Goal: Consume media (video, audio): Consume media (video, audio)

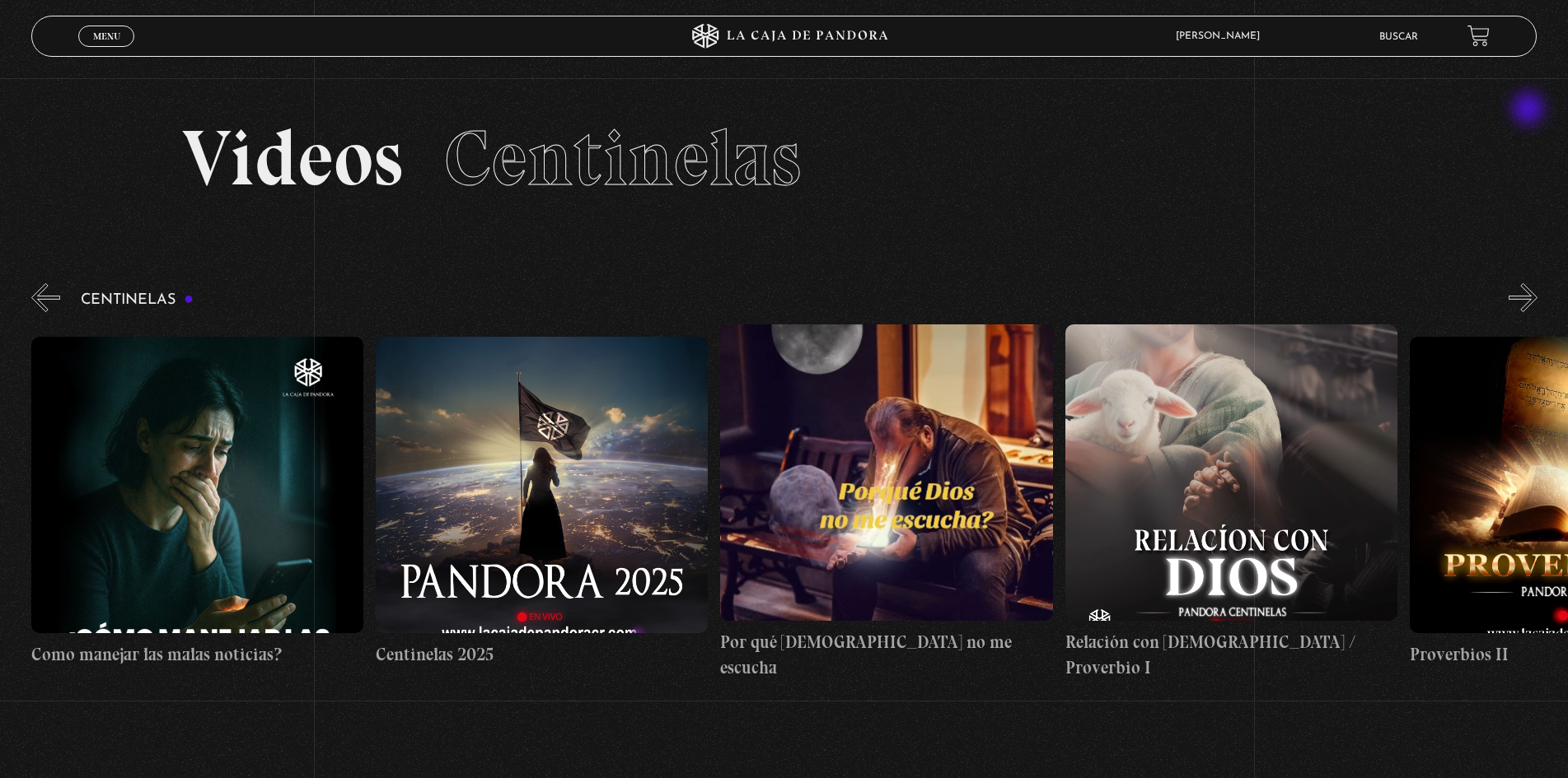
scroll to position [0, 22743]
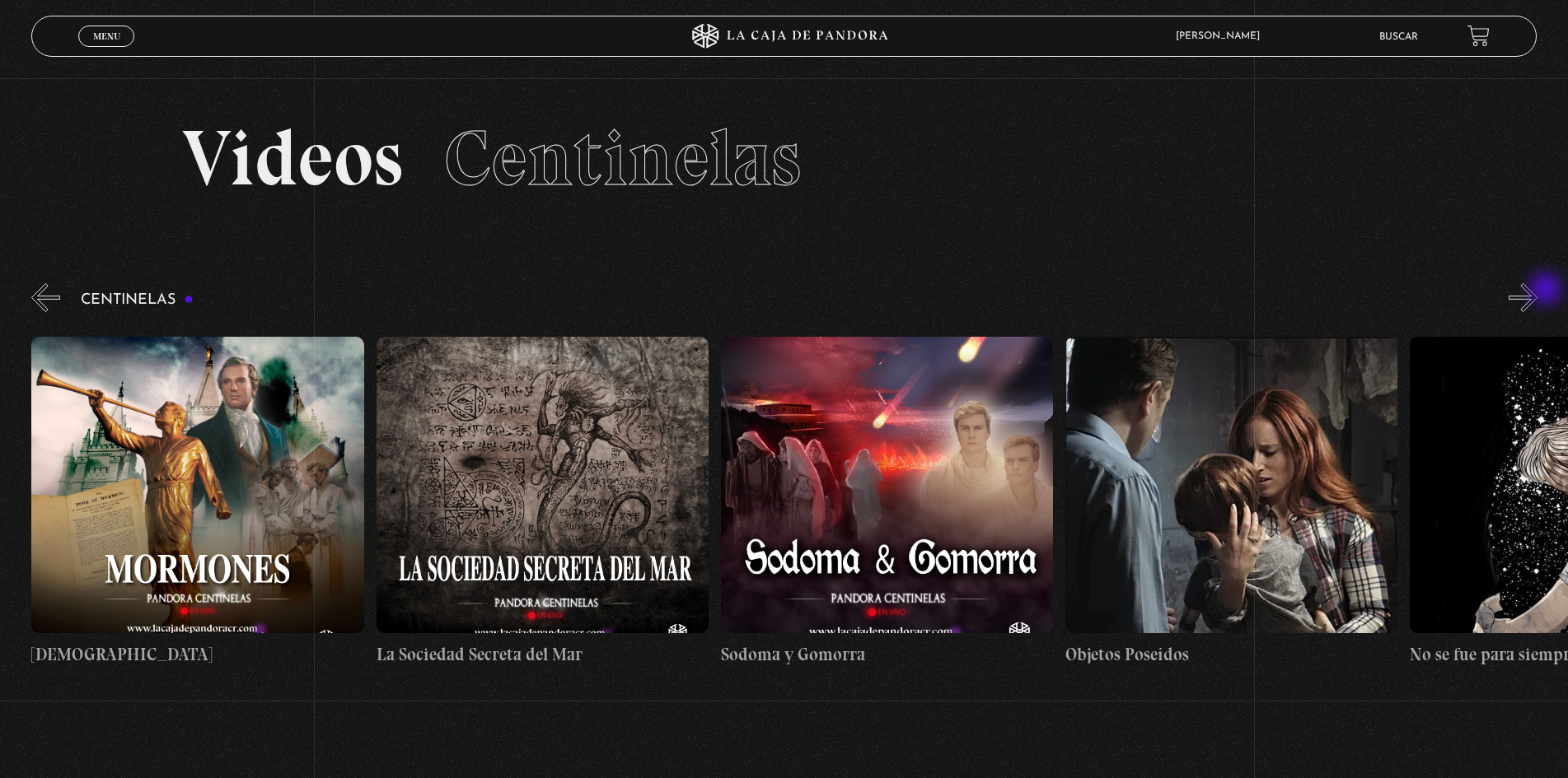
click at [1538, 290] on button "»" at bounding box center [1523, 297] width 29 height 29
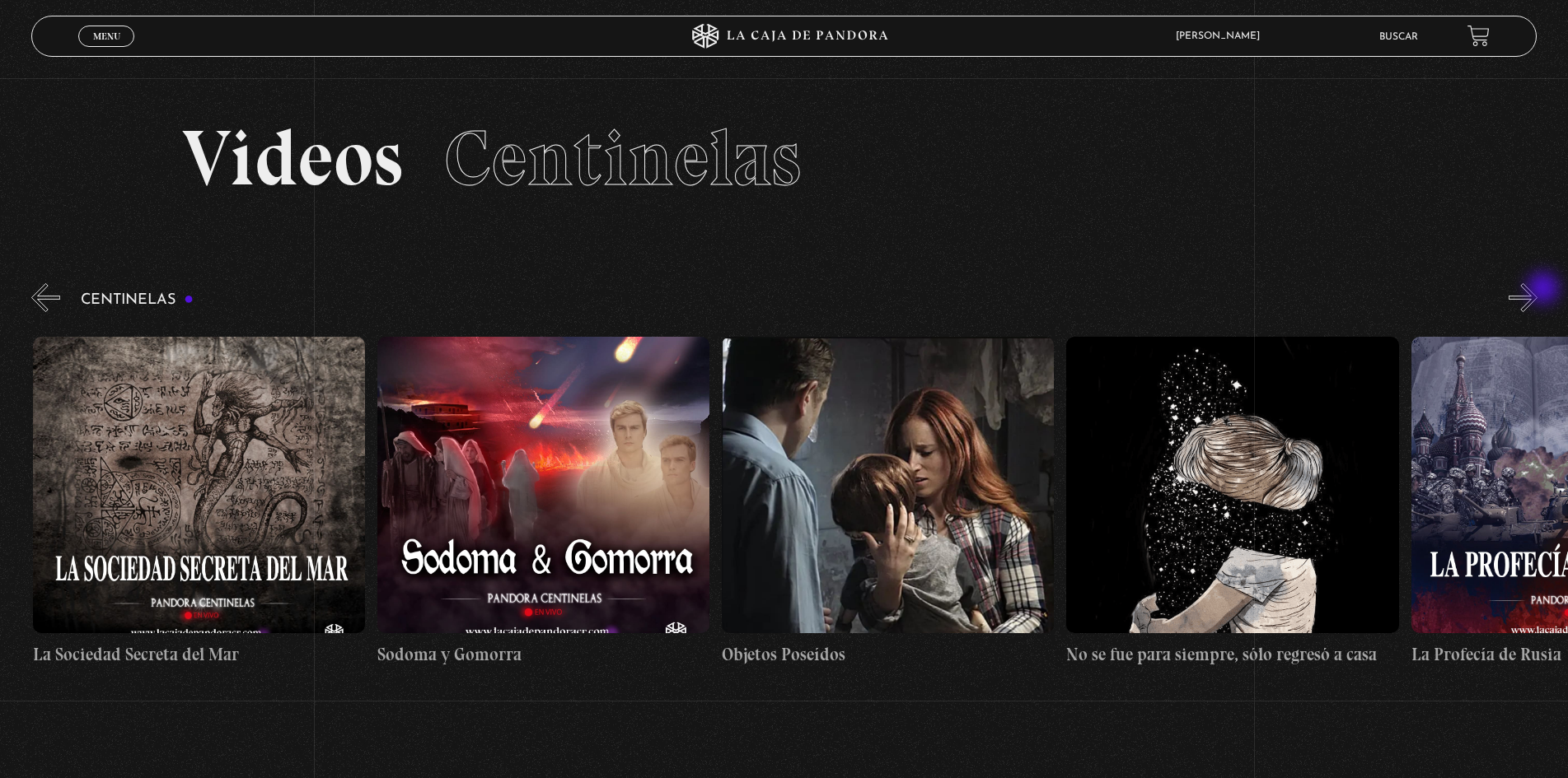
scroll to position [0, 23088]
click at [1538, 290] on button "»" at bounding box center [1523, 297] width 29 height 29
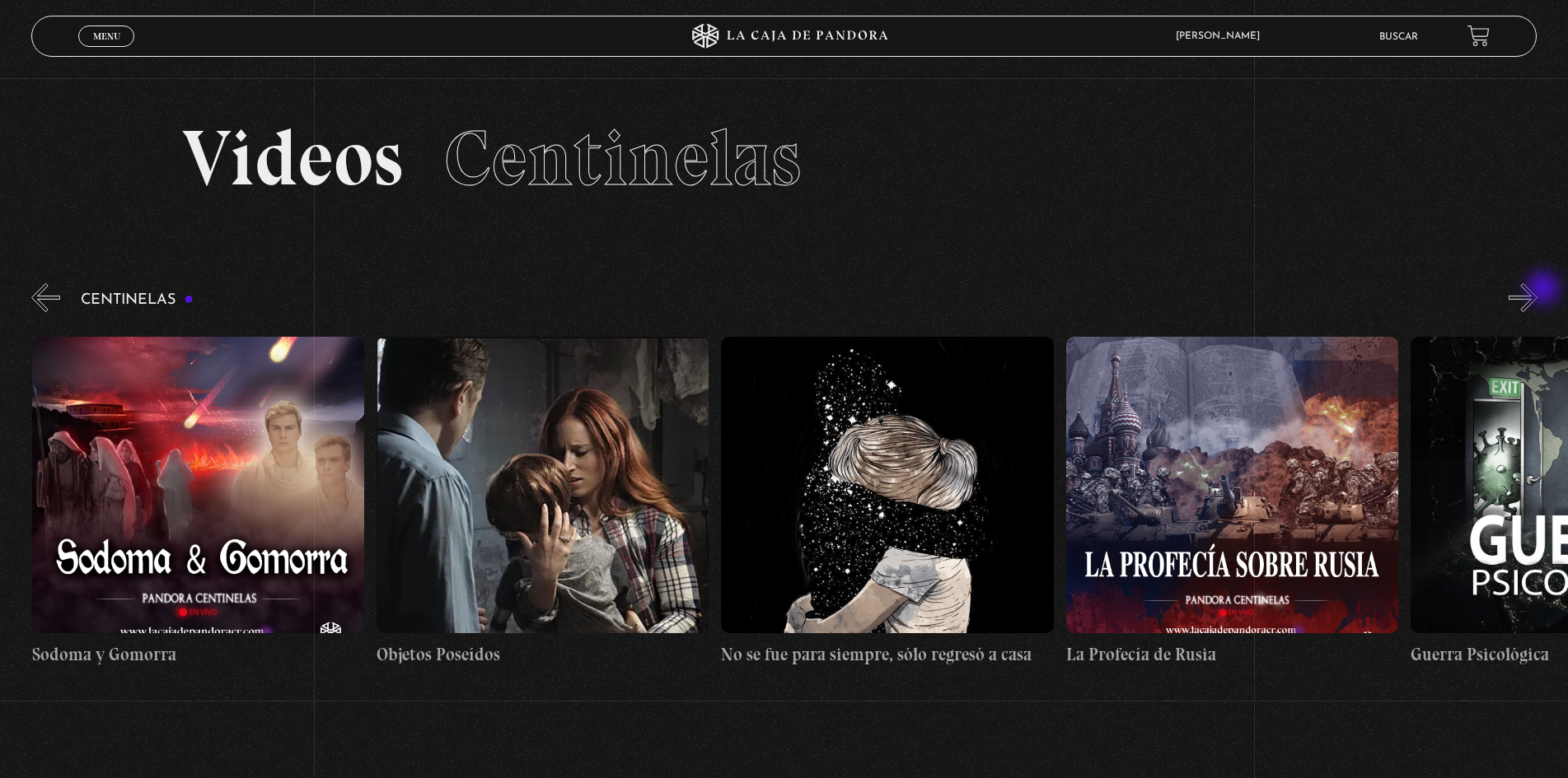
click at [1538, 290] on button "»" at bounding box center [1523, 297] width 29 height 29
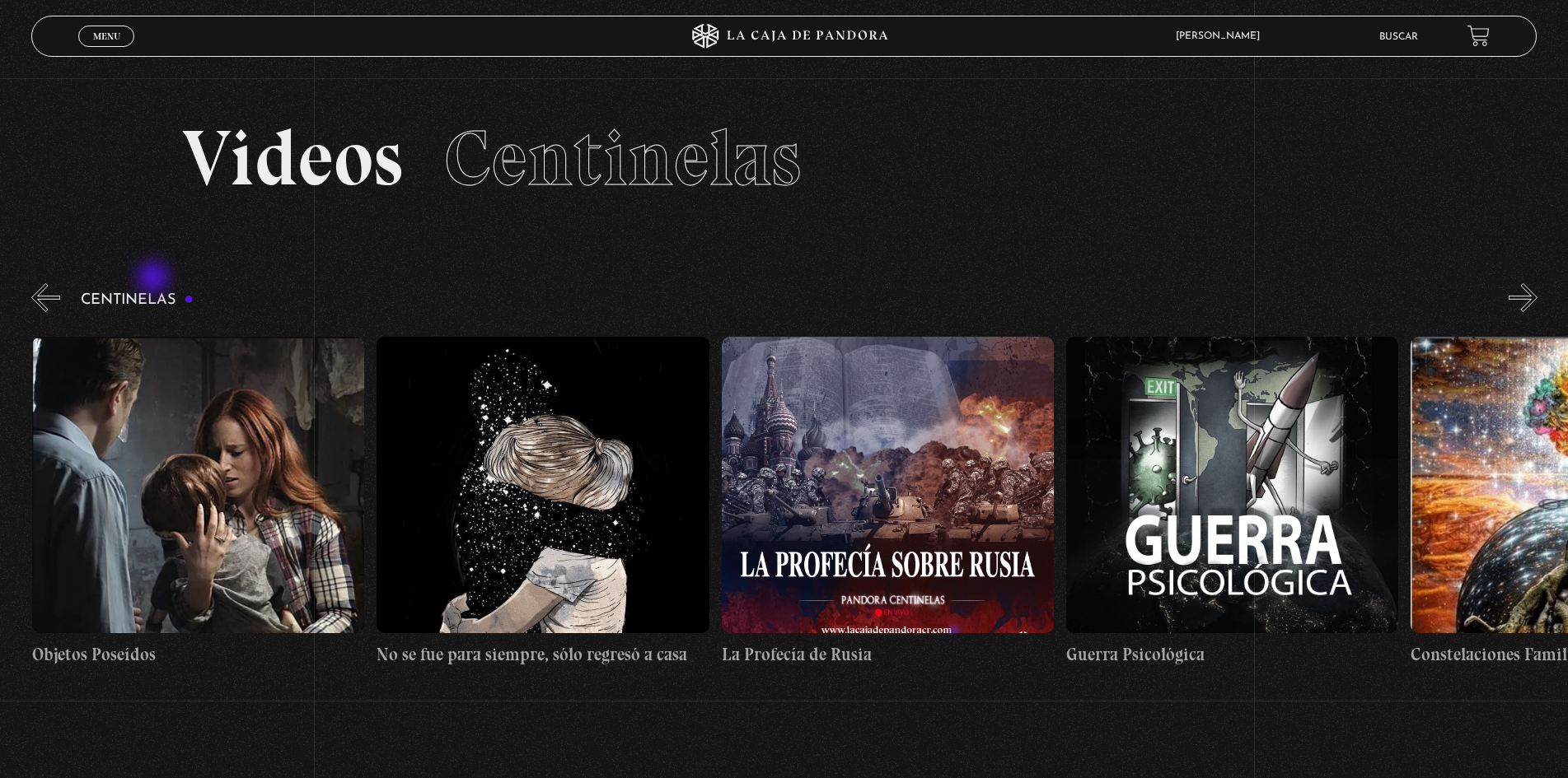
scroll to position [0, 23777]
click at [45, 283] on button "«" at bounding box center [45, 297] width 29 height 29
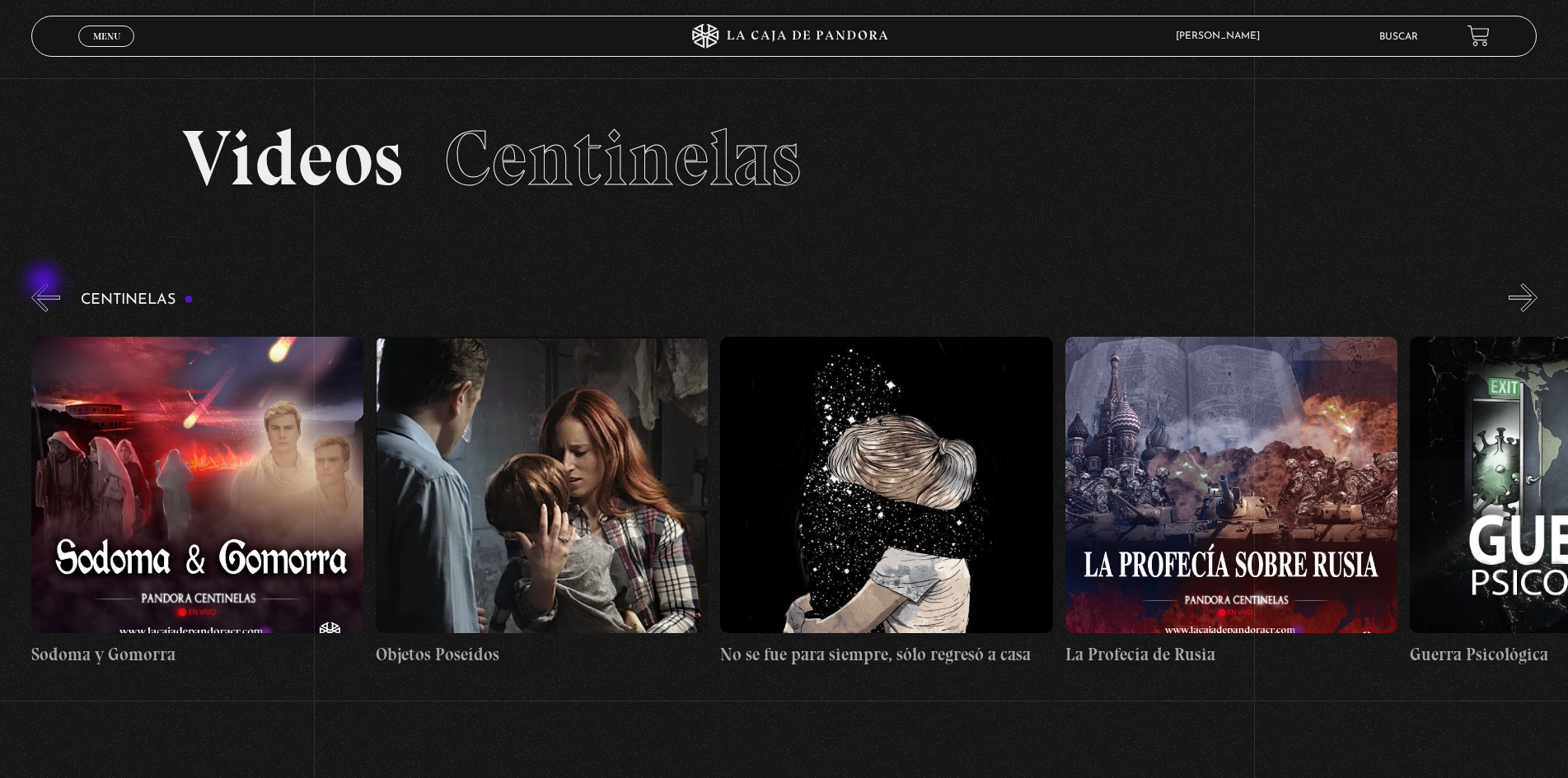
click at [46, 283] on button "«" at bounding box center [45, 297] width 29 height 29
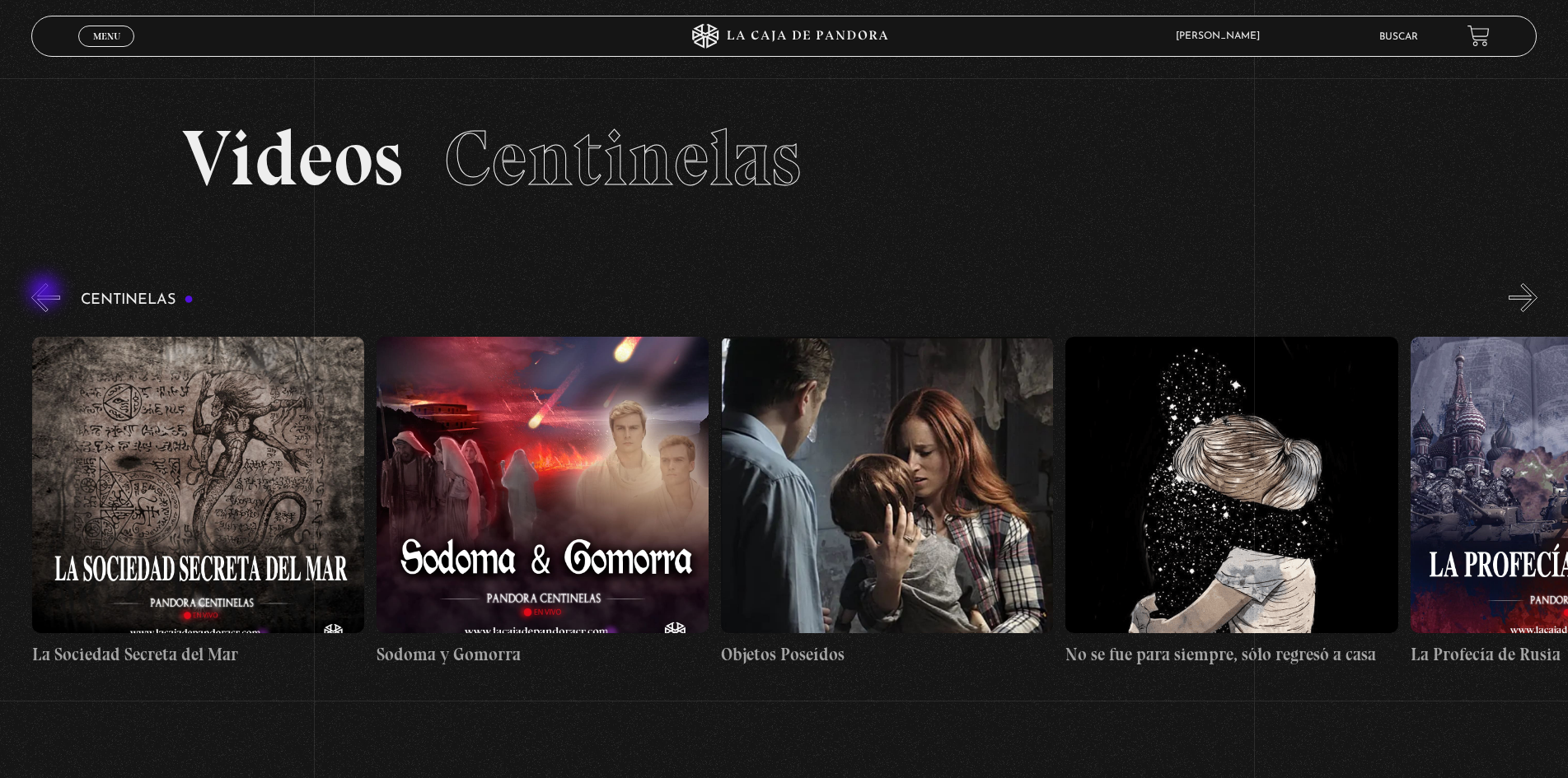
click at [46, 293] on button "«" at bounding box center [45, 297] width 29 height 29
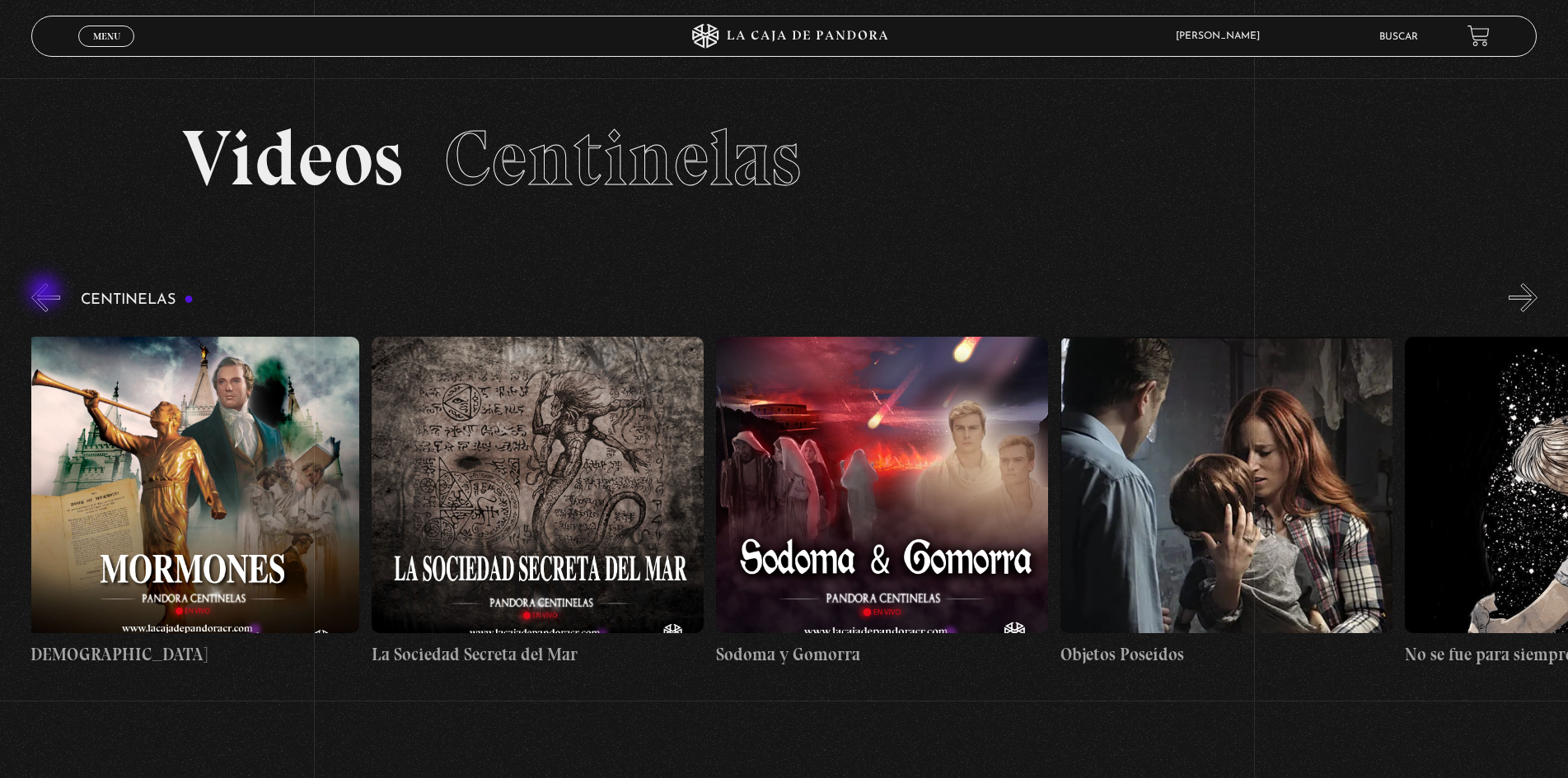
scroll to position [0, 22743]
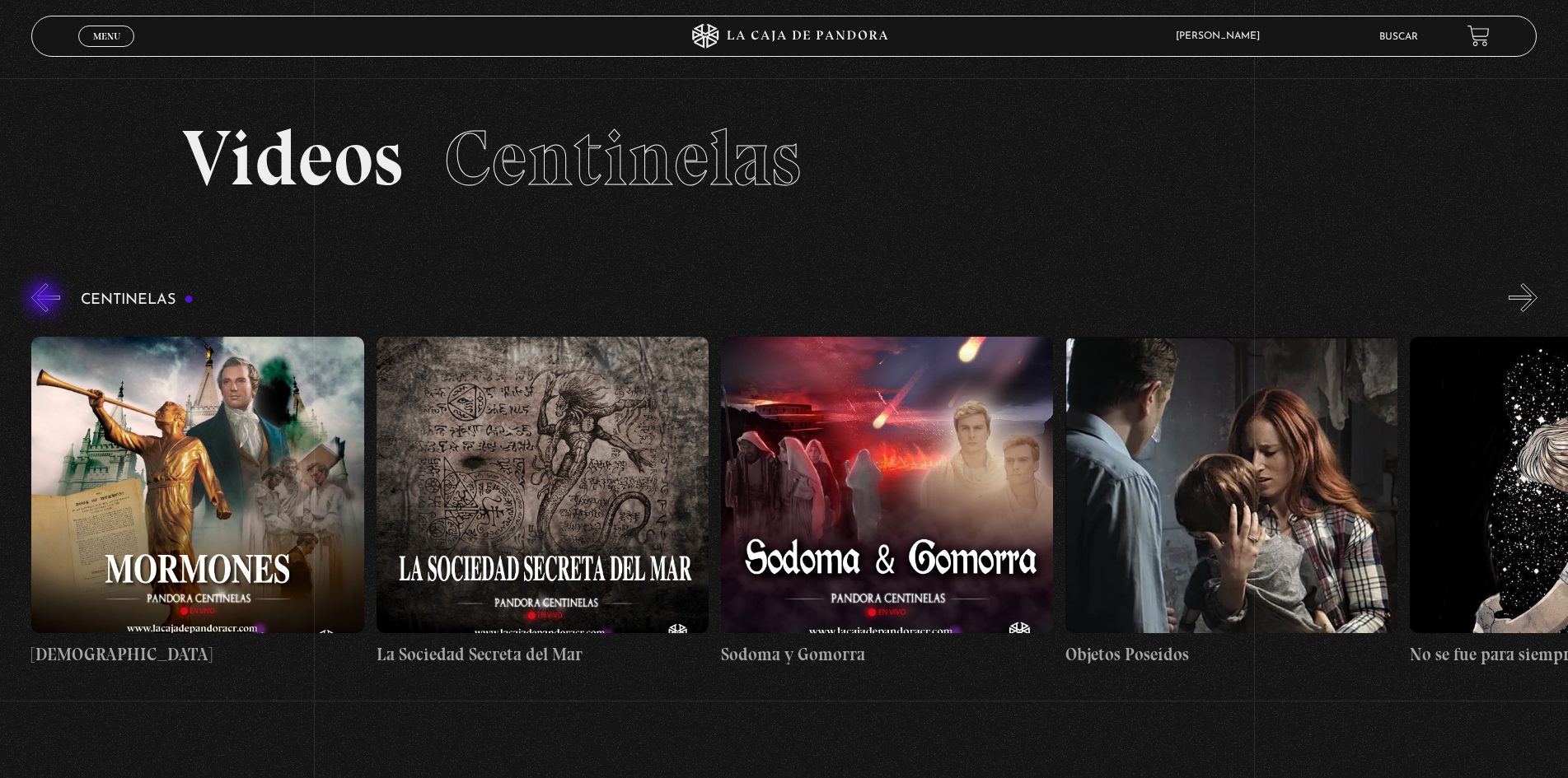
click at [45, 299] on button "«" at bounding box center [45, 297] width 29 height 29
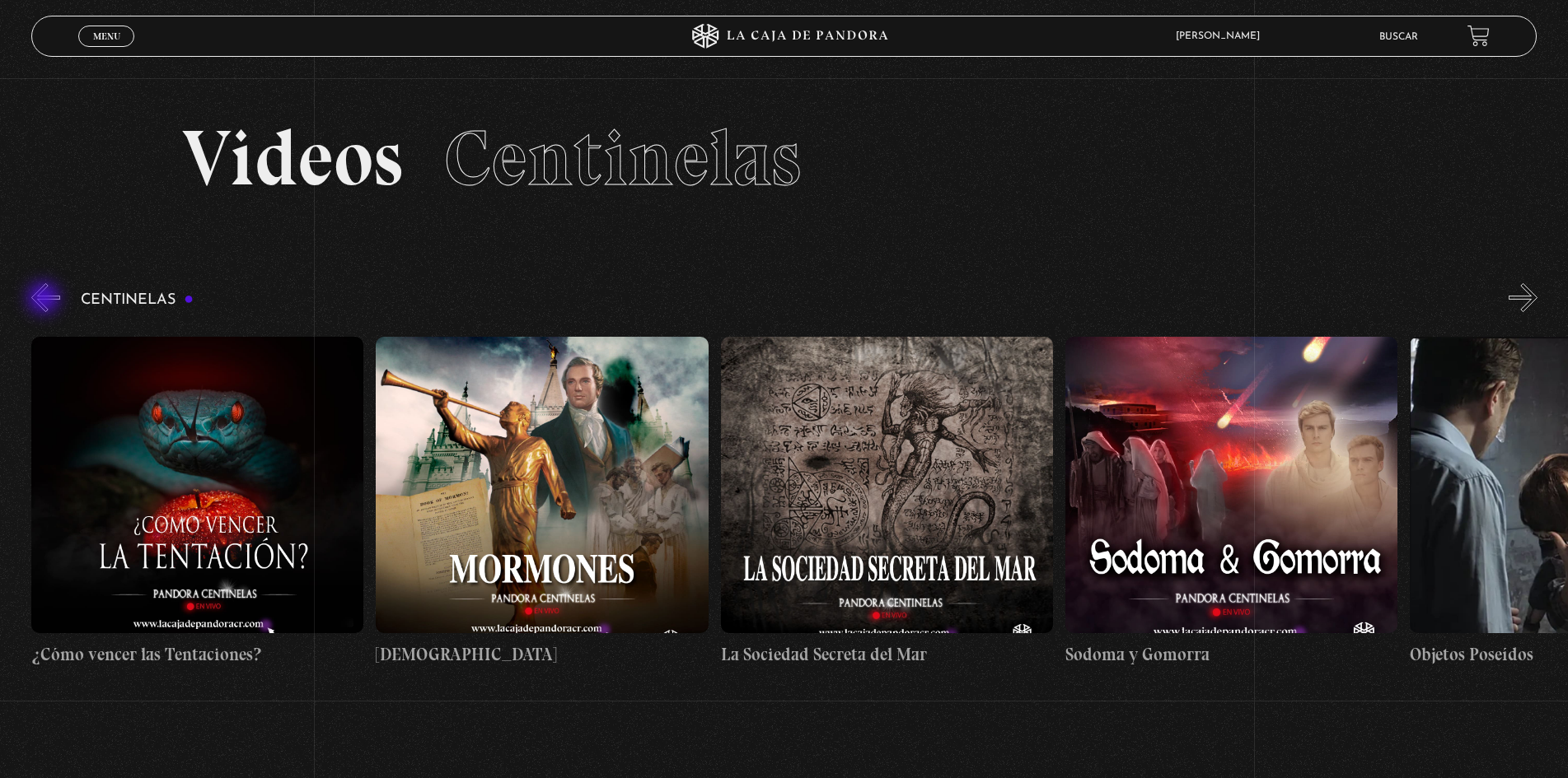
click at [45, 299] on button "«" at bounding box center [45, 297] width 29 height 29
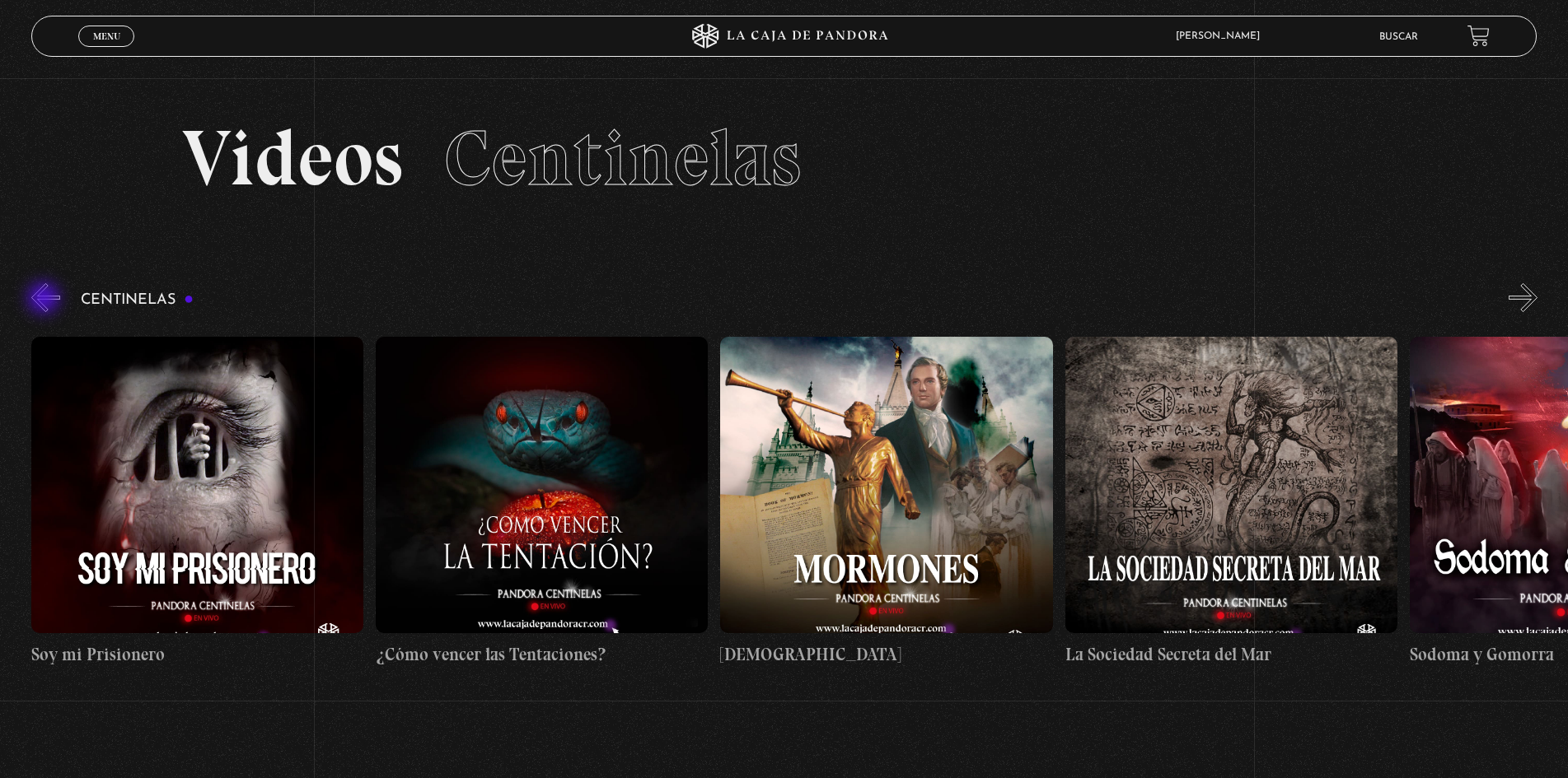
click at [45, 299] on button "«" at bounding box center [45, 297] width 29 height 29
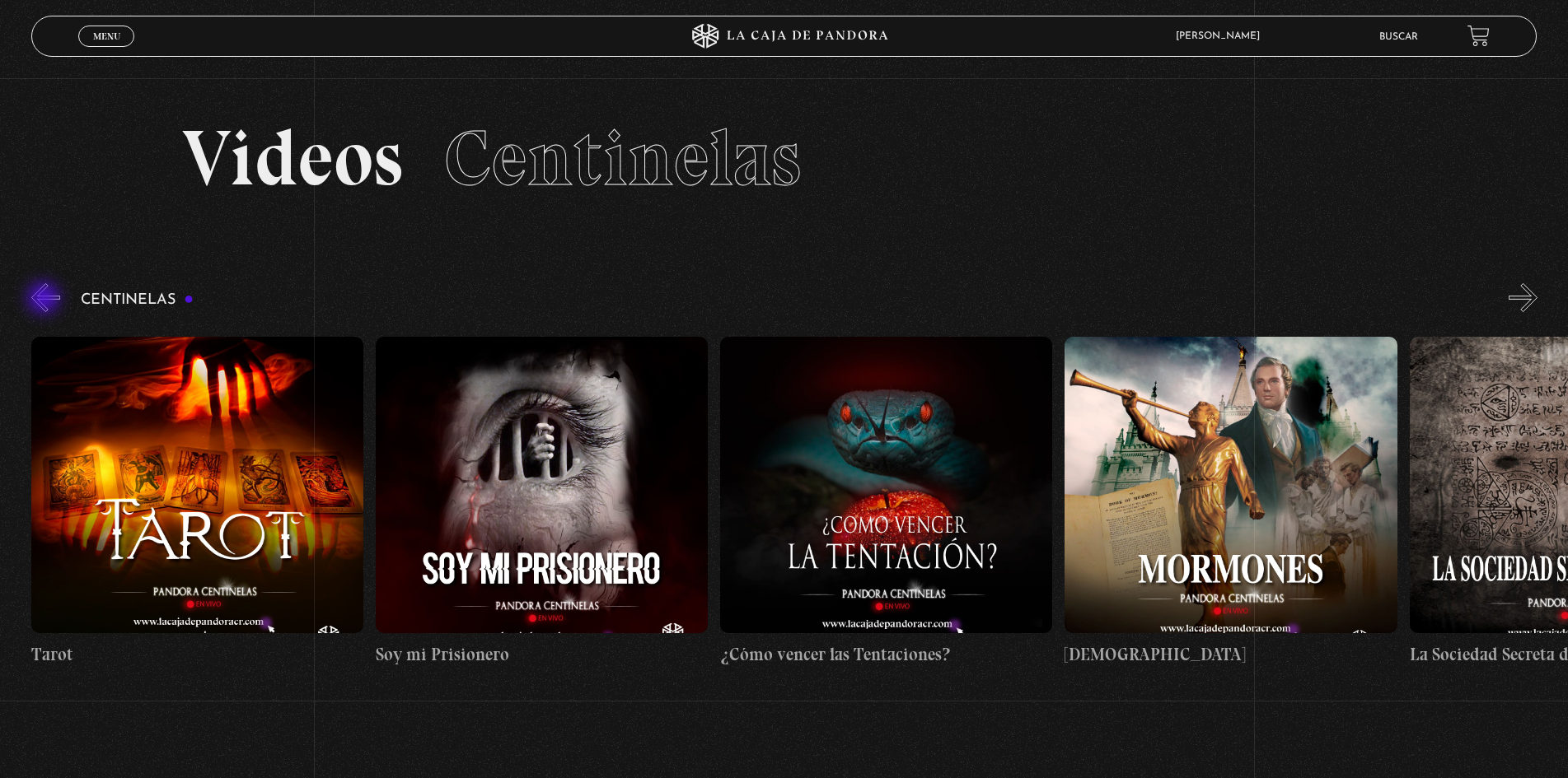
click at [45, 299] on button "«" at bounding box center [45, 297] width 29 height 29
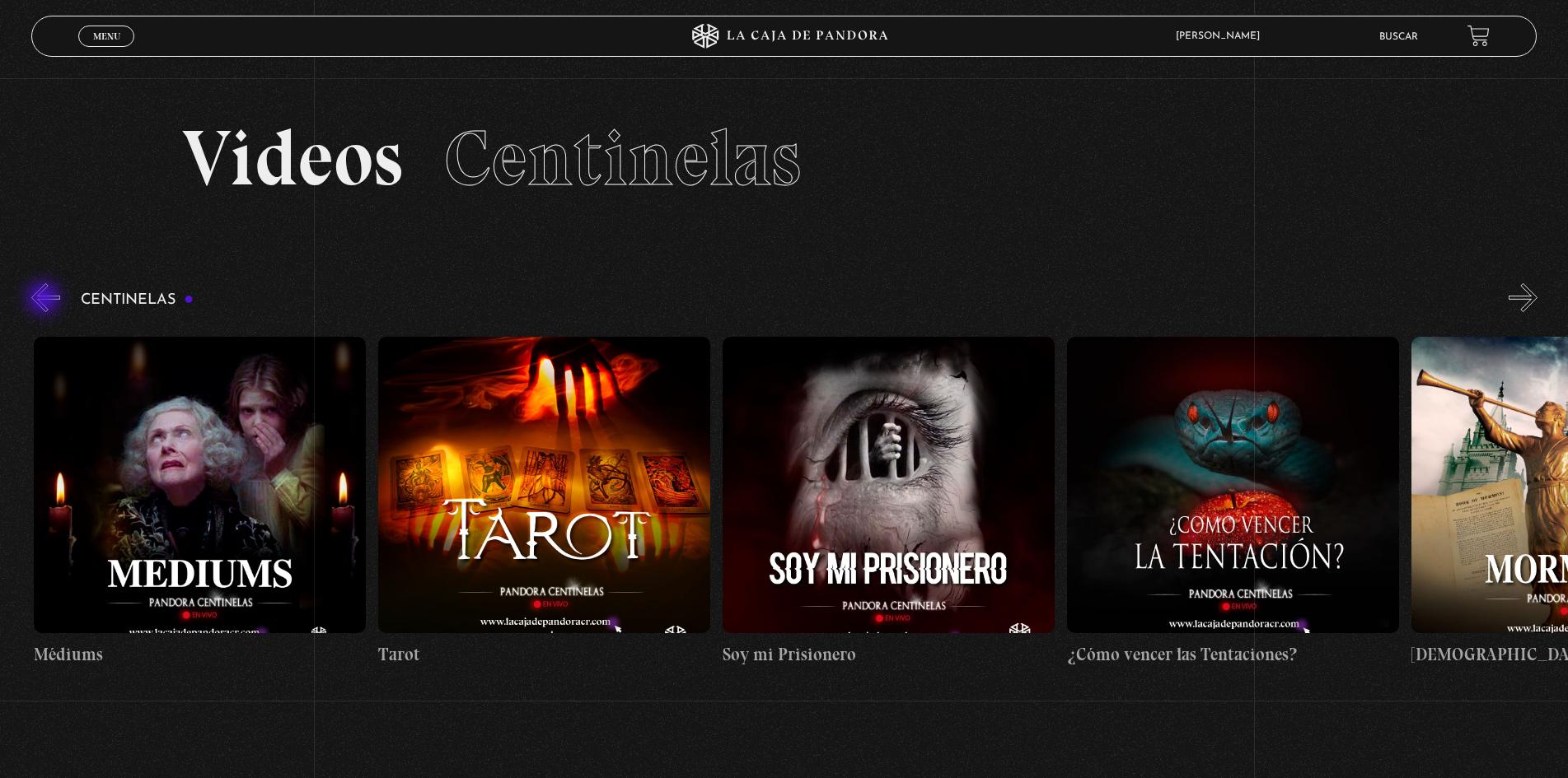
click at [45, 299] on button "«" at bounding box center [45, 297] width 29 height 29
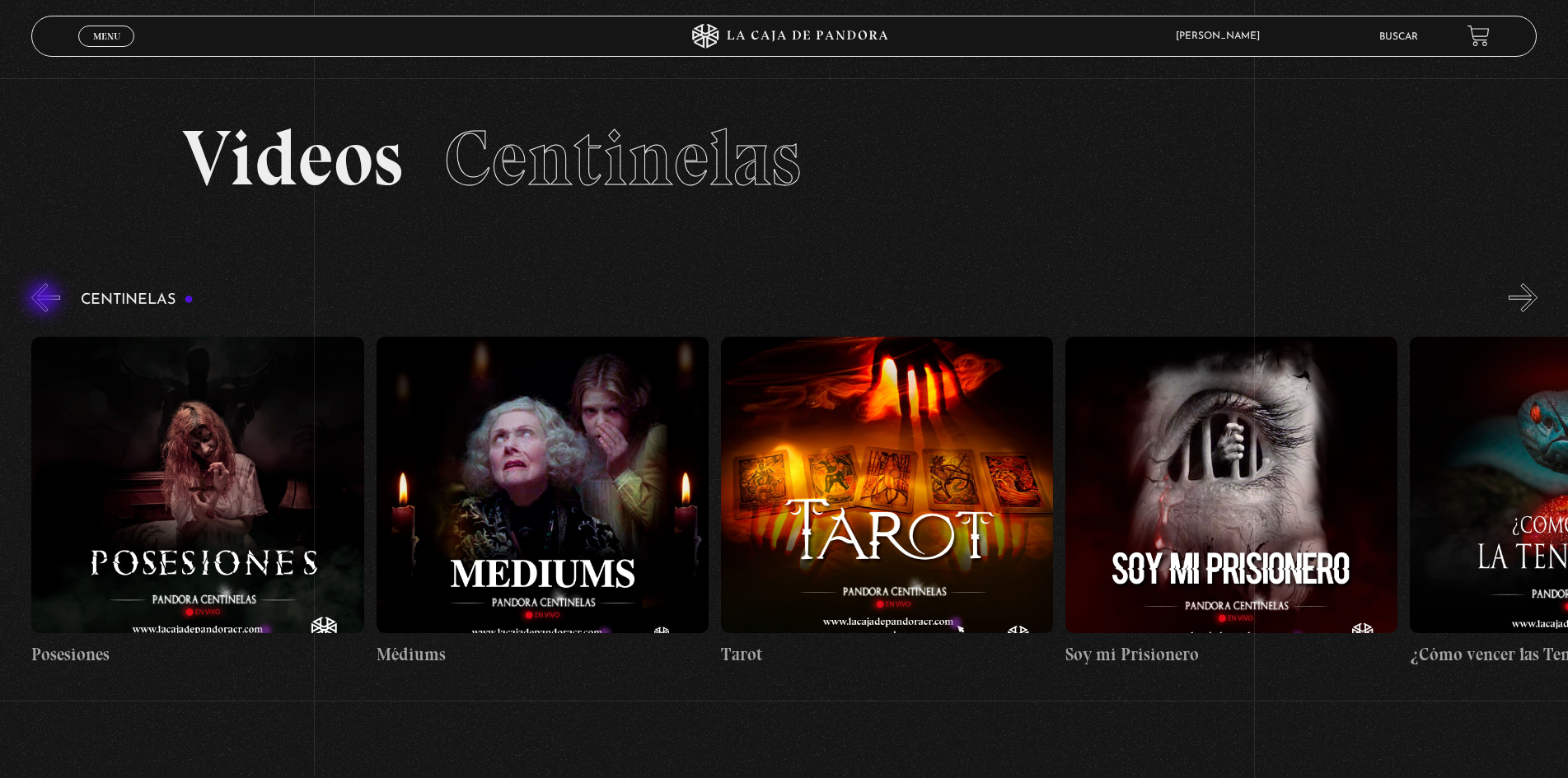
click at [45, 299] on button "«" at bounding box center [45, 297] width 29 height 29
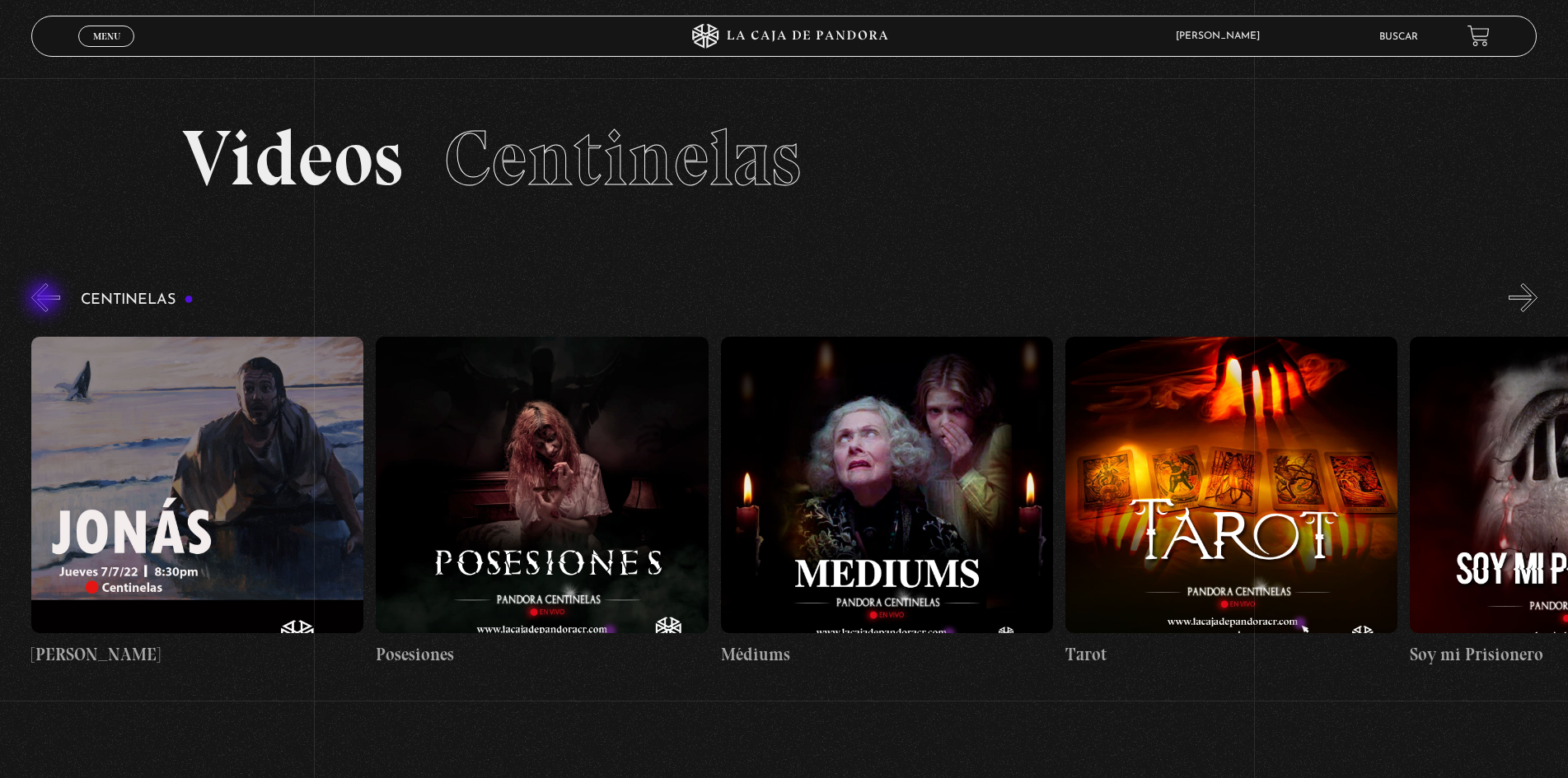
click at [45, 299] on button "«" at bounding box center [45, 297] width 29 height 29
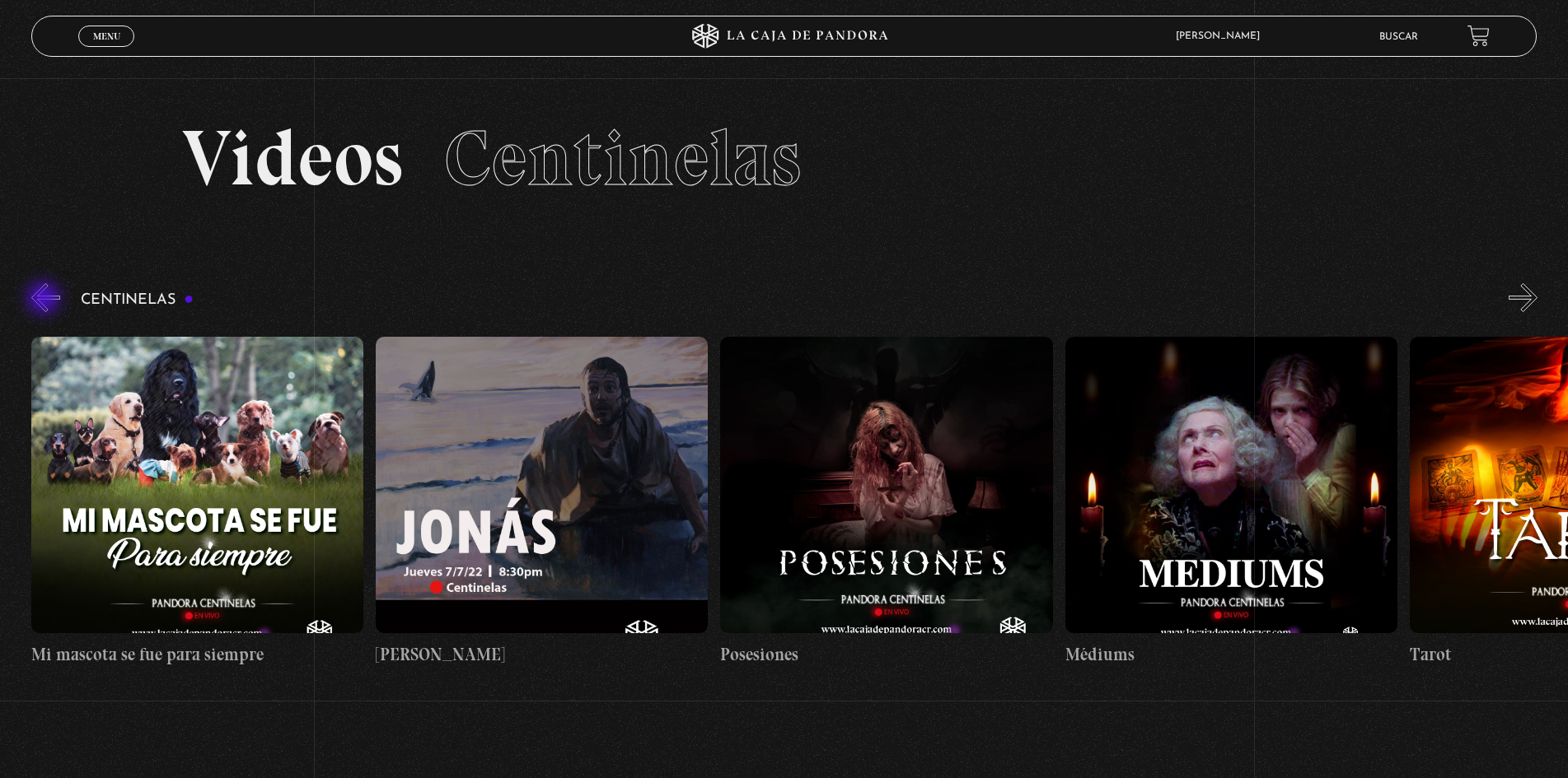
click at [45, 299] on button "«" at bounding box center [45, 297] width 29 height 29
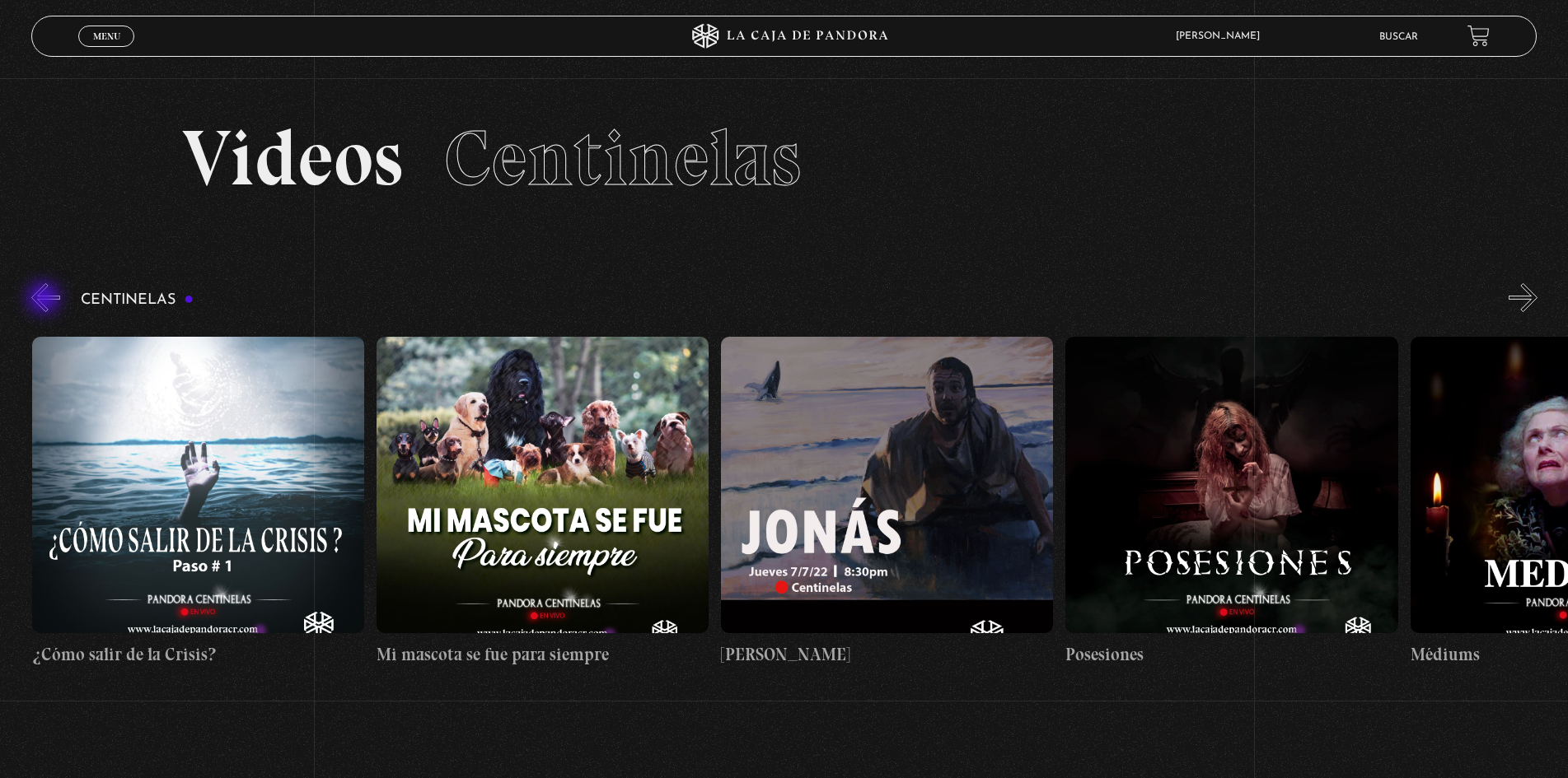
click at [45, 299] on button "«" at bounding box center [45, 297] width 29 height 29
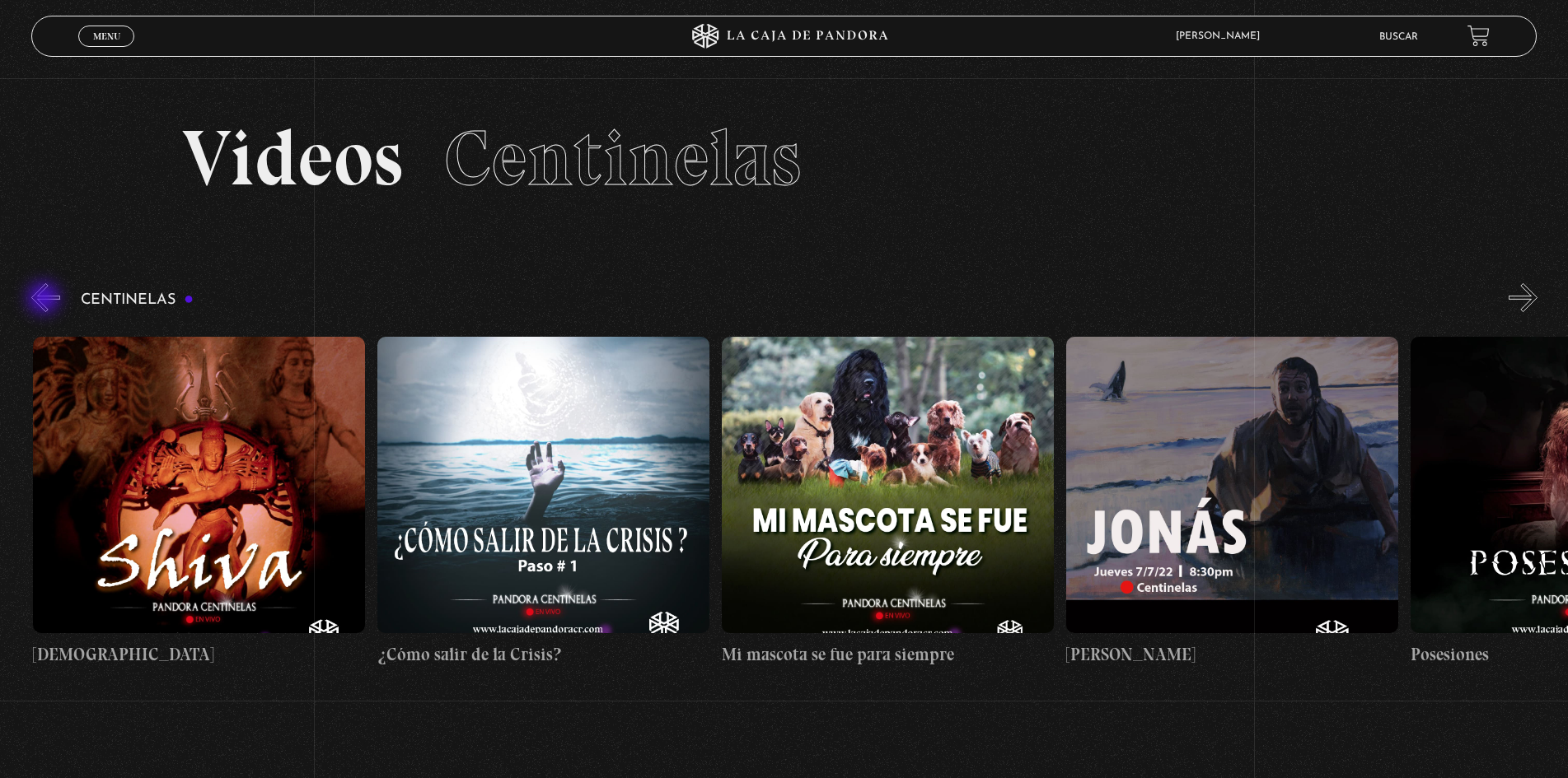
click at [45, 299] on button "«" at bounding box center [45, 297] width 29 height 29
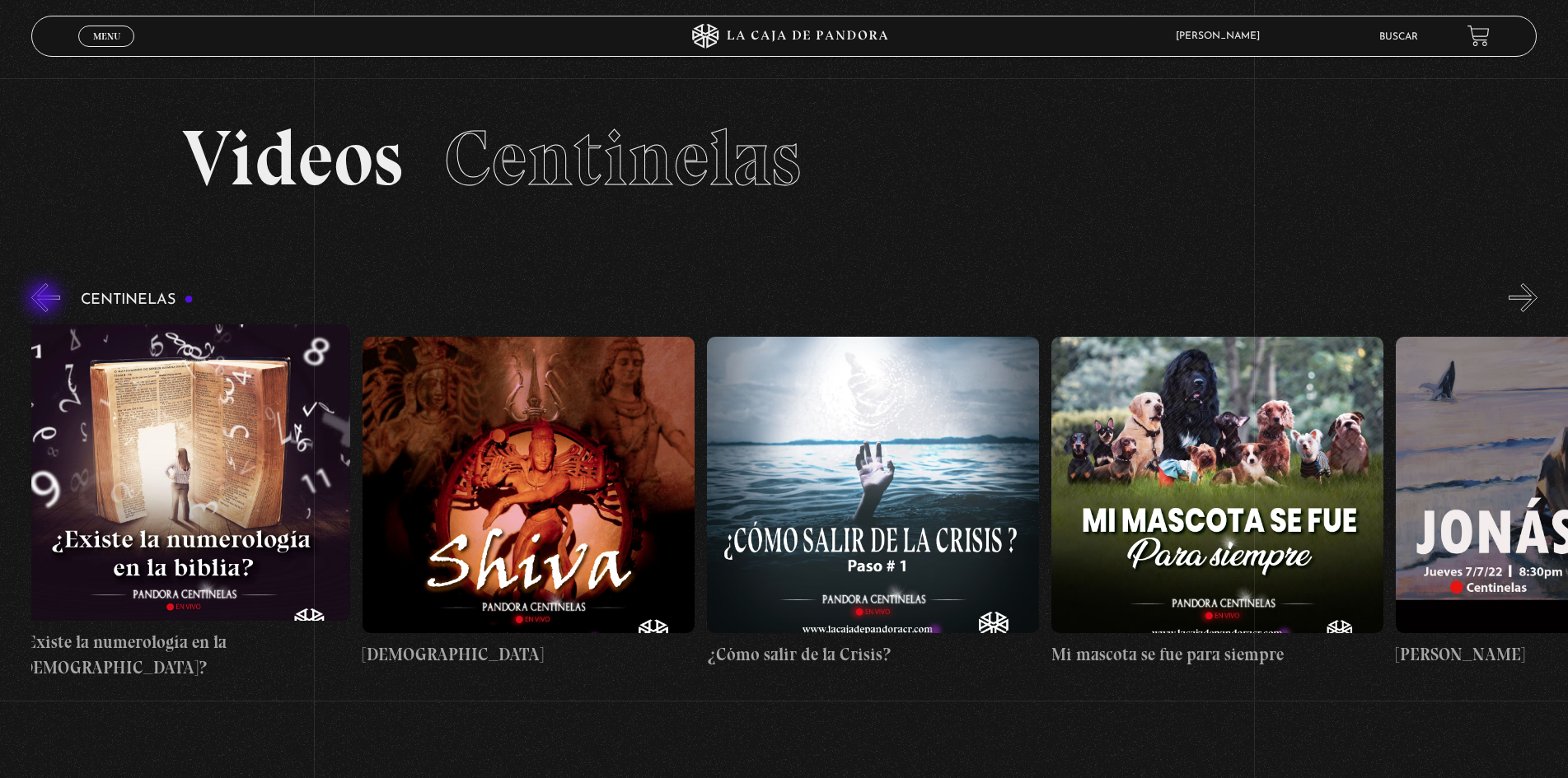
click at [45, 299] on button "«" at bounding box center [45, 297] width 29 height 29
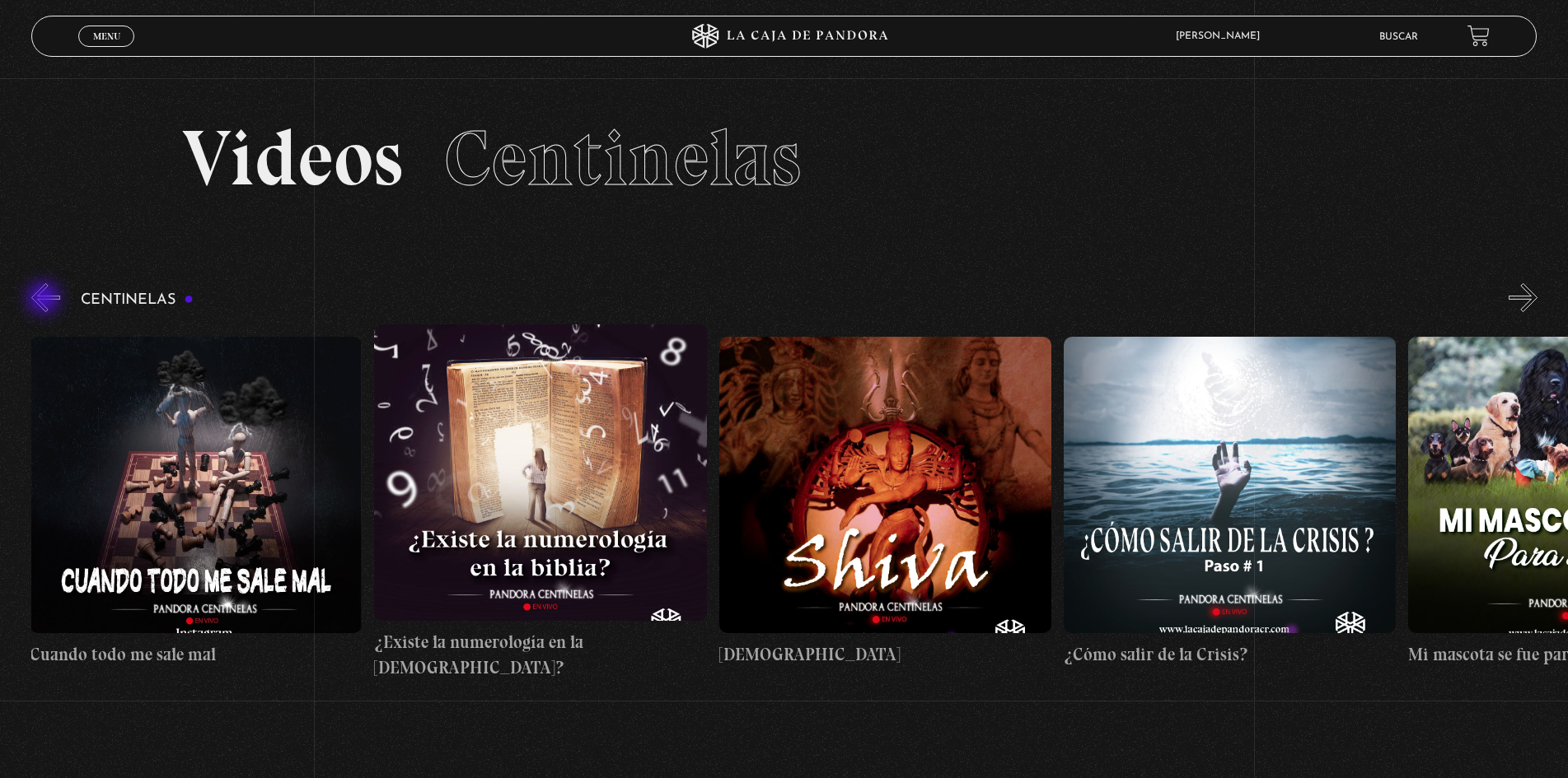
click at [45, 299] on button "«" at bounding box center [45, 297] width 29 height 29
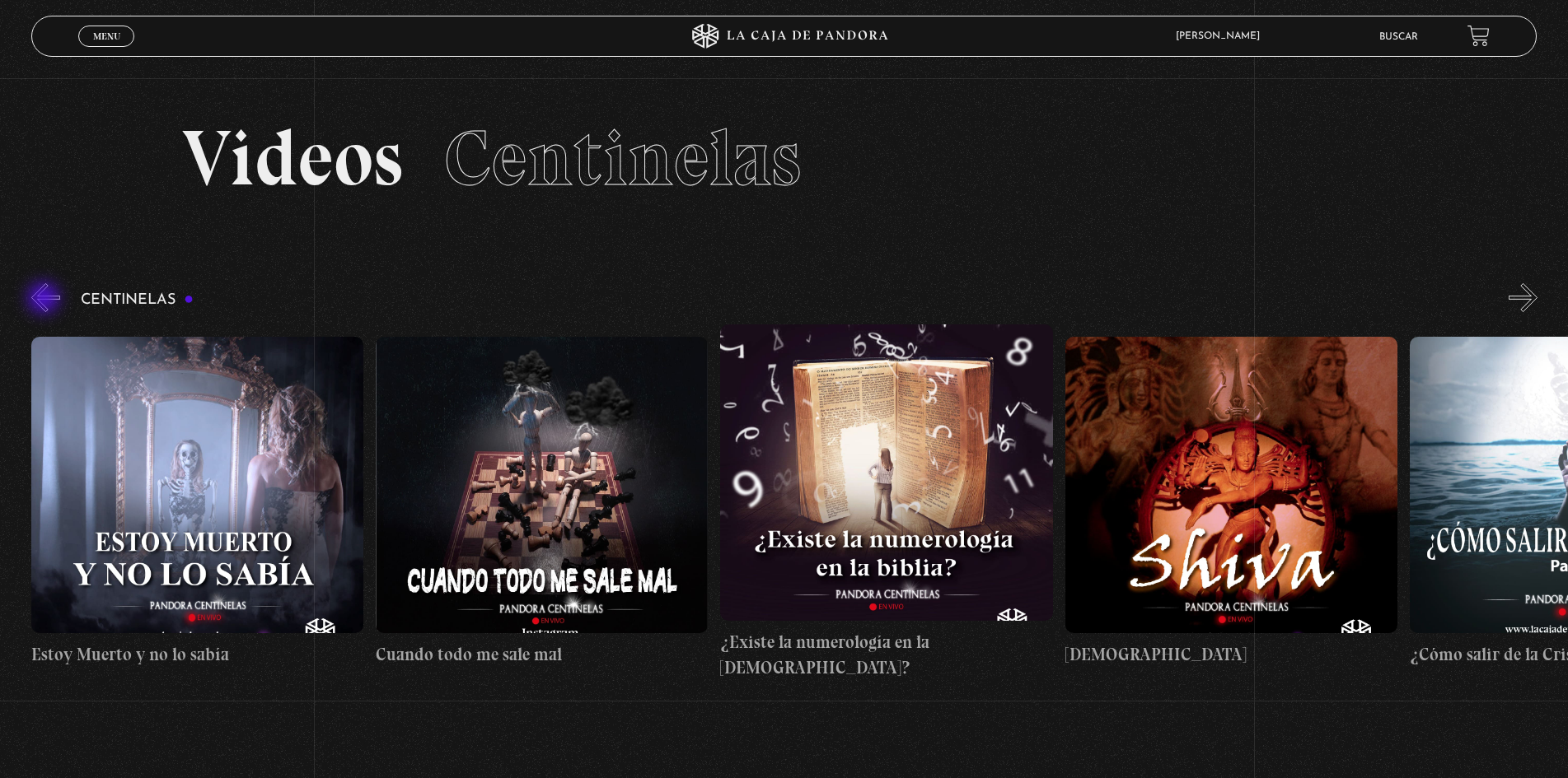
click at [45, 299] on button "«" at bounding box center [45, 297] width 29 height 29
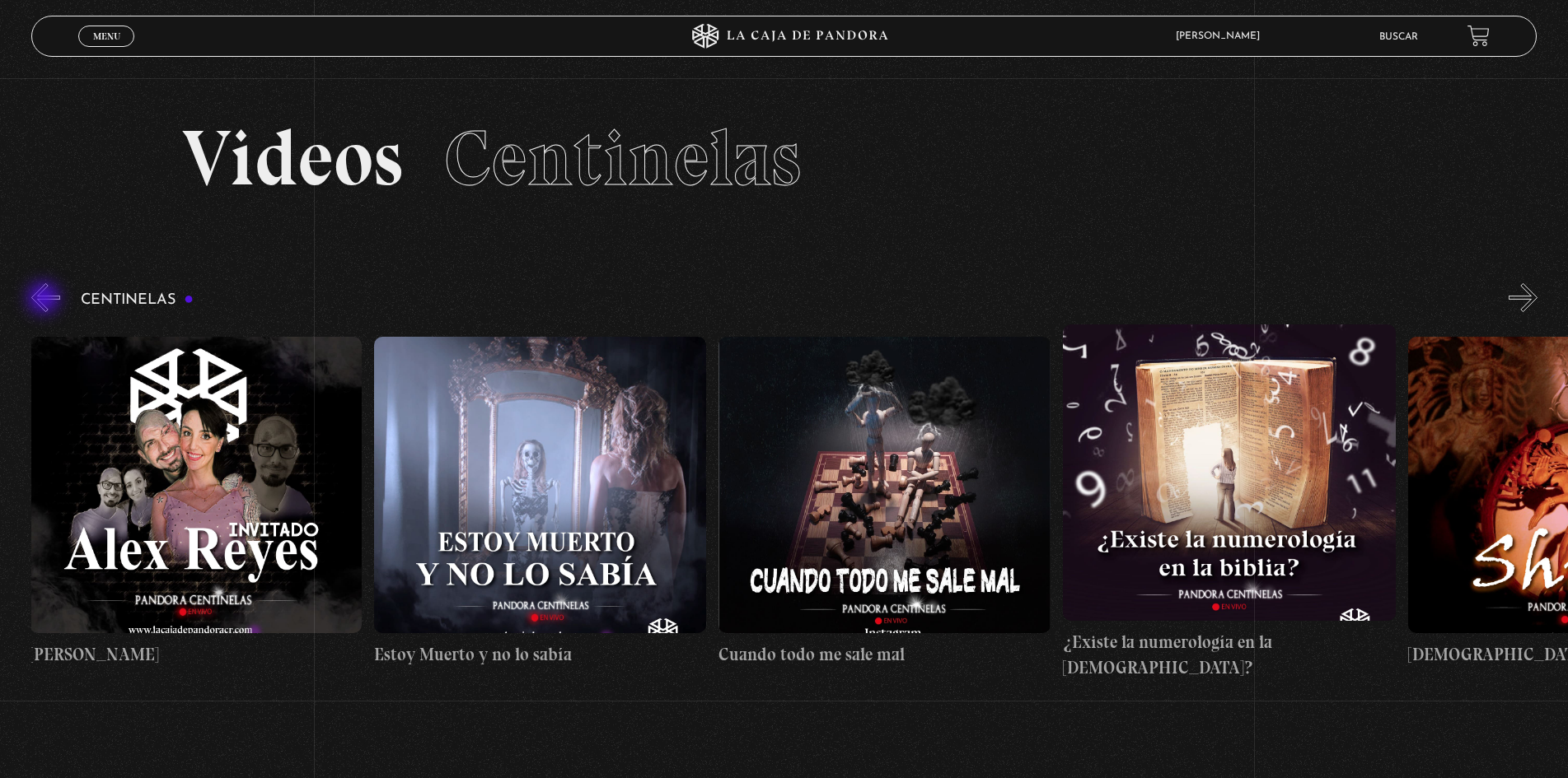
click at [45, 299] on button "«" at bounding box center [45, 297] width 29 height 29
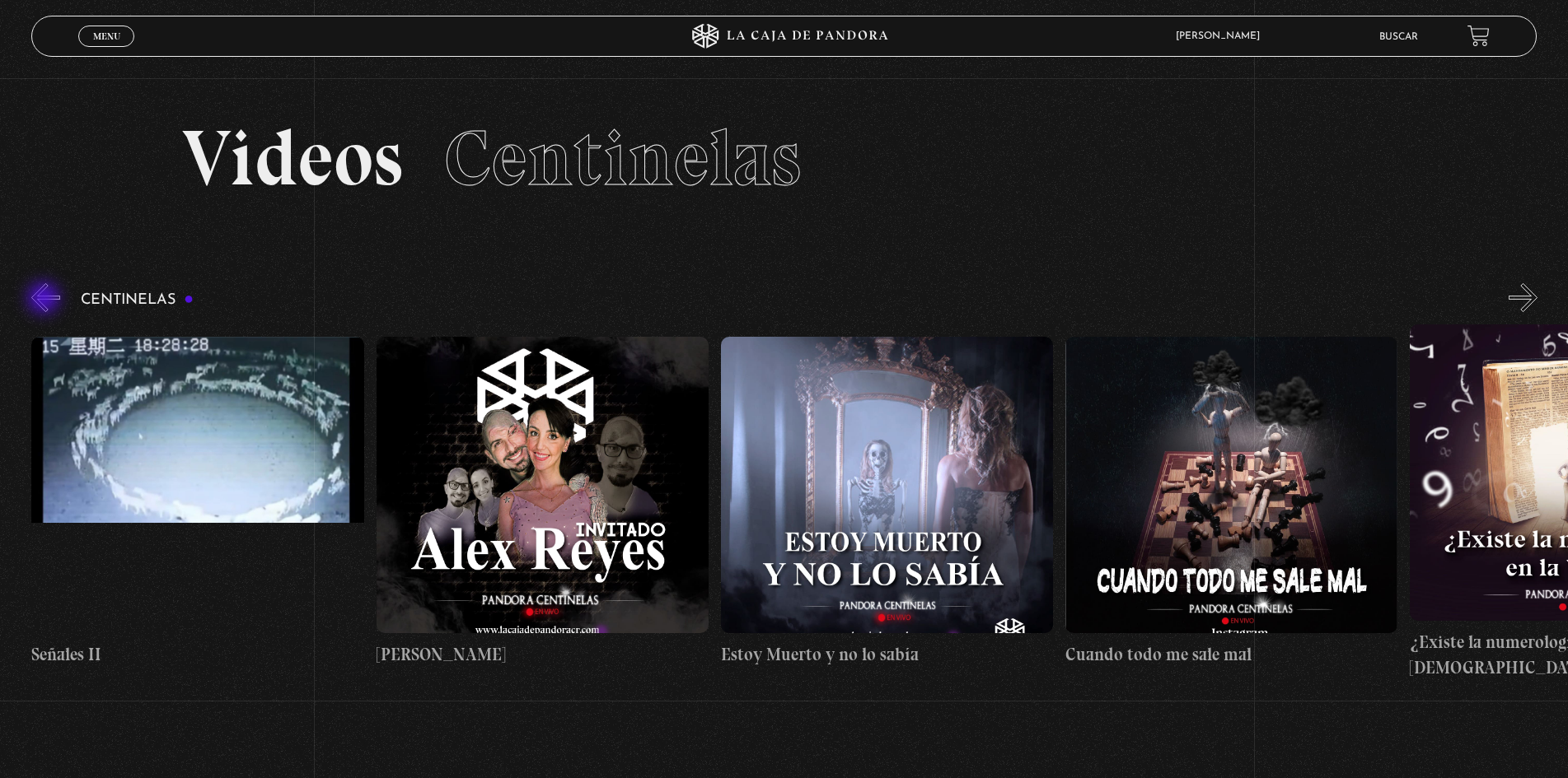
click at [45, 299] on button "«" at bounding box center [45, 297] width 29 height 29
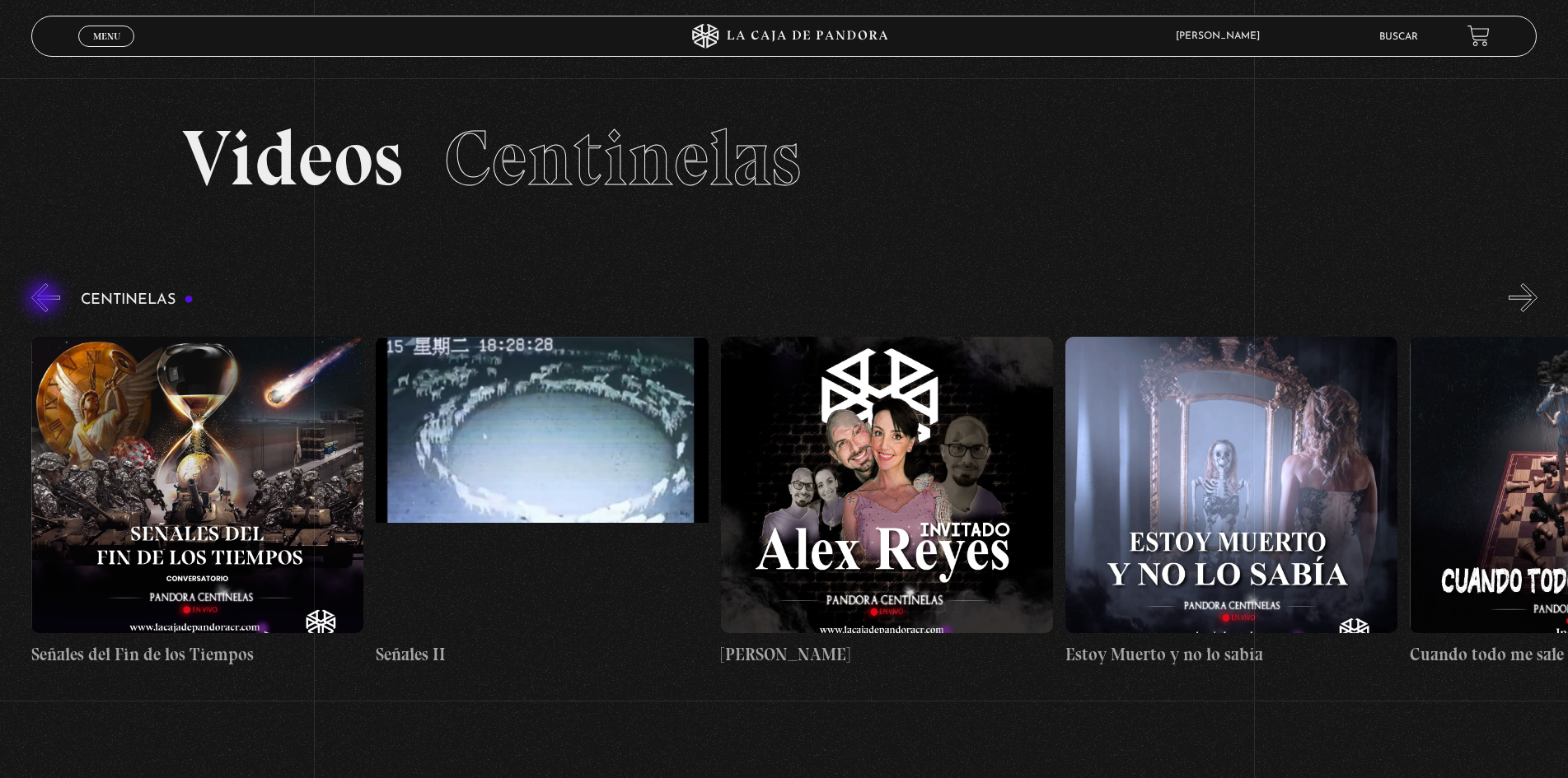
click at [45, 299] on button "«" at bounding box center [45, 297] width 29 height 29
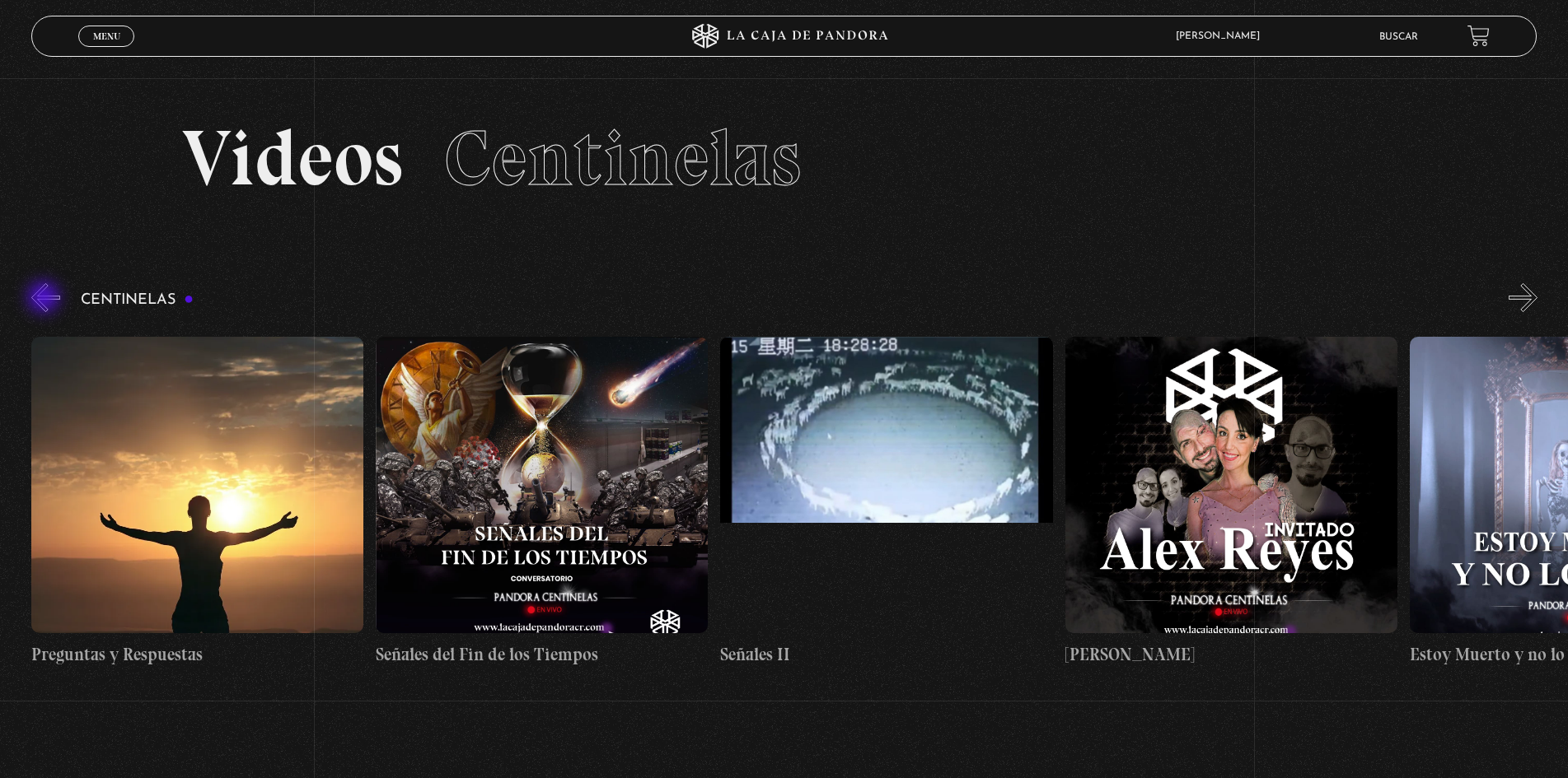
click at [45, 299] on button "«" at bounding box center [45, 297] width 29 height 29
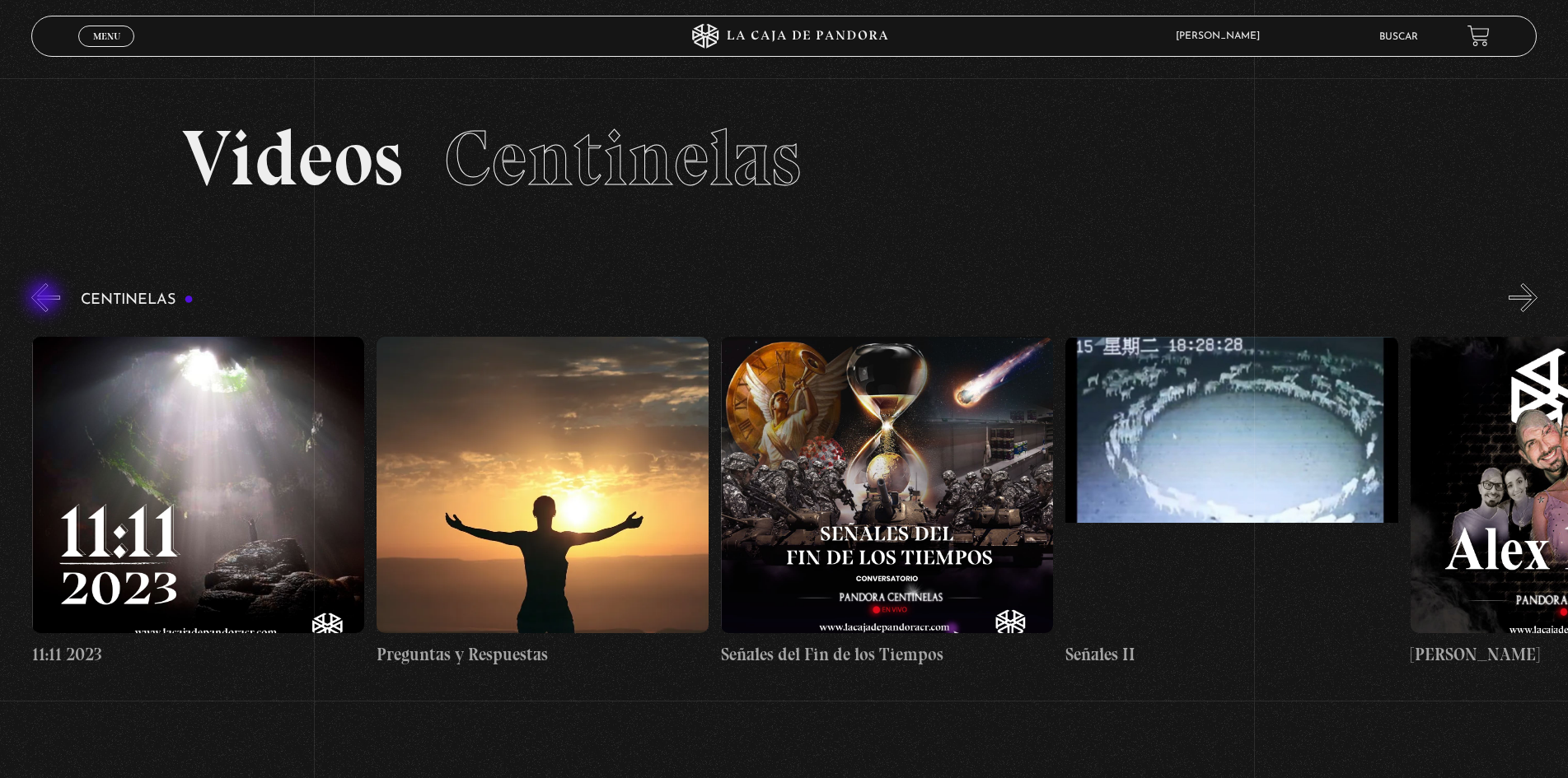
click at [45, 299] on button "«" at bounding box center [45, 297] width 29 height 29
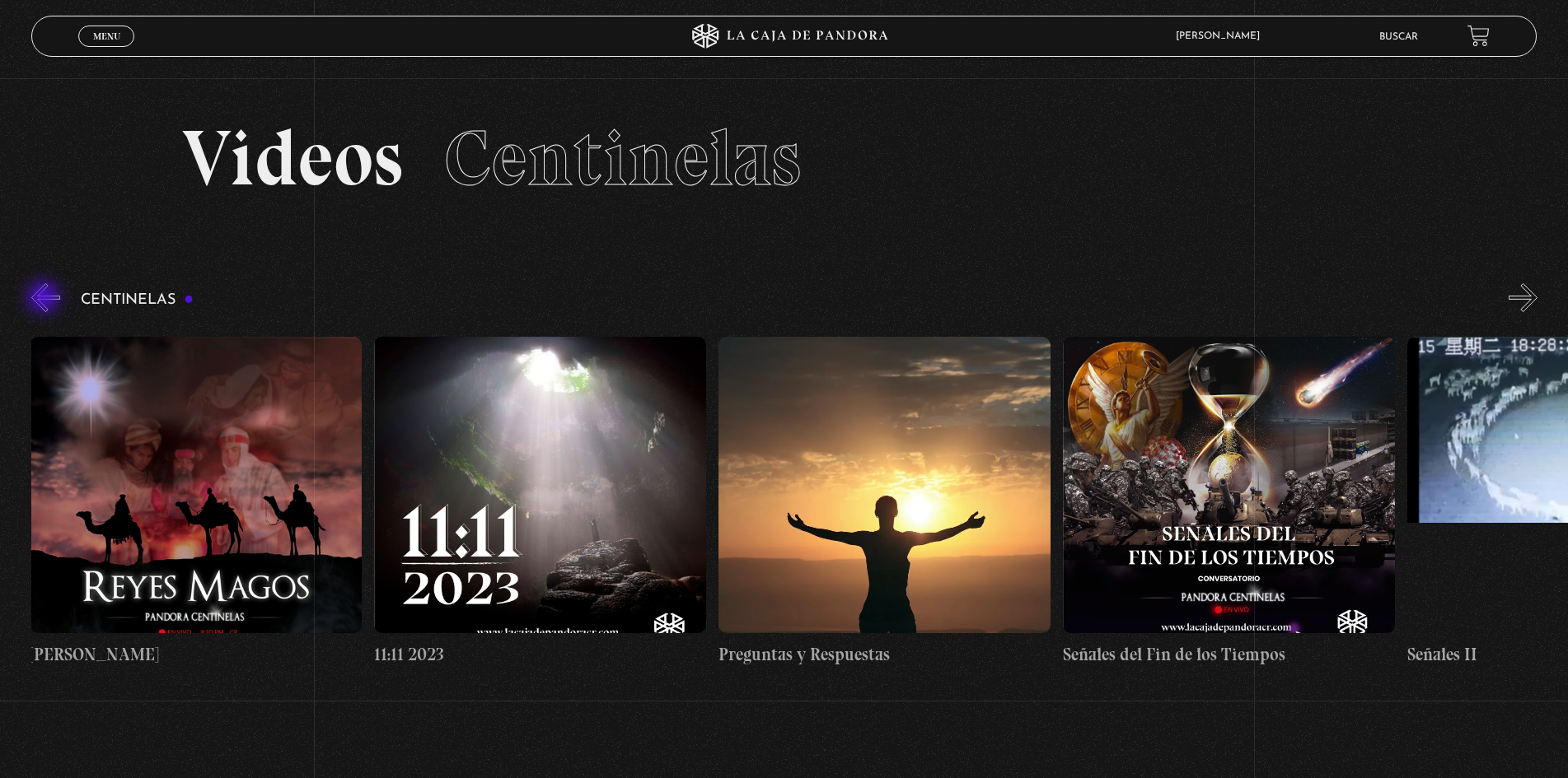
click at [45, 299] on button "«" at bounding box center [45, 297] width 29 height 29
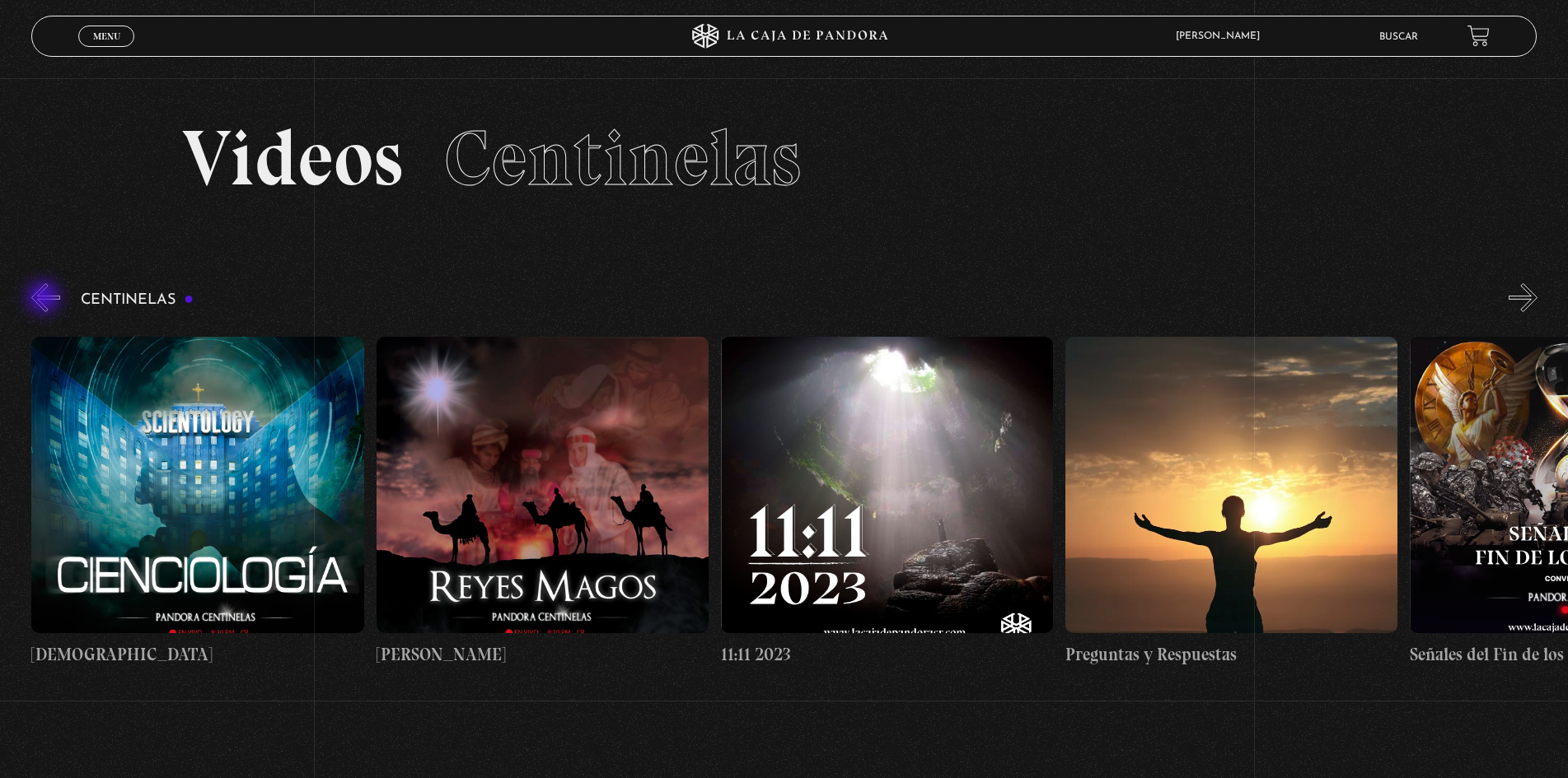
click at [45, 299] on button "«" at bounding box center [45, 297] width 29 height 29
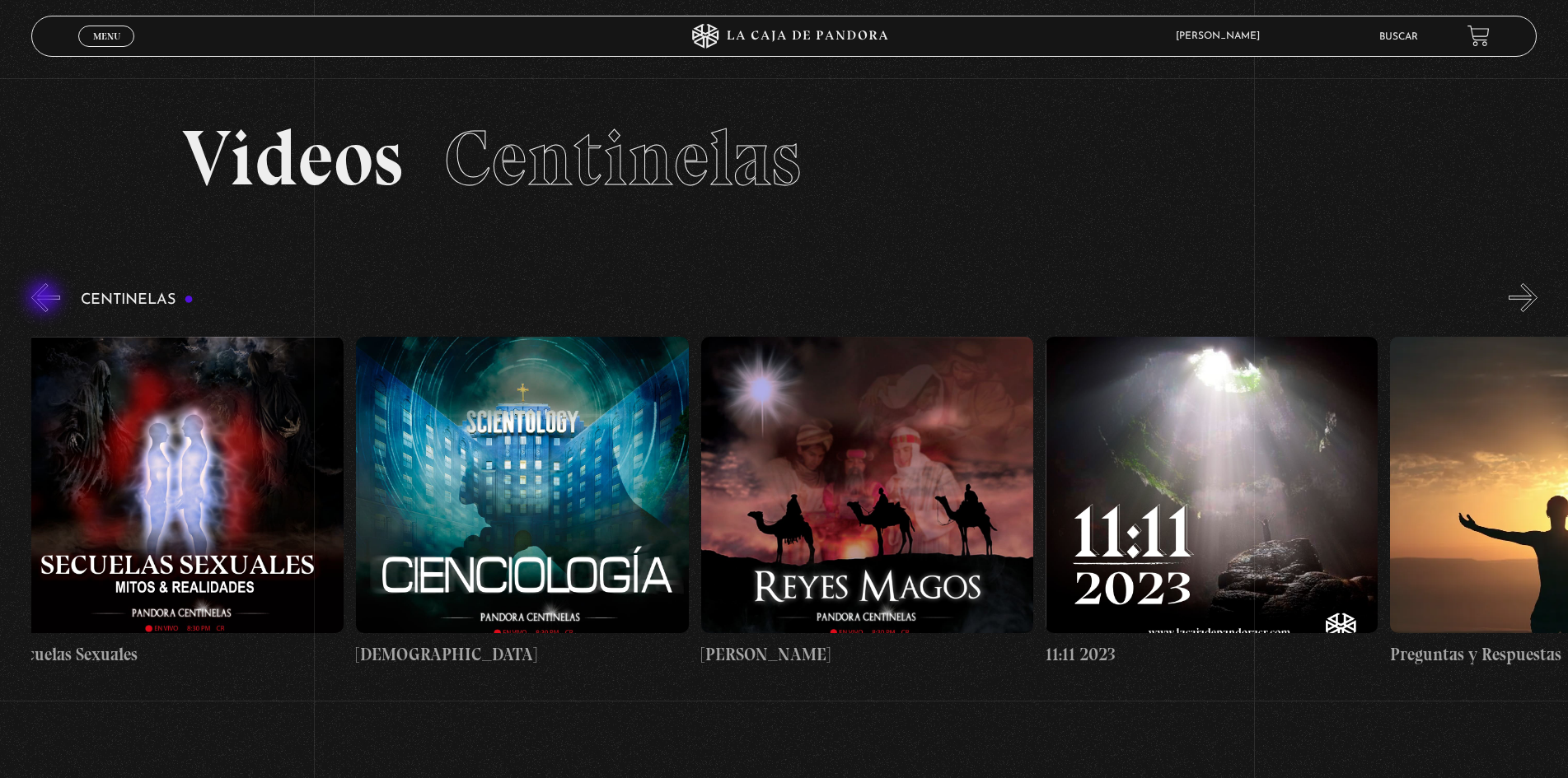
scroll to position [0, 15851]
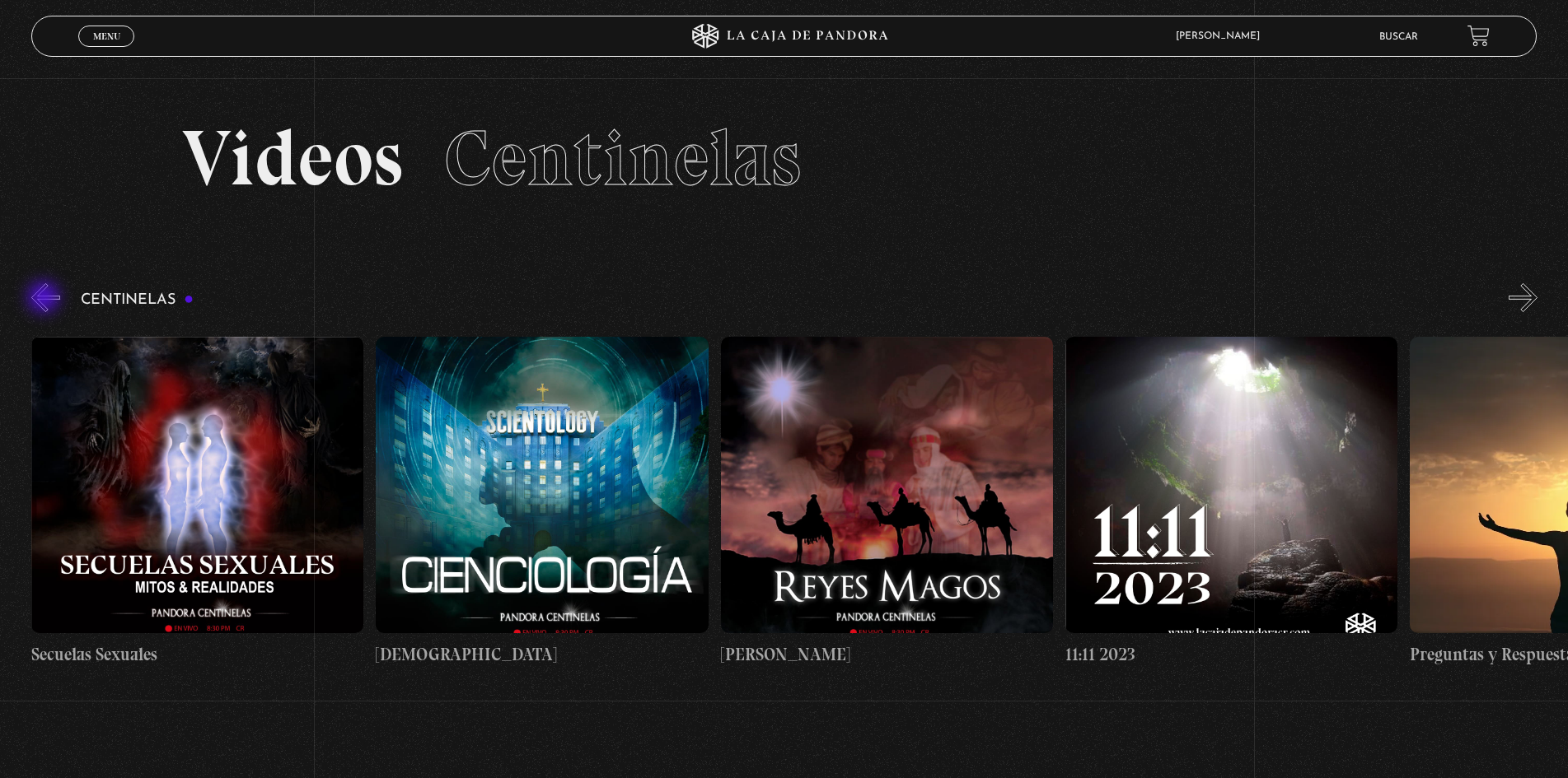
click at [45, 299] on button "«" at bounding box center [45, 297] width 29 height 29
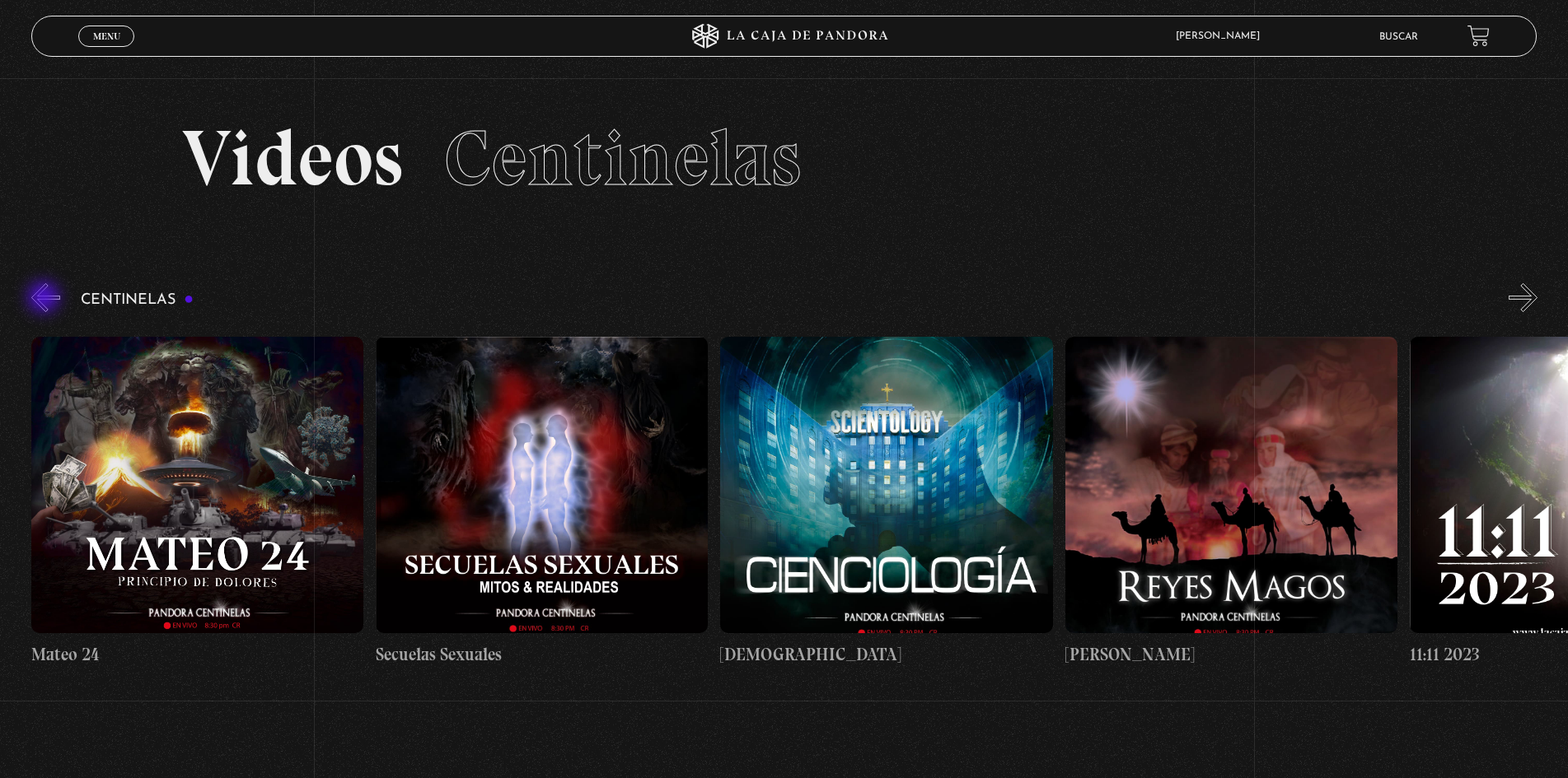
click at [45, 299] on button "«" at bounding box center [45, 297] width 29 height 29
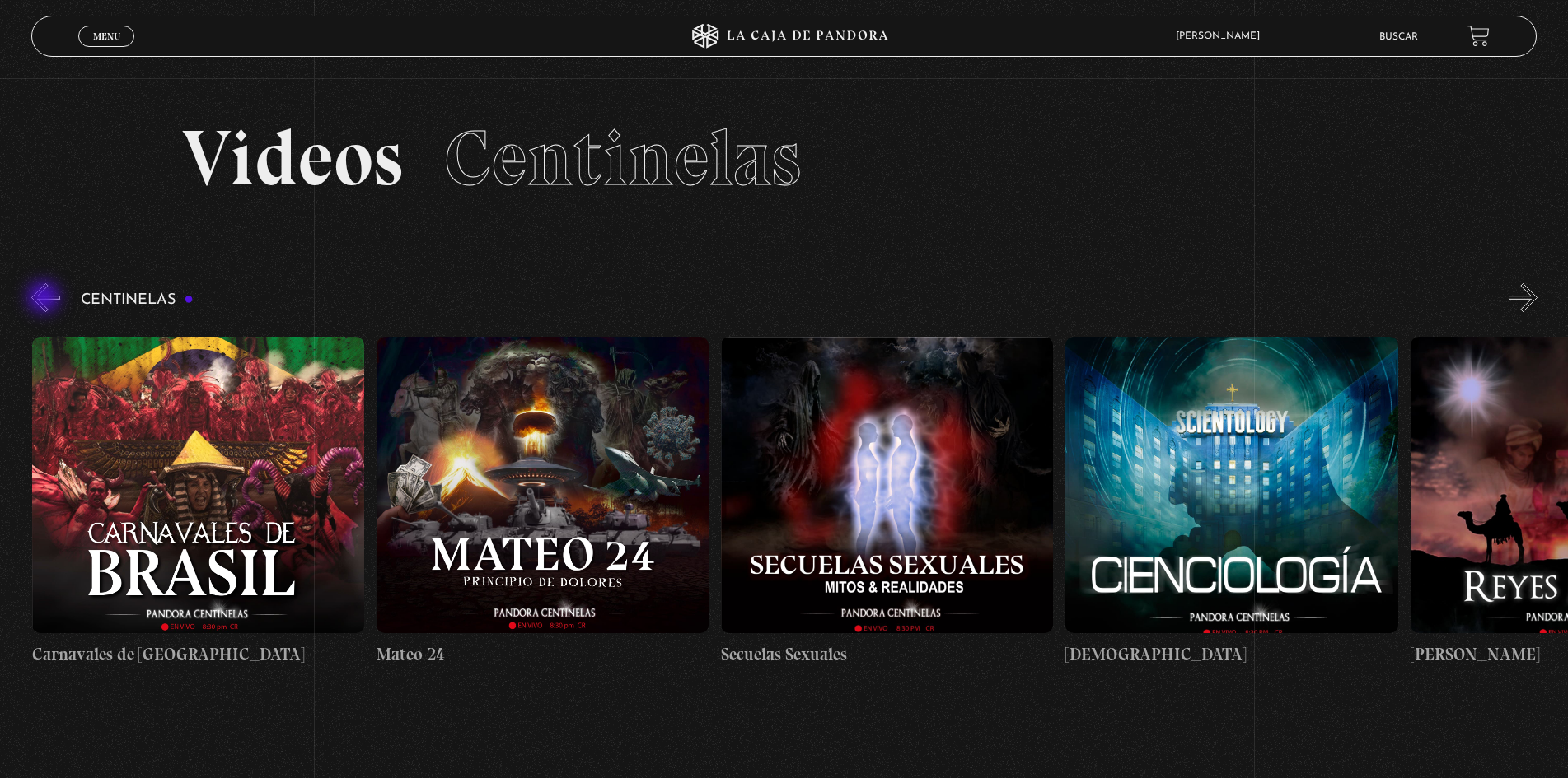
click at [45, 299] on button "«" at bounding box center [45, 297] width 29 height 29
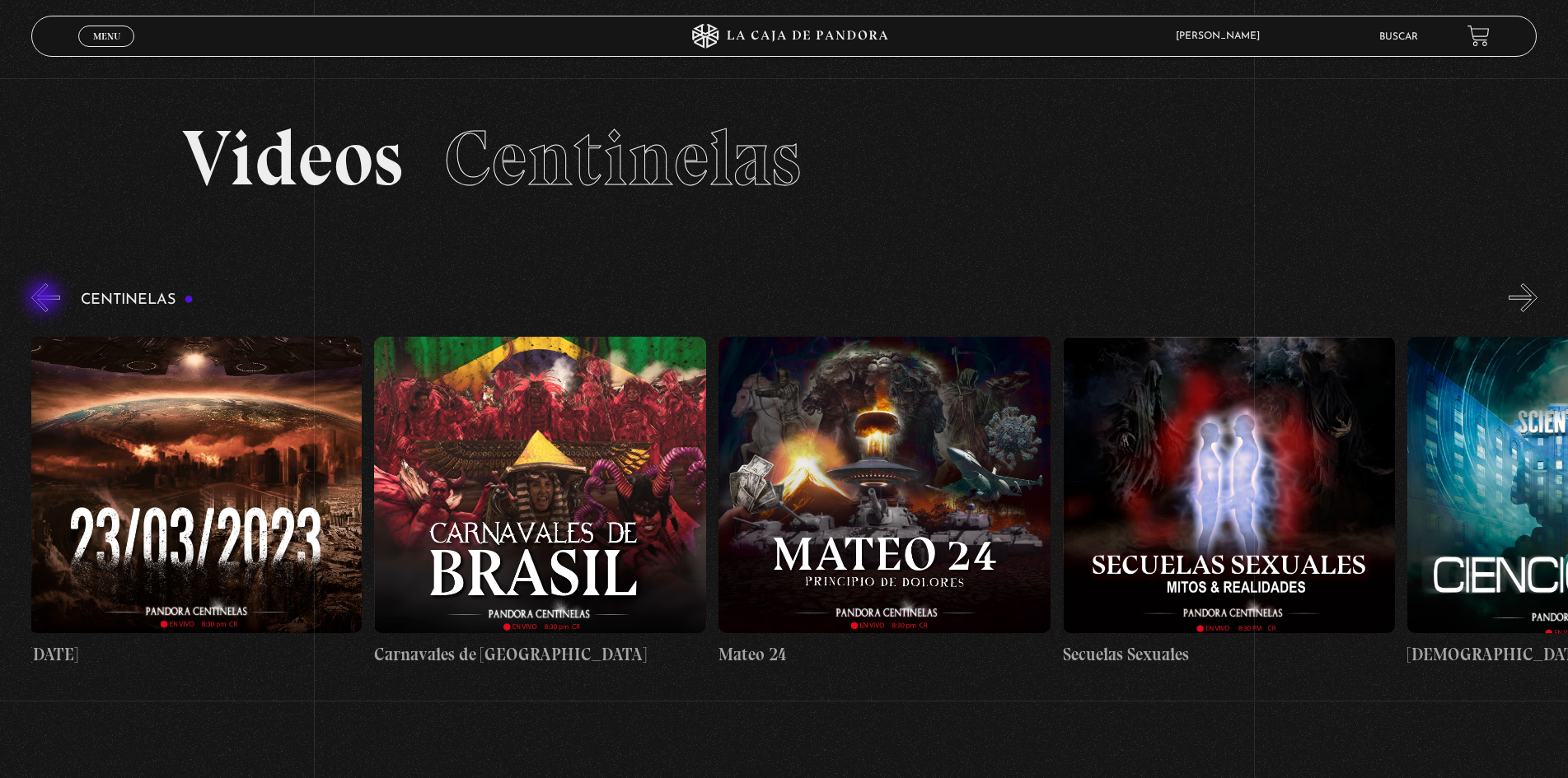
click at [45, 299] on button "«" at bounding box center [45, 297] width 29 height 29
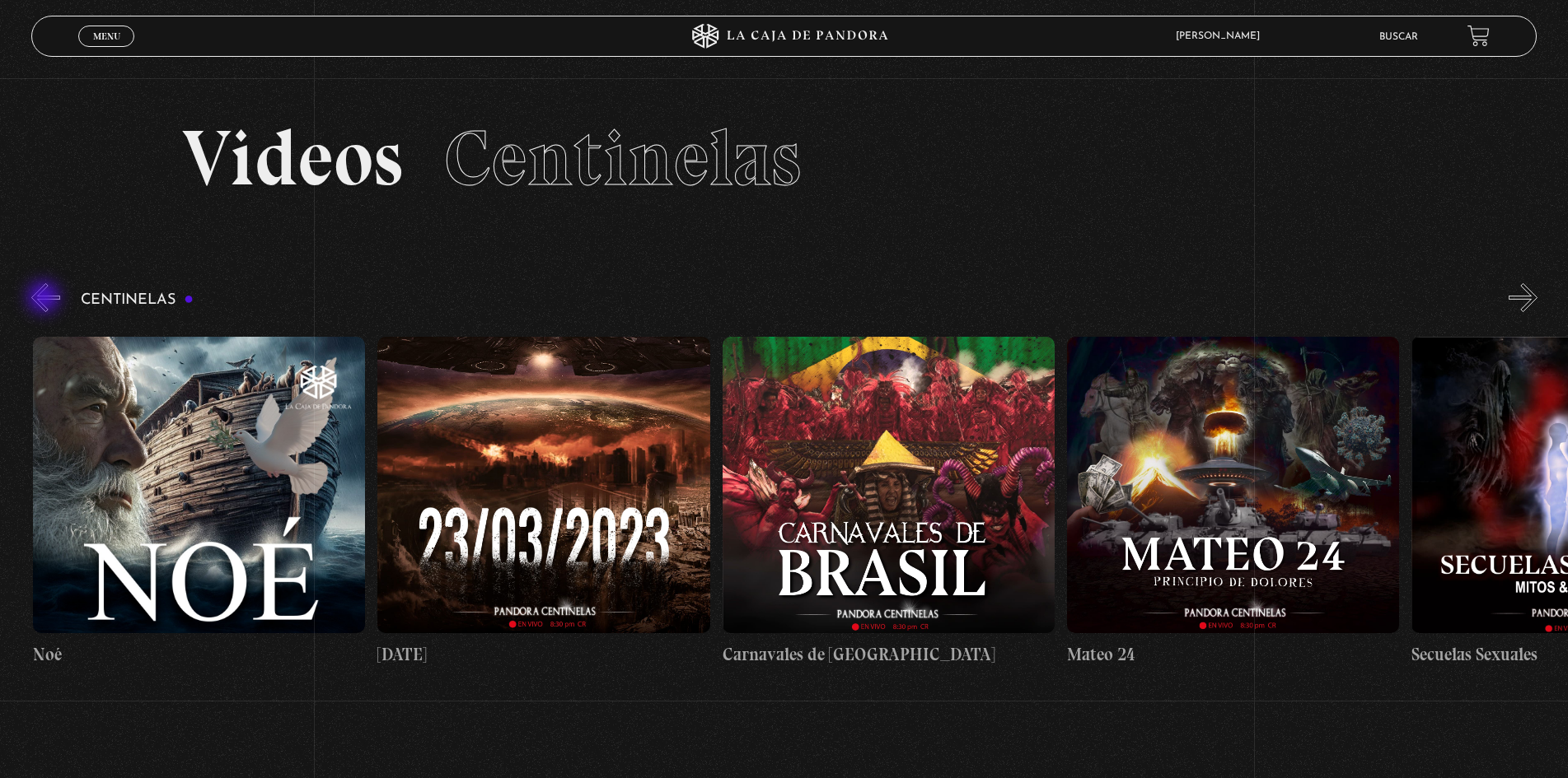
click at [45, 299] on button "«" at bounding box center [45, 297] width 29 height 29
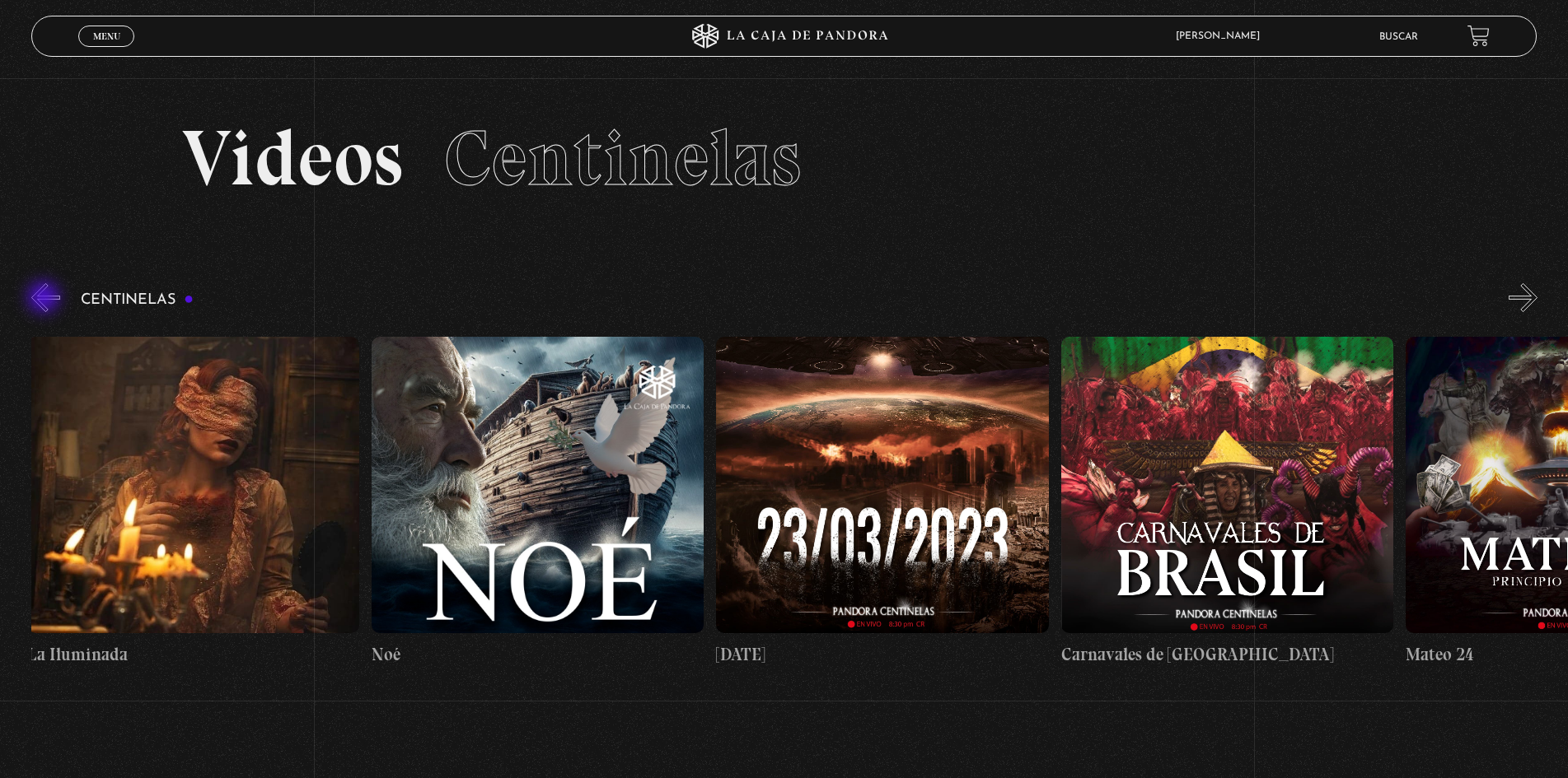
click at [45, 299] on button "«" at bounding box center [45, 297] width 29 height 29
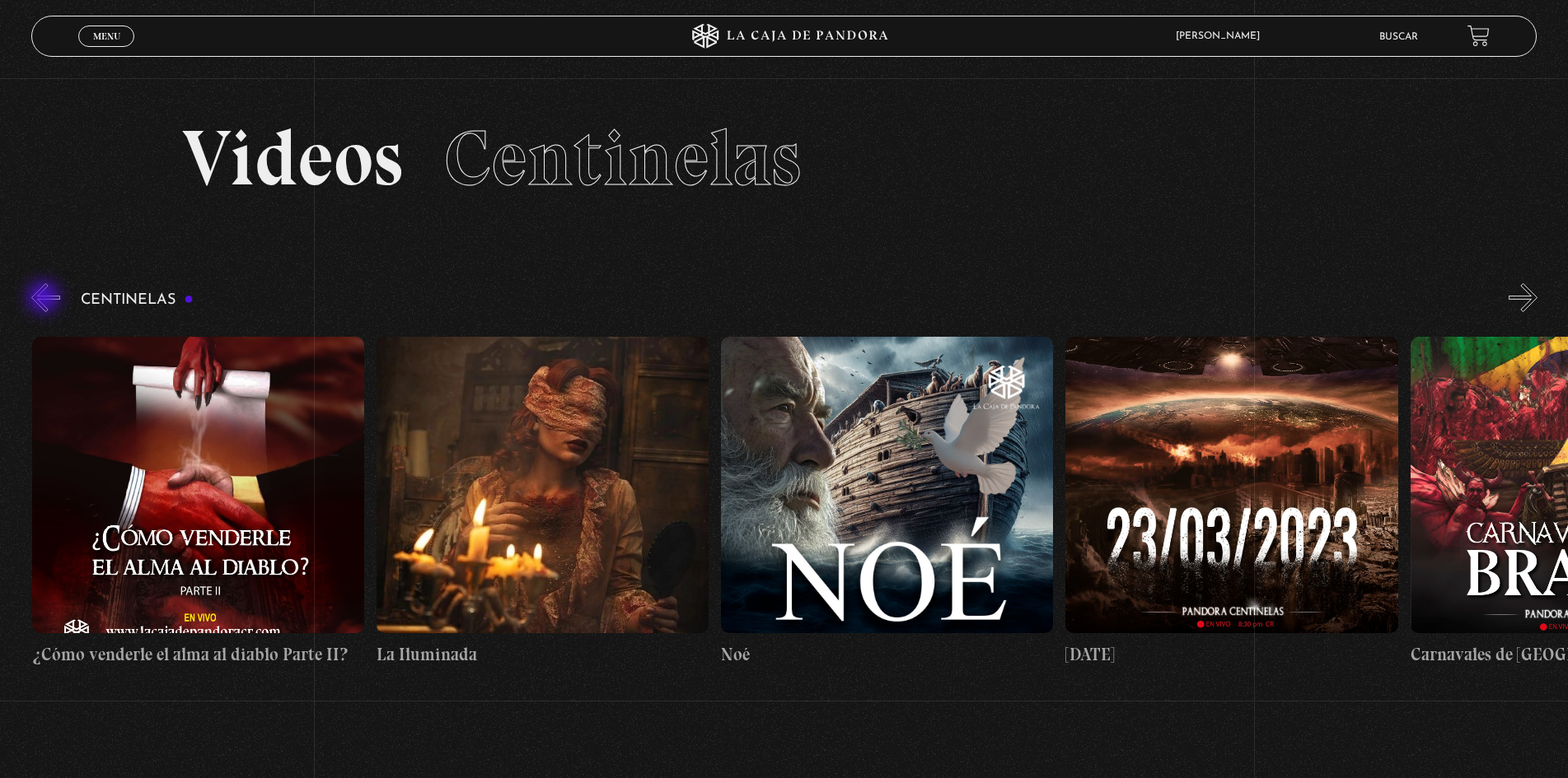
click at [45, 299] on button "«" at bounding box center [45, 297] width 29 height 29
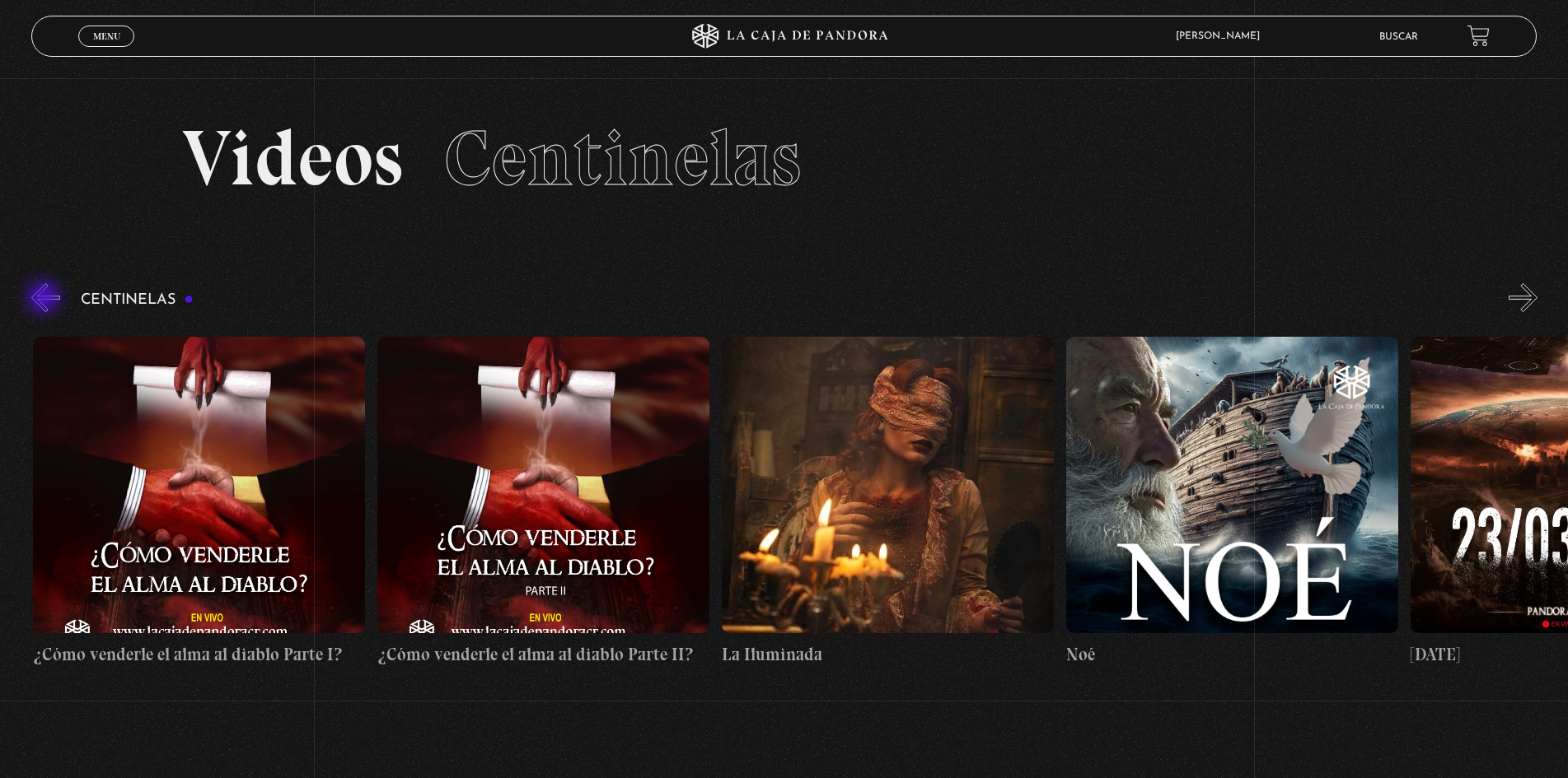
click at [45, 299] on button "«" at bounding box center [45, 297] width 29 height 29
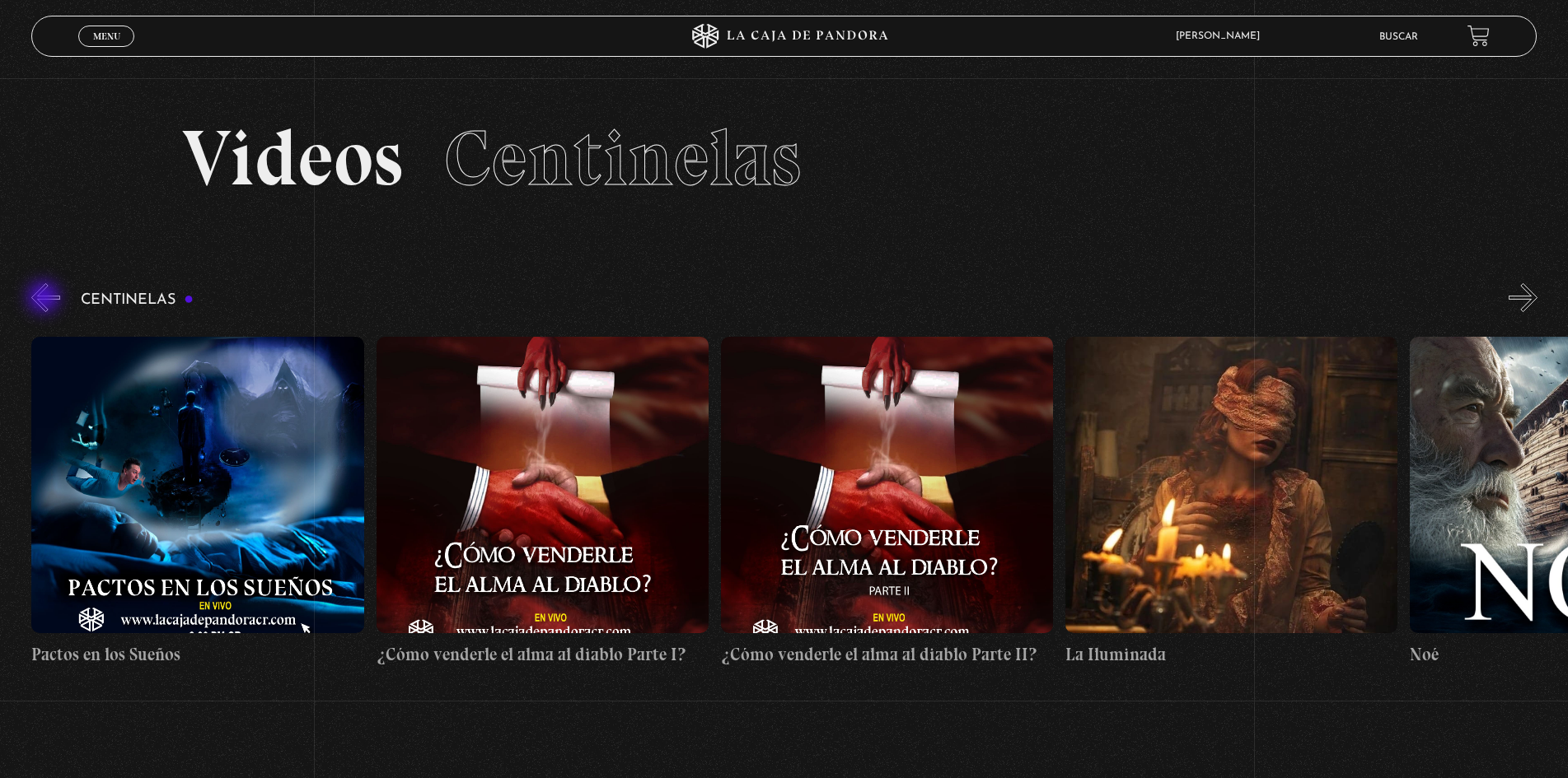
click at [45, 299] on button "«" at bounding box center [45, 297] width 29 height 29
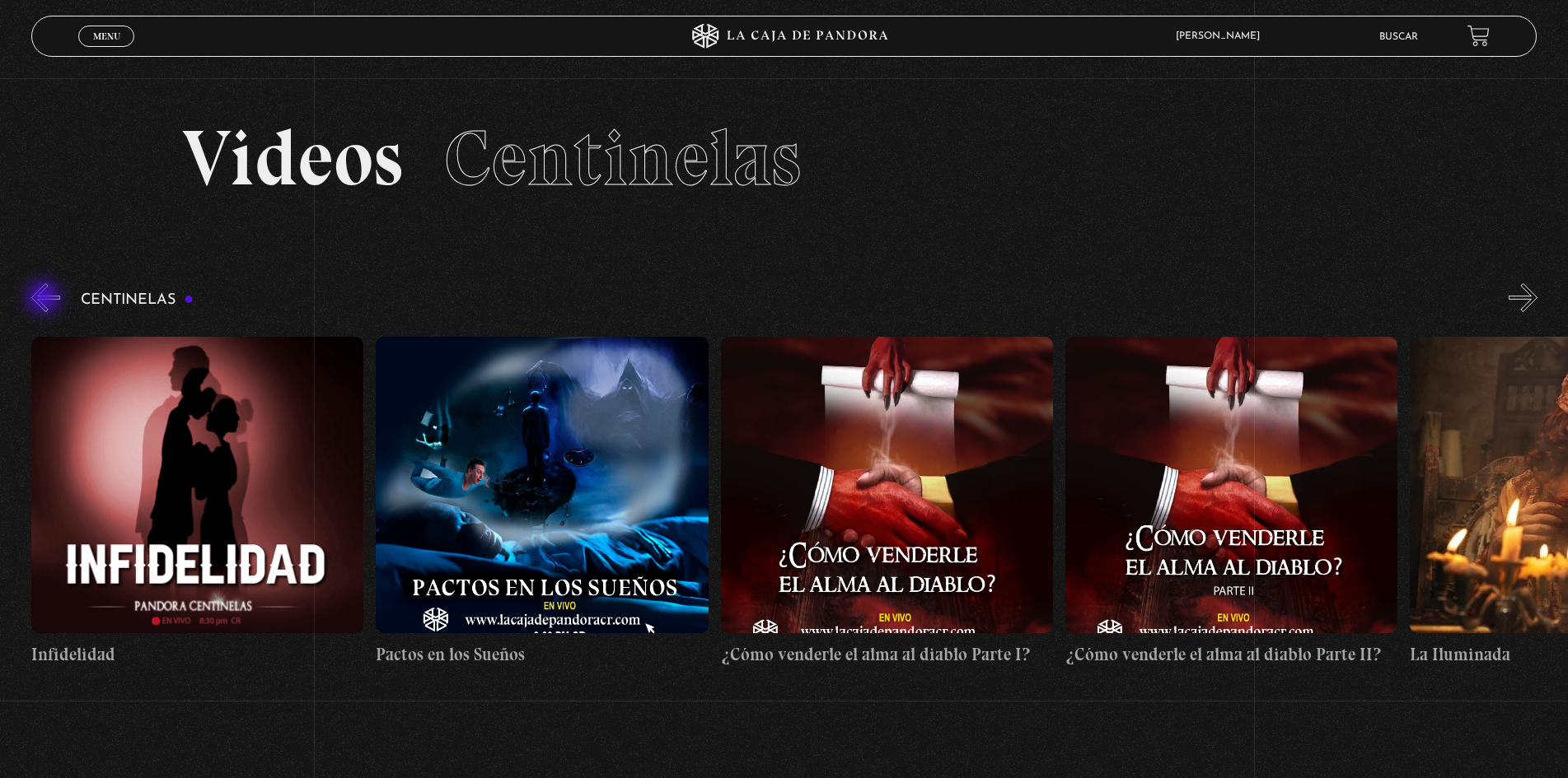
click at [45, 299] on button "«" at bounding box center [45, 297] width 29 height 29
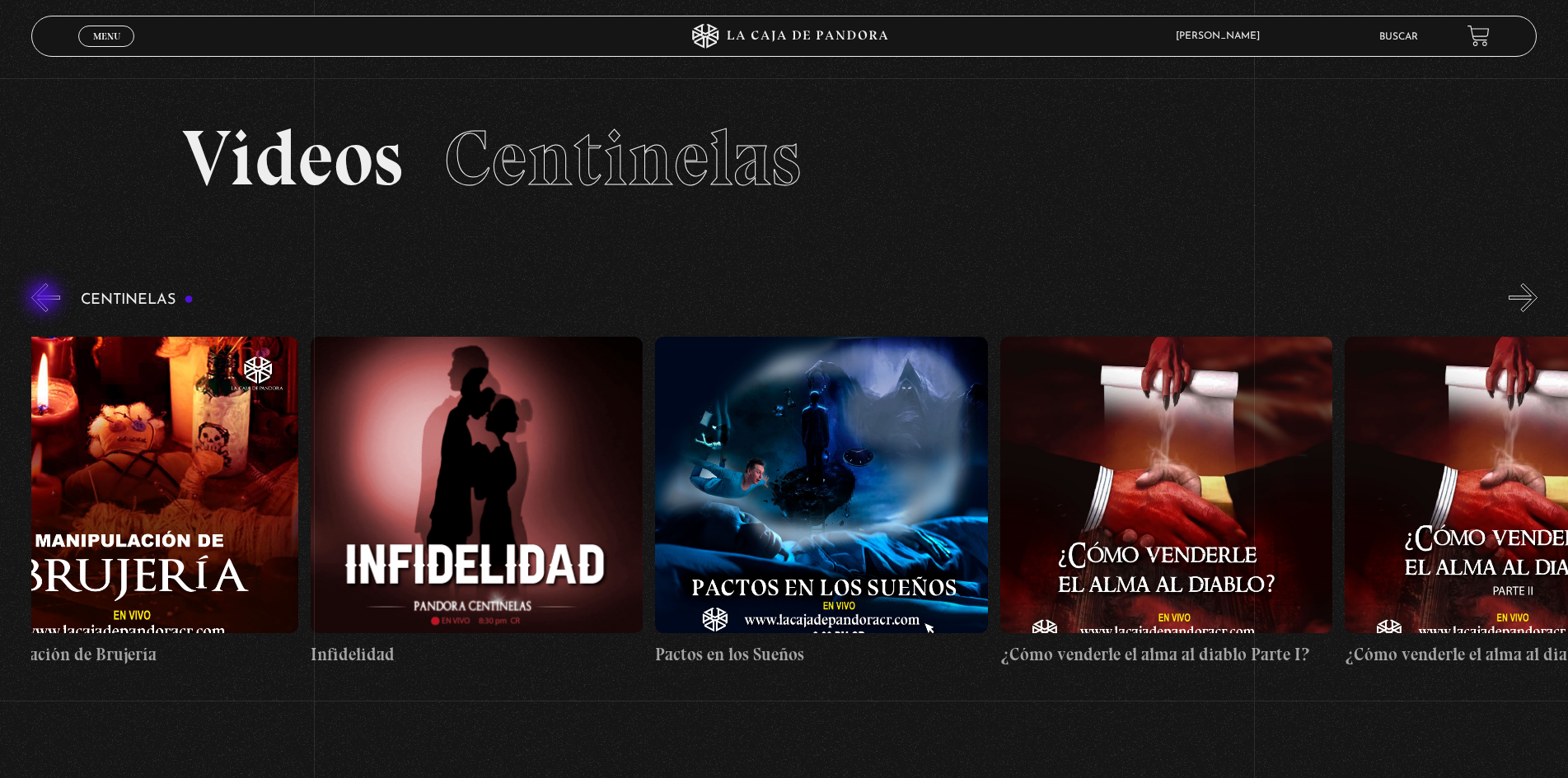
click at [45, 299] on button "«" at bounding box center [45, 297] width 29 height 29
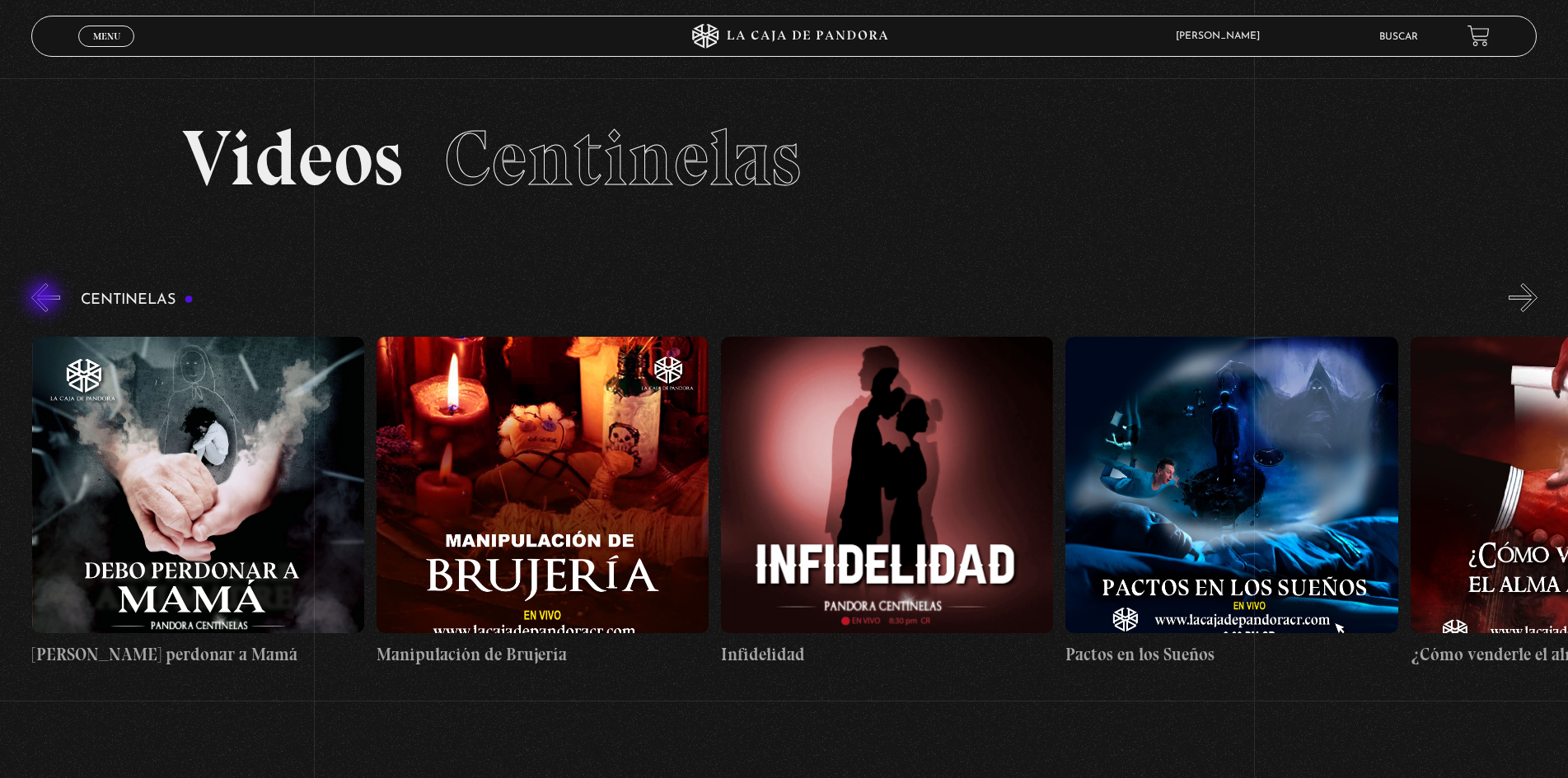
click at [45, 299] on button "«" at bounding box center [45, 297] width 29 height 29
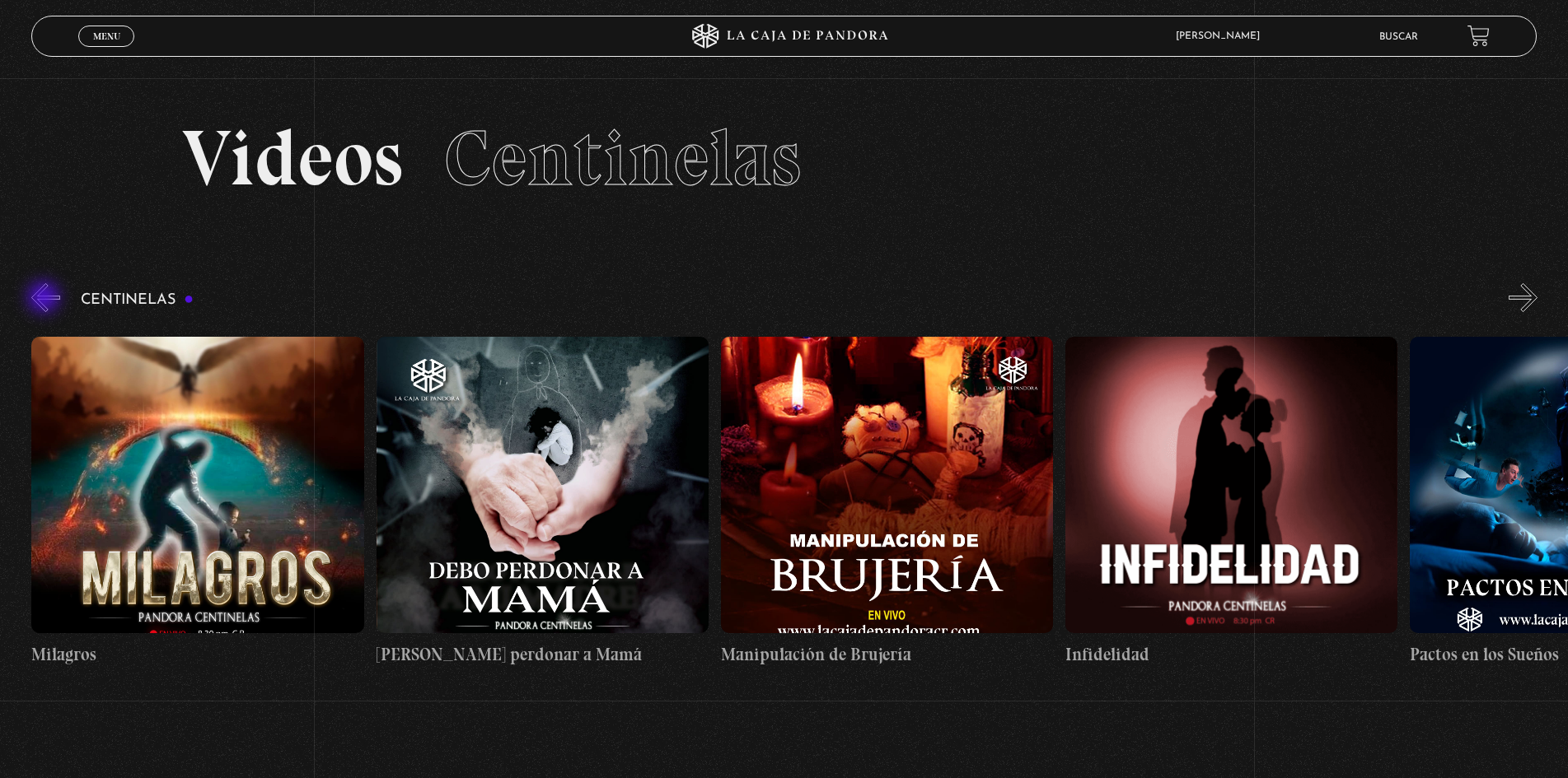
click at [45, 299] on button "«" at bounding box center [45, 297] width 29 height 29
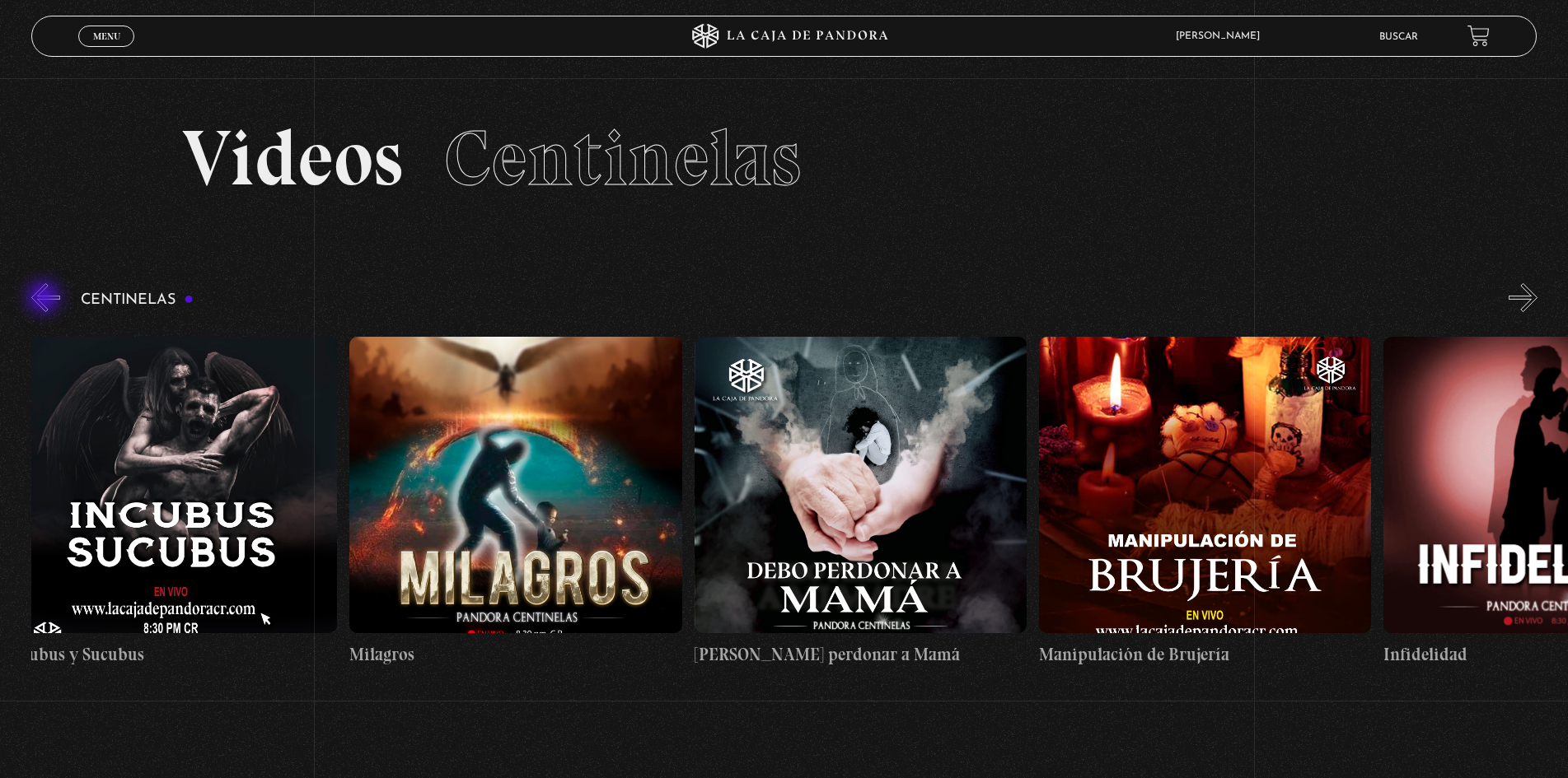
scroll to position [0, 11372]
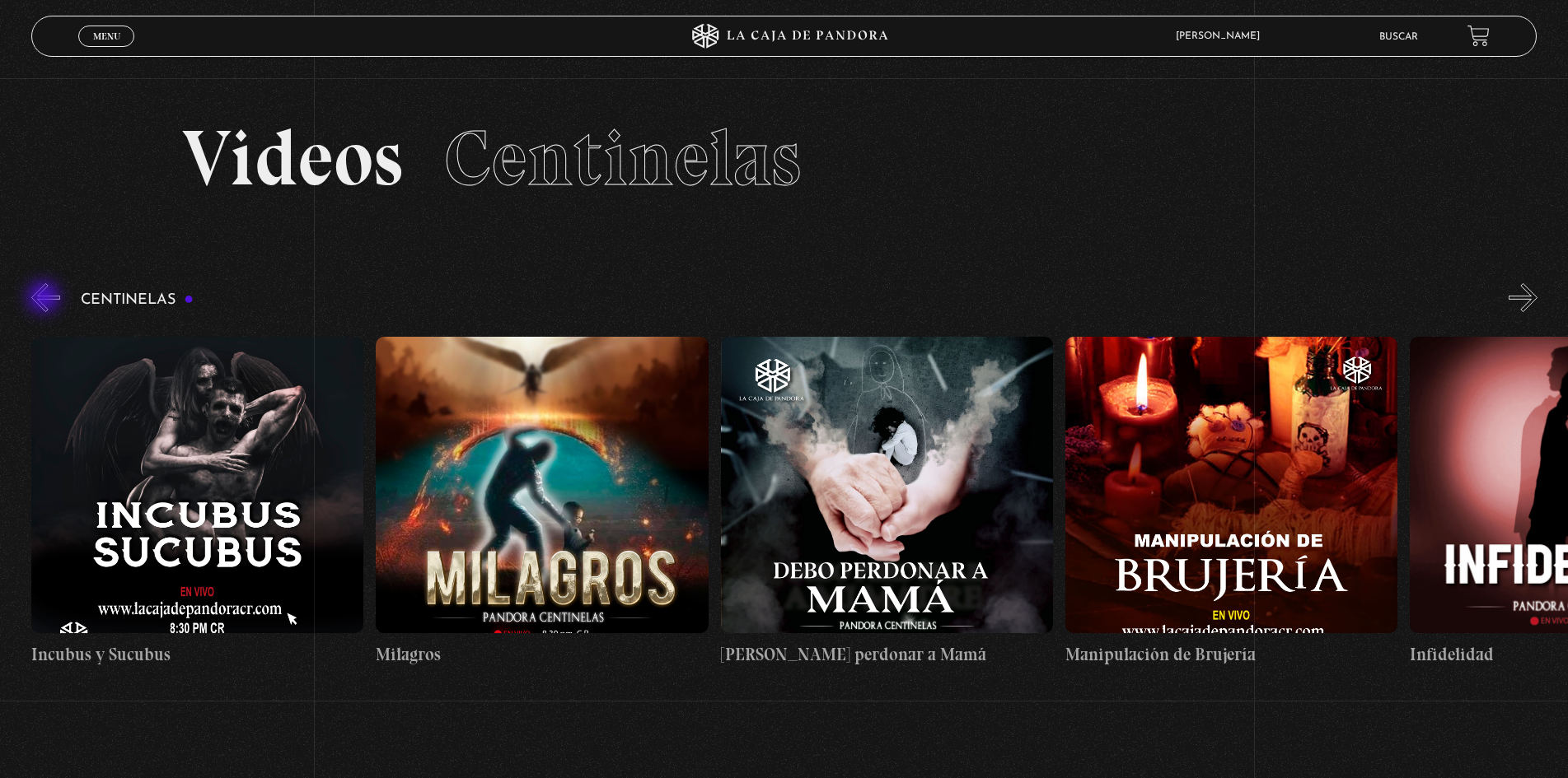
click at [45, 299] on button "«" at bounding box center [45, 297] width 29 height 29
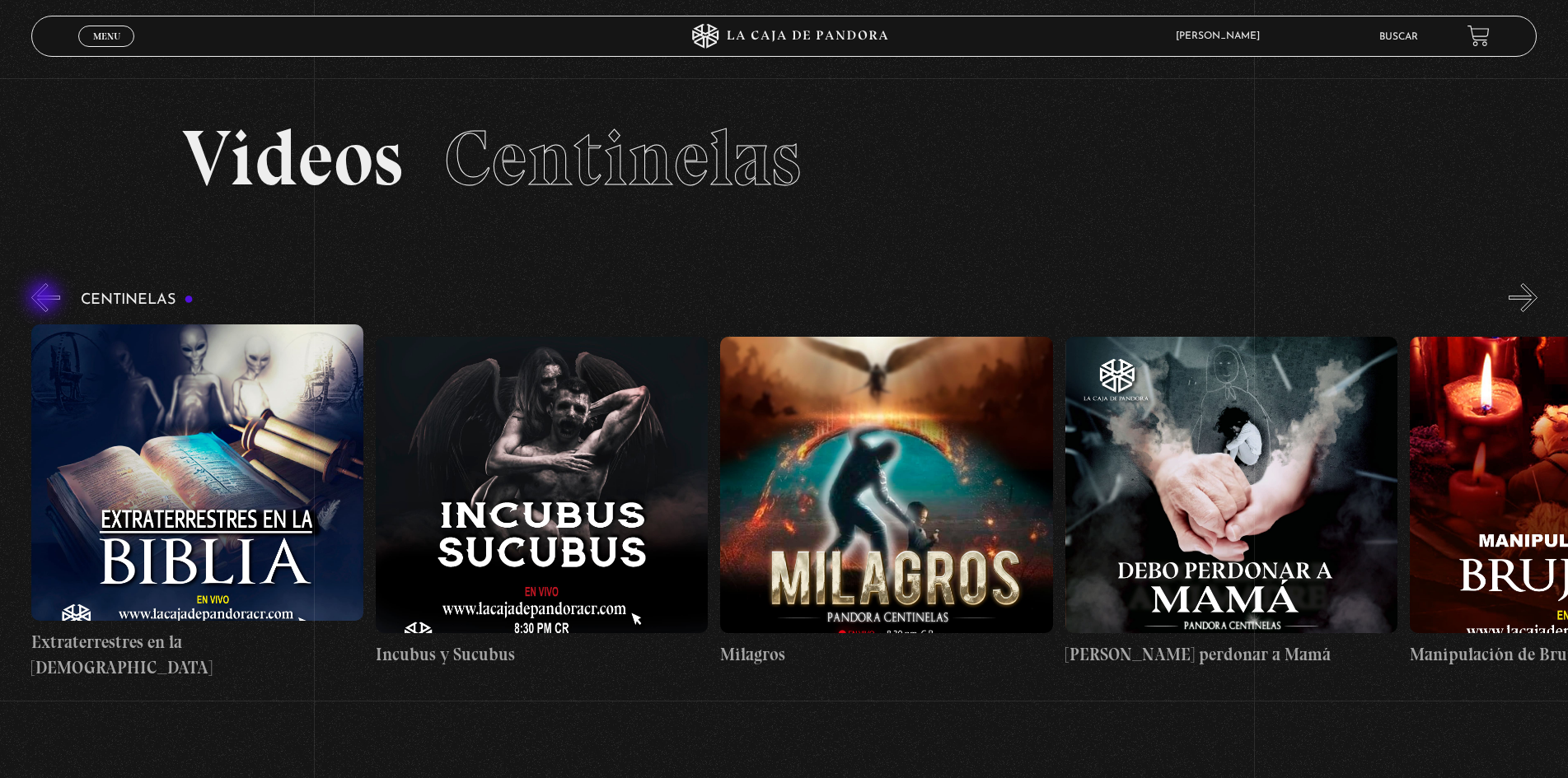
click at [45, 299] on button "«" at bounding box center [45, 297] width 29 height 29
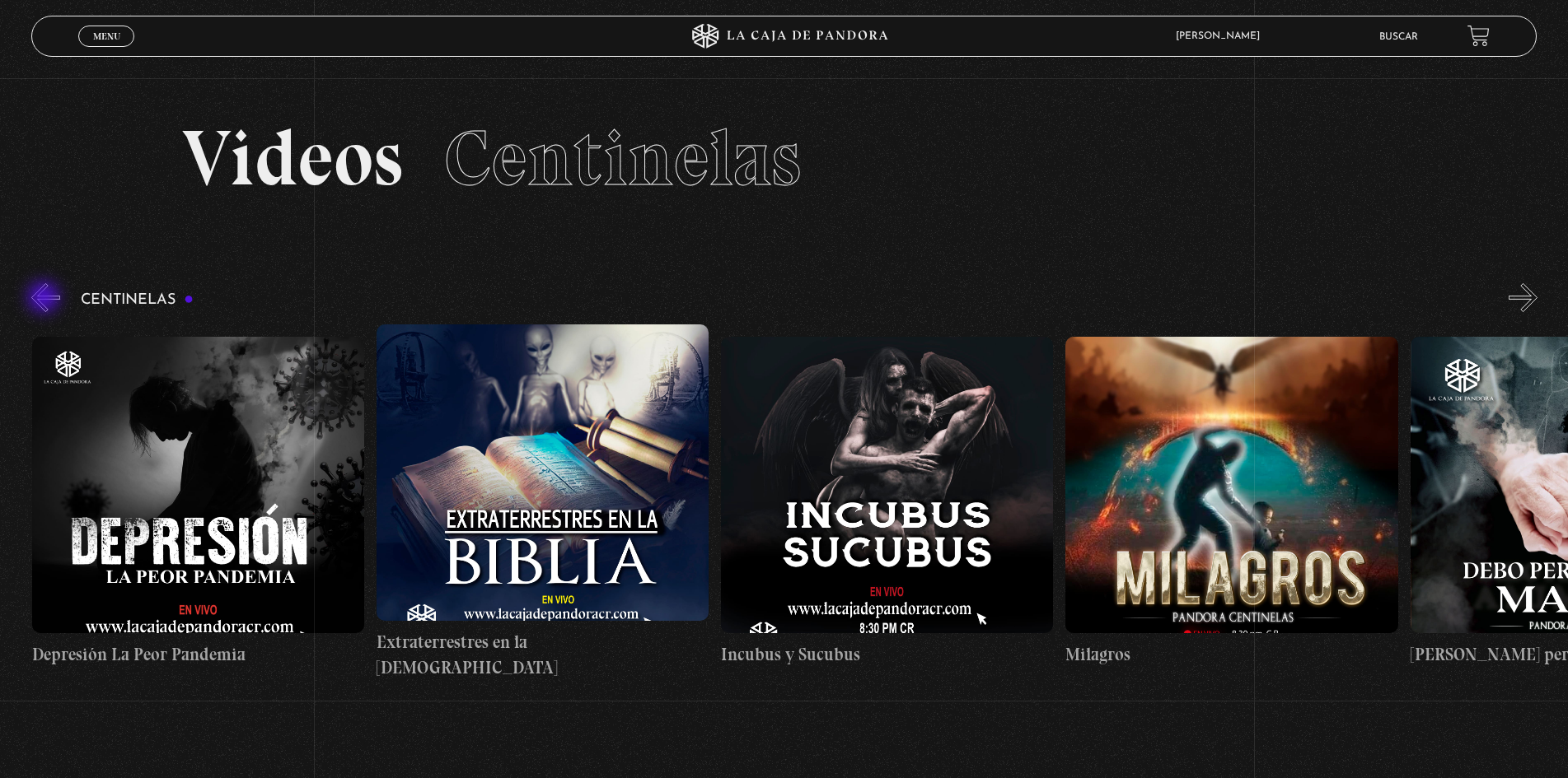
click at [45, 299] on button "«" at bounding box center [45, 297] width 29 height 29
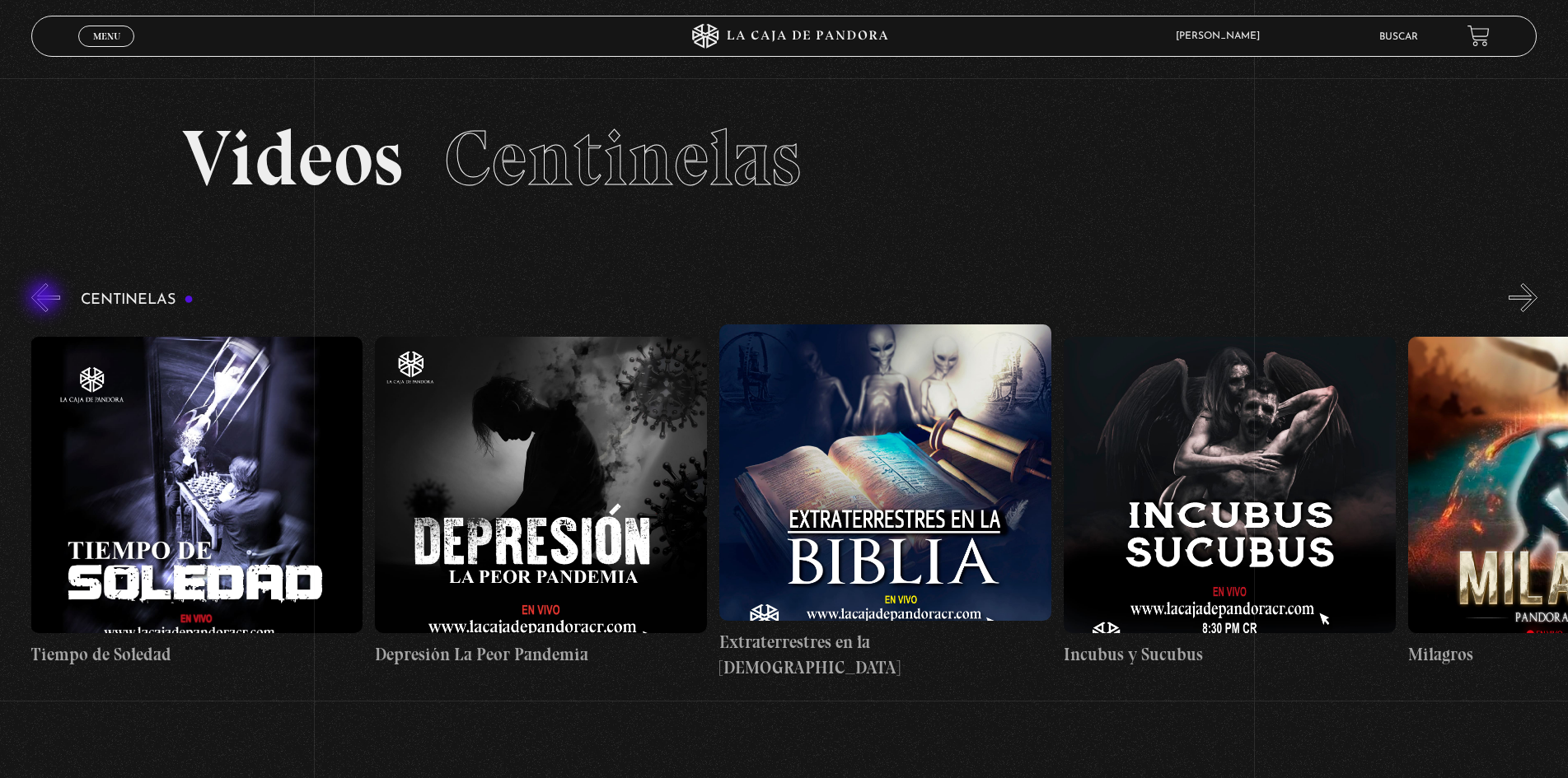
click at [45, 299] on button "«" at bounding box center [45, 297] width 29 height 29
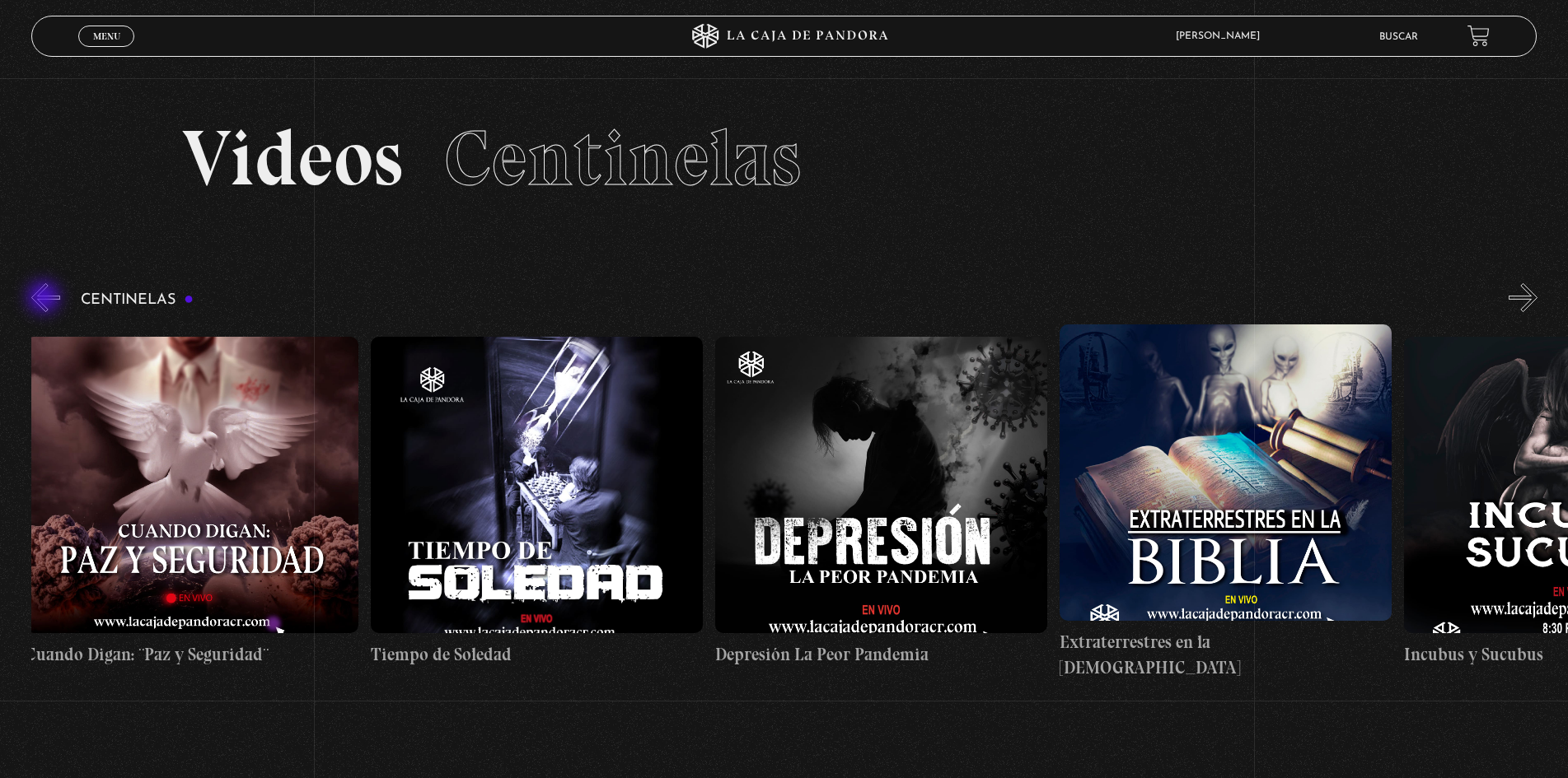
click at [45, 299] on button "«" at bounding box center [45, 297] width 29 height 29
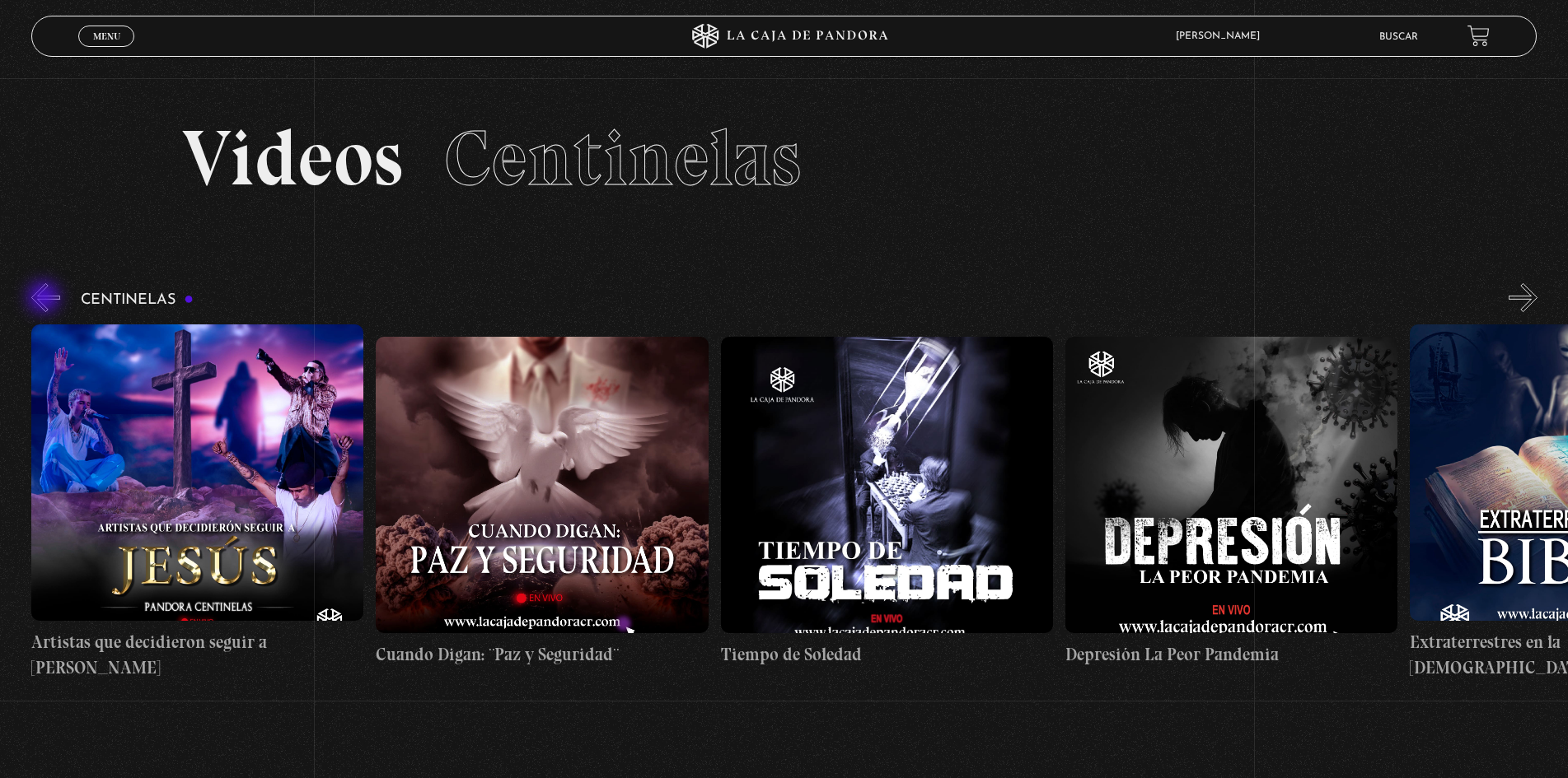
click at [45, 299] on button "«" at bounding box center [45, 297] width 29 height 29
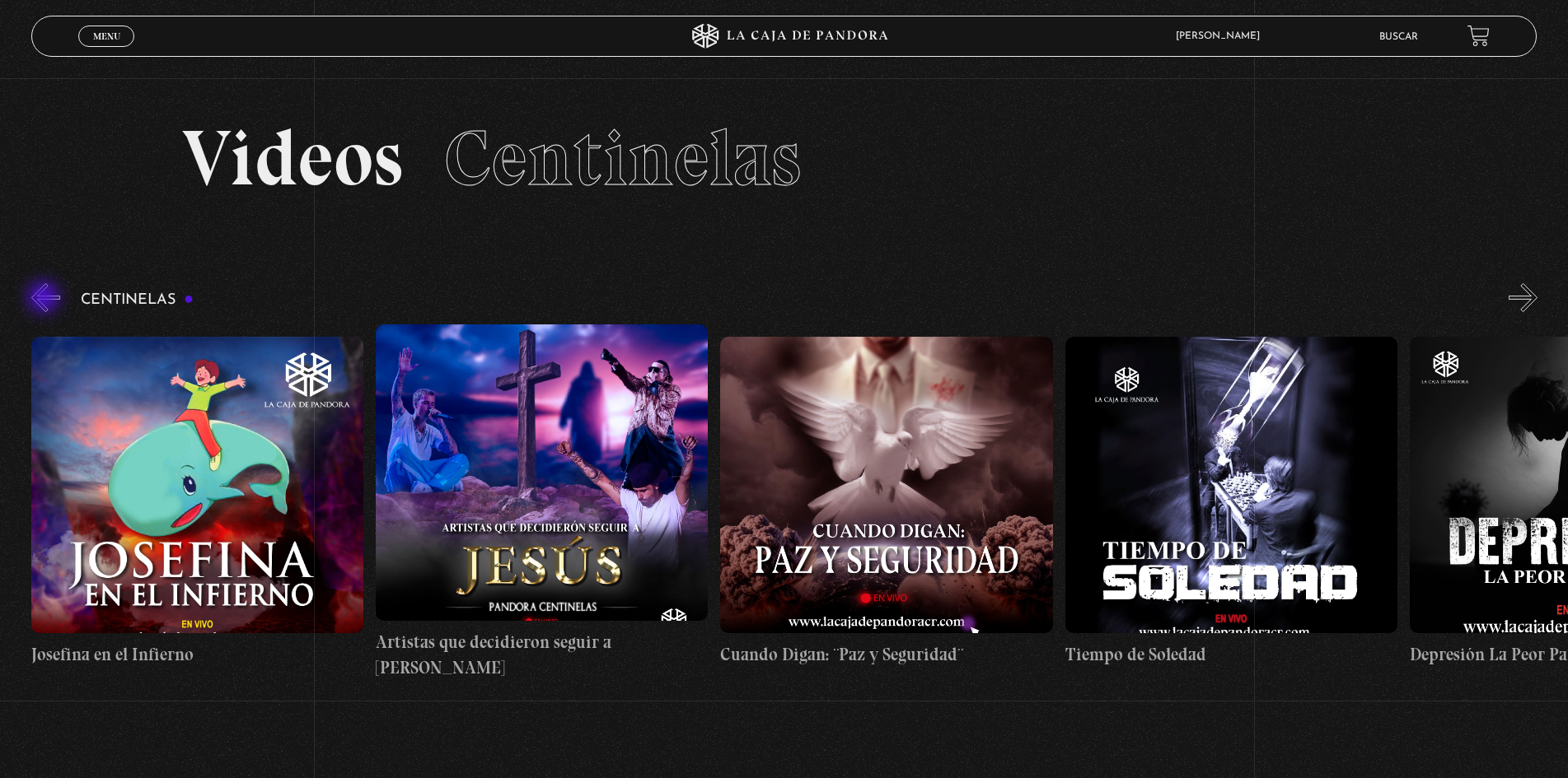
click at [45, 299] on button "«" at bounding box center [45, 297] width 29 height 29
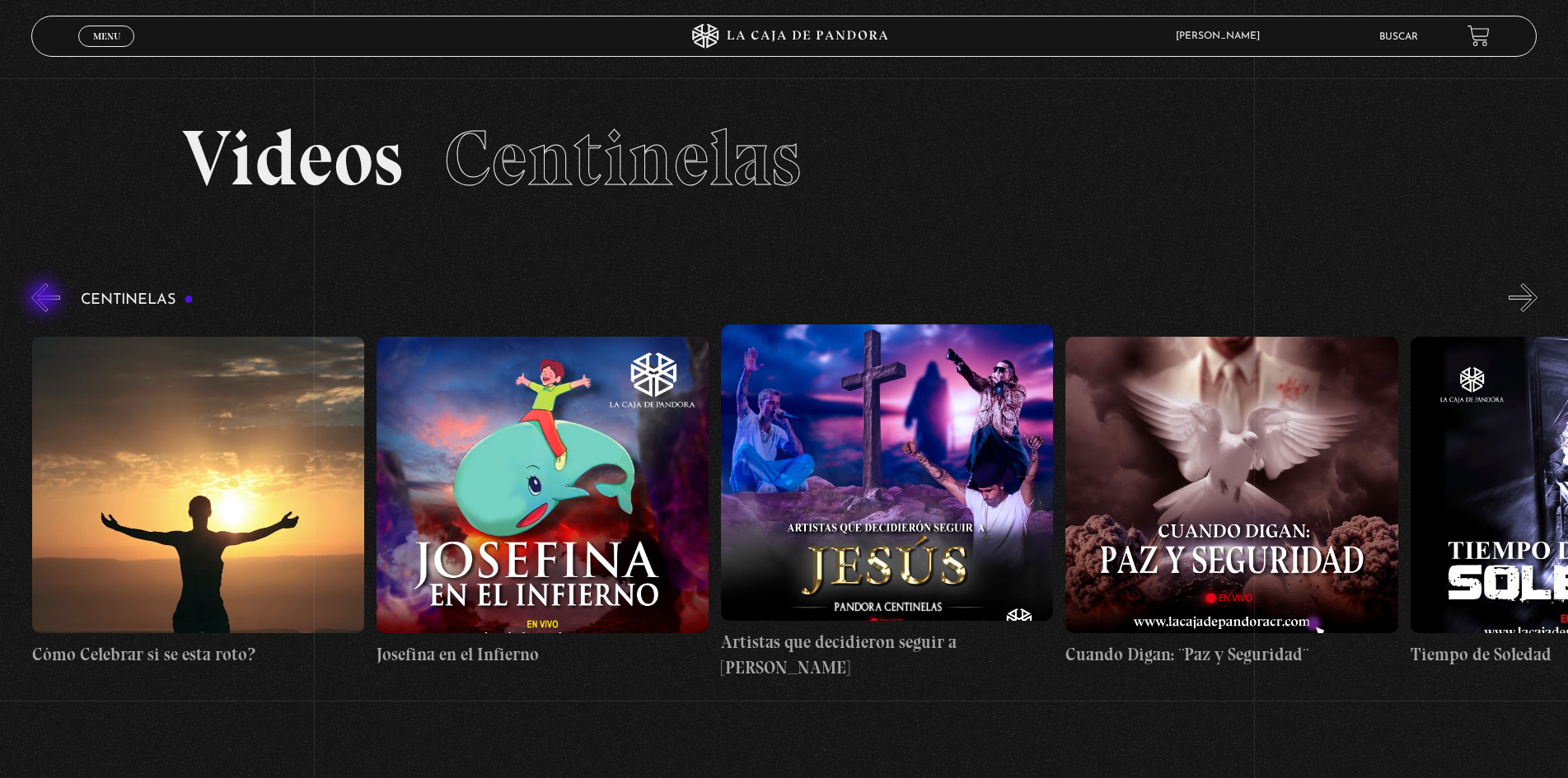
click at [45, 299] on button "«" at bounding box center [45, 297] width 29 height 29
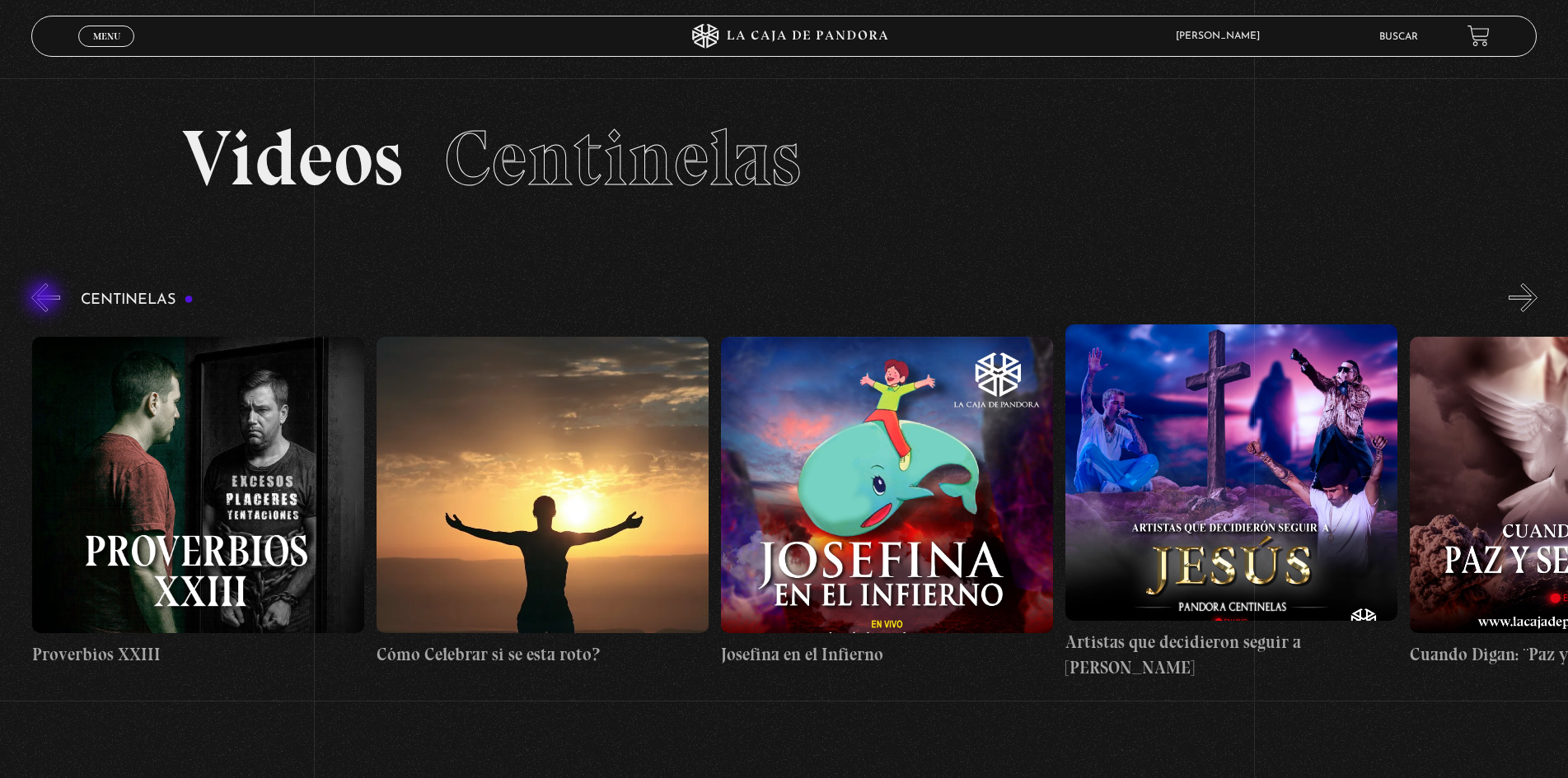
click at [45, 299] on button "«" at bounding box center [45, 297] width 29 height 29
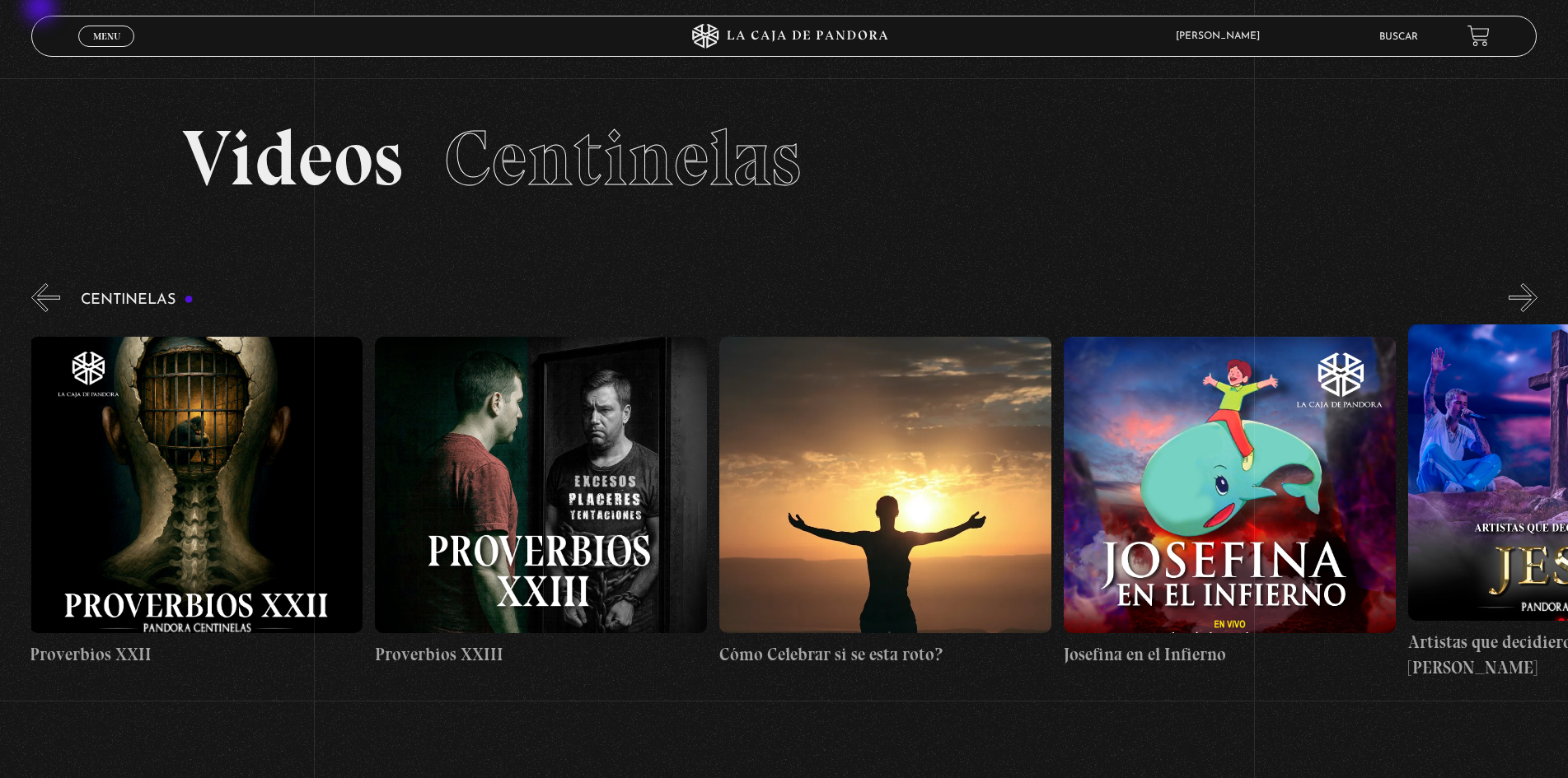
scroll to position [0, 8270]
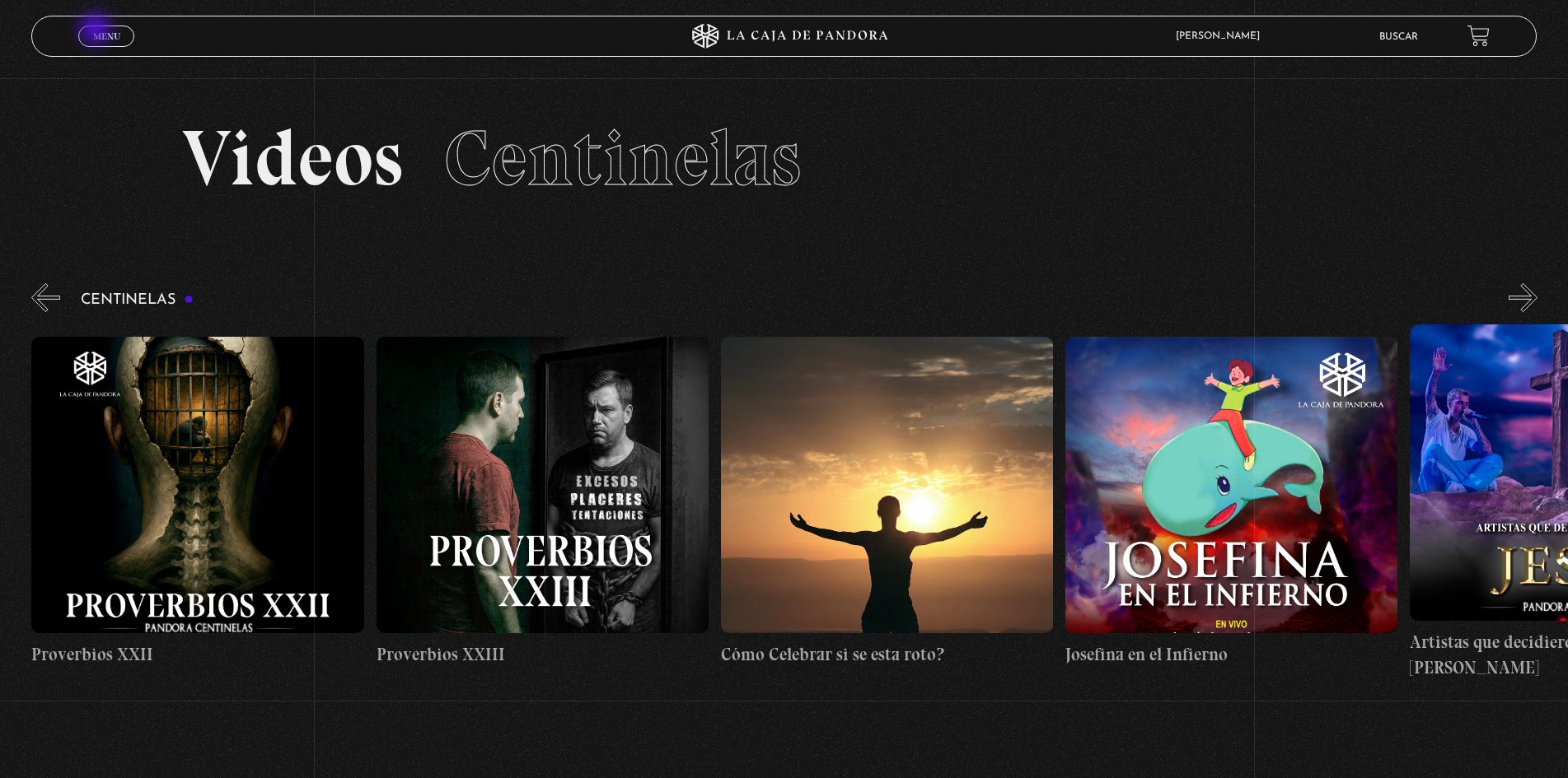
click at [94, 31] on span "Menu" at bounding box center [106, 35] width 27 height 10
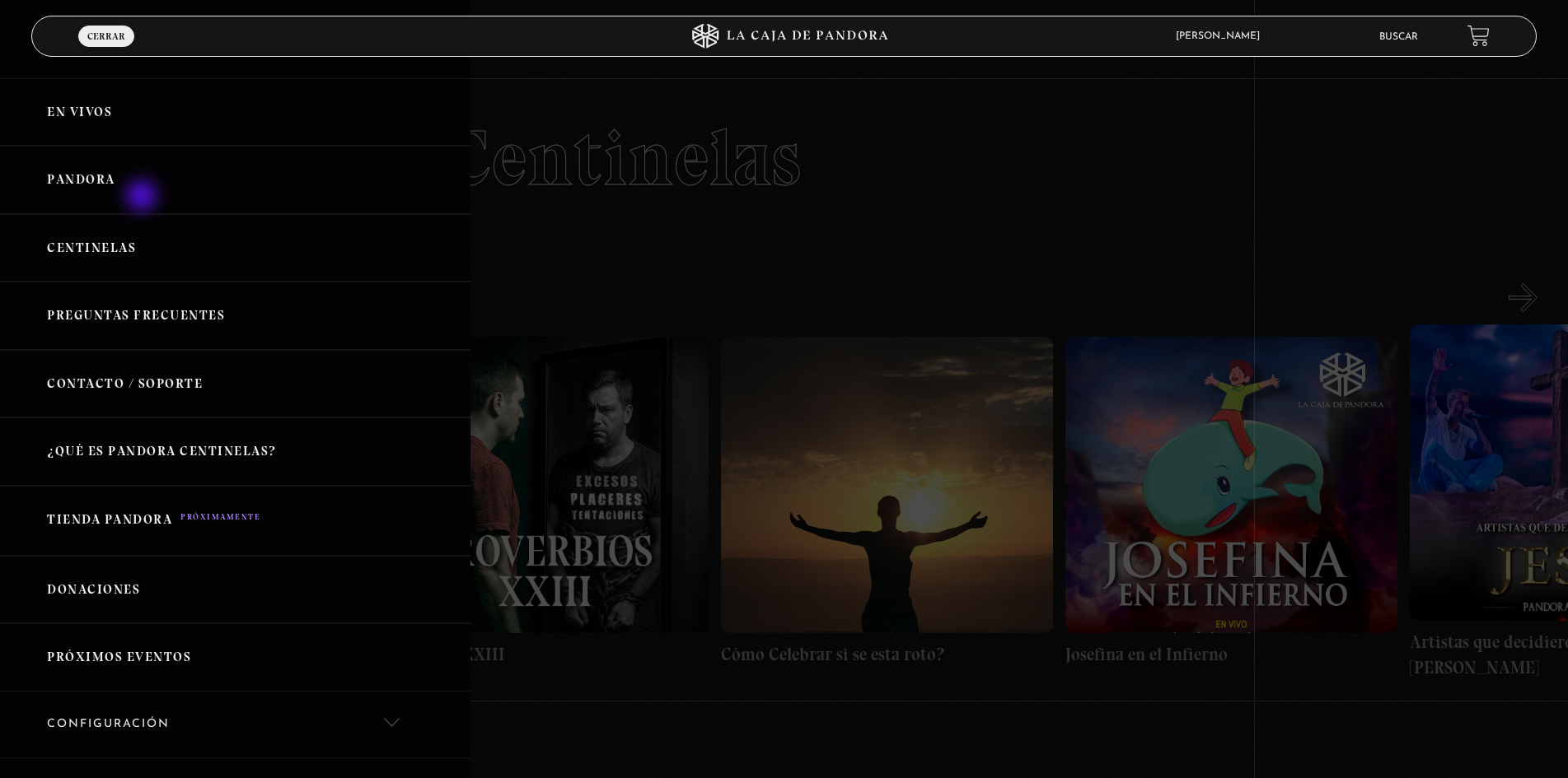
click at [144, 196] on link "Pandora" at bounding box center [235, 179] width 470 height 68
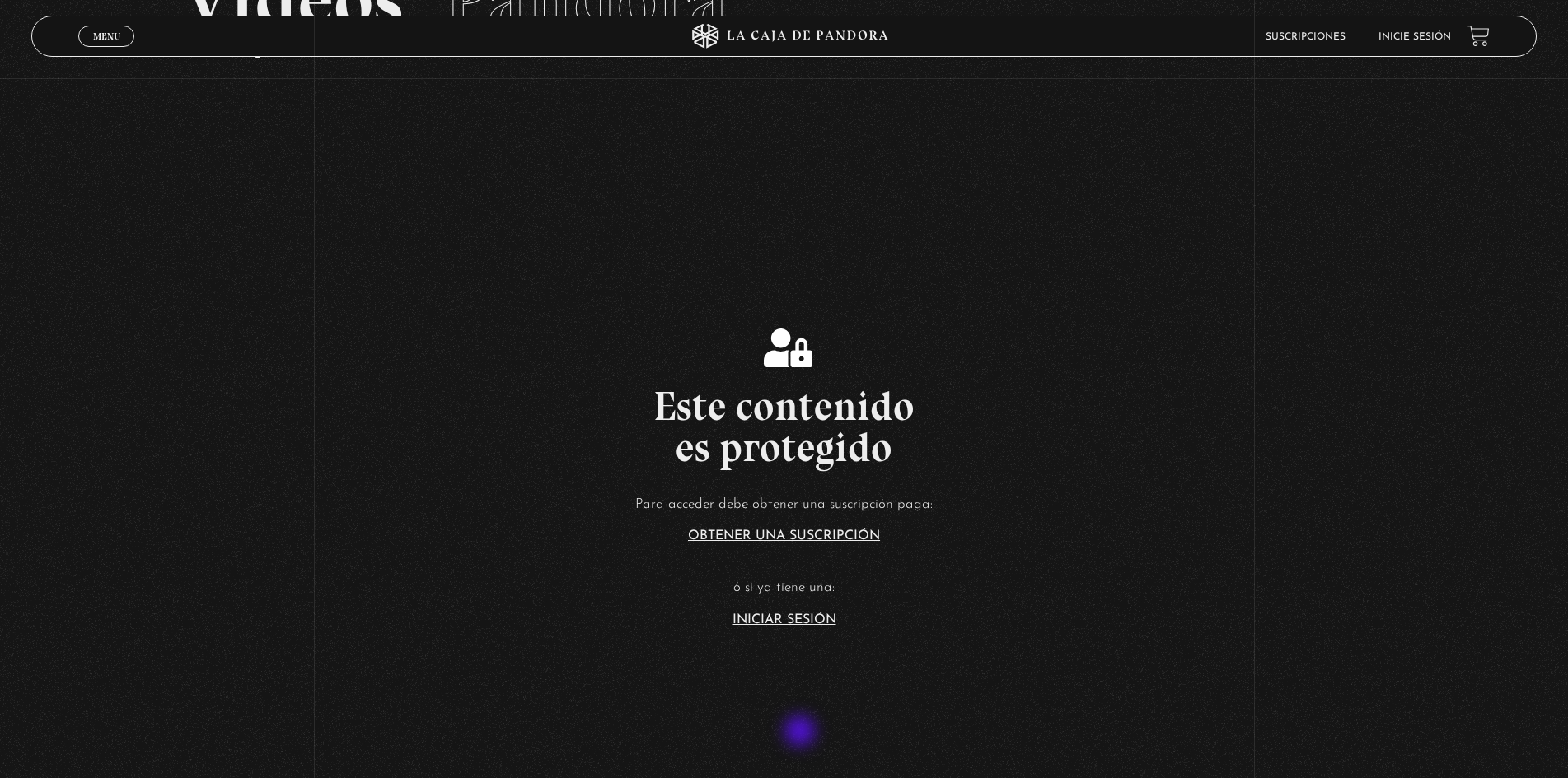
scroll to position [164, 0]
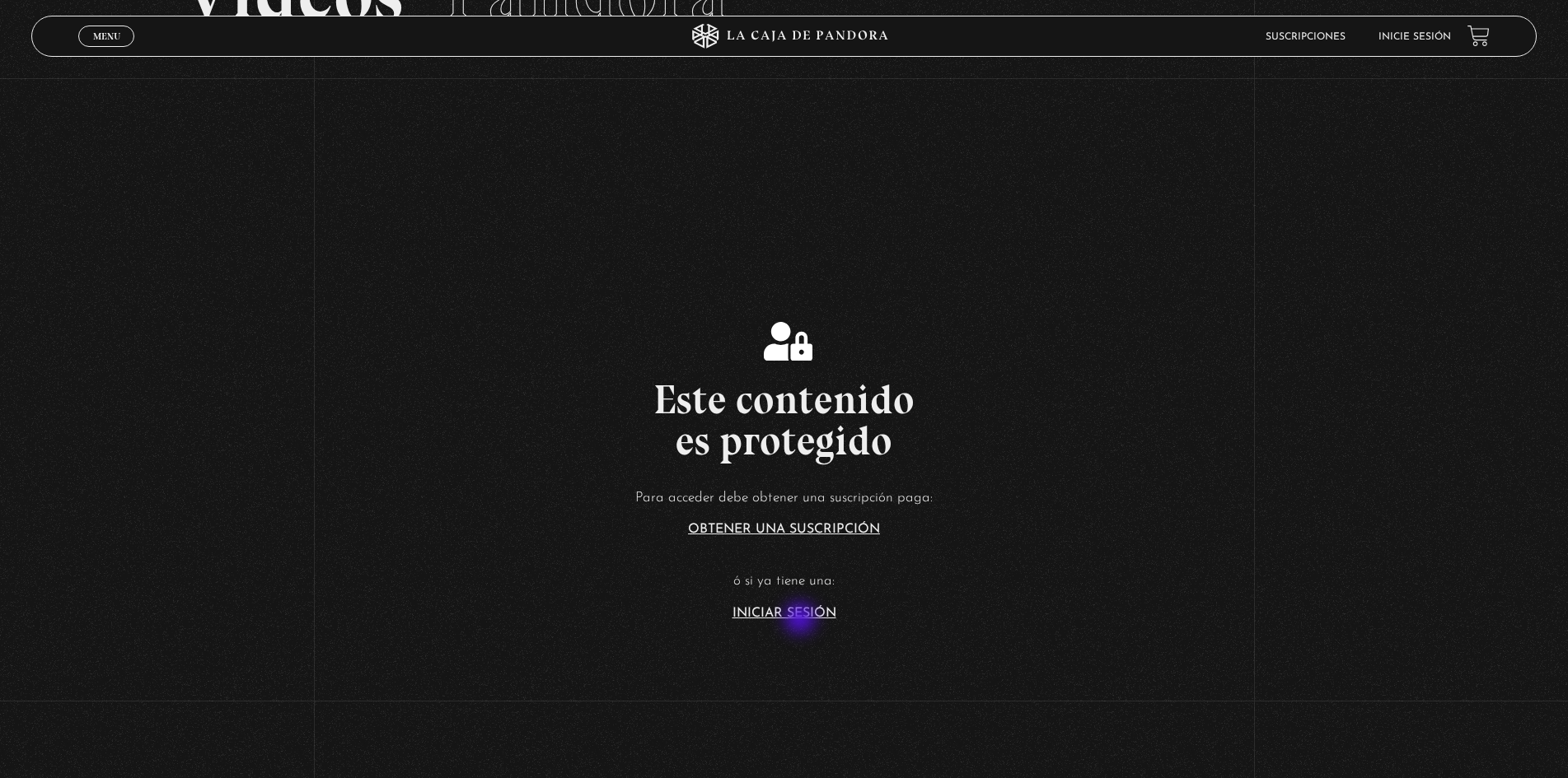
click at [802, 613] on link "Iniciar Sesión" at bounding box center [784, 613] width 104 height 13
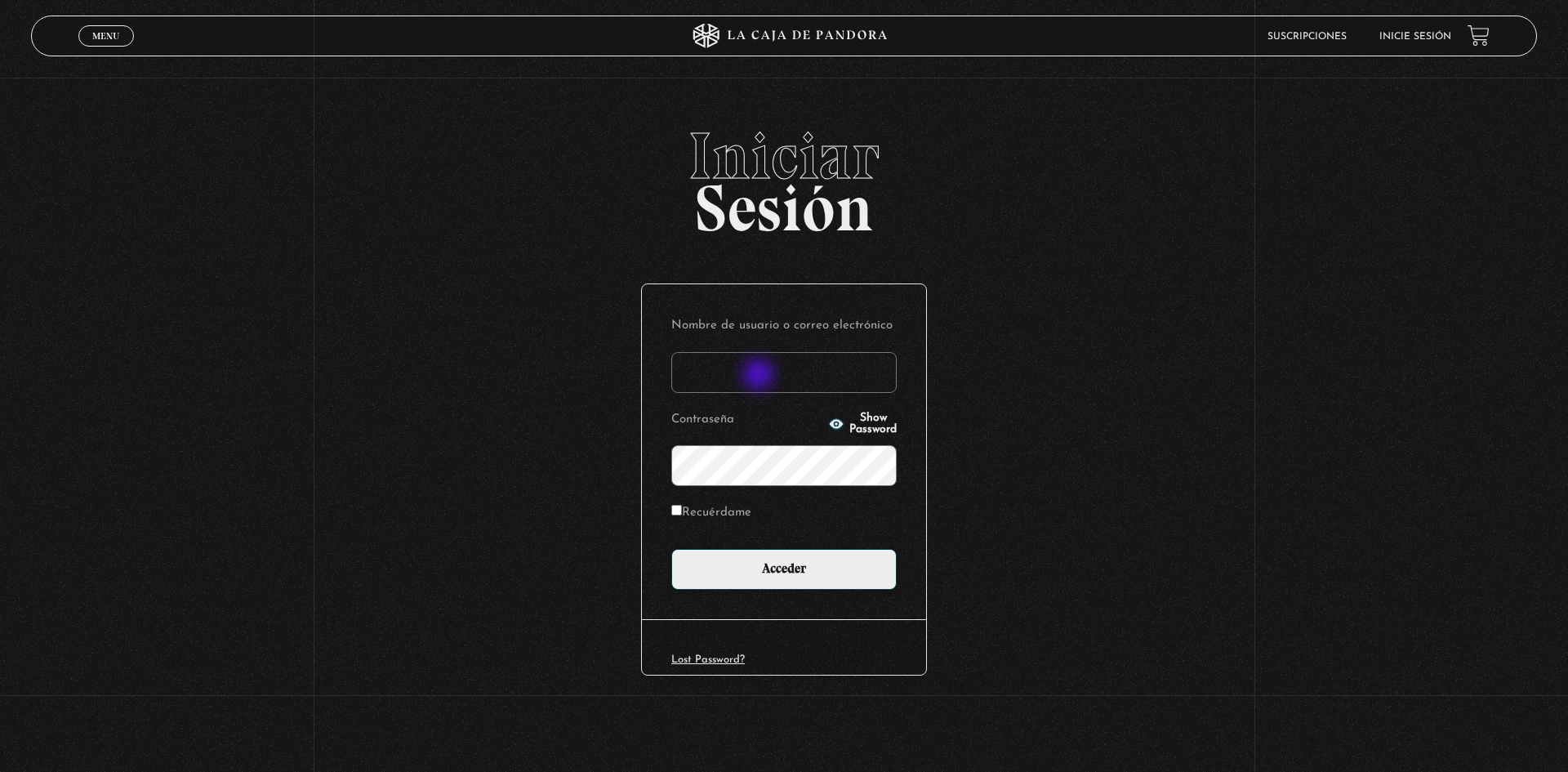
click at [760, 376] on input "Nombre de usuario o correo electrónico" at bounding box center [784, 373] width 226 height 41
type input "noeliatenorio11@gmail.com"
click at [671, 550] on input "Acceder" at bounding box center [784, 570] width 226 height 41
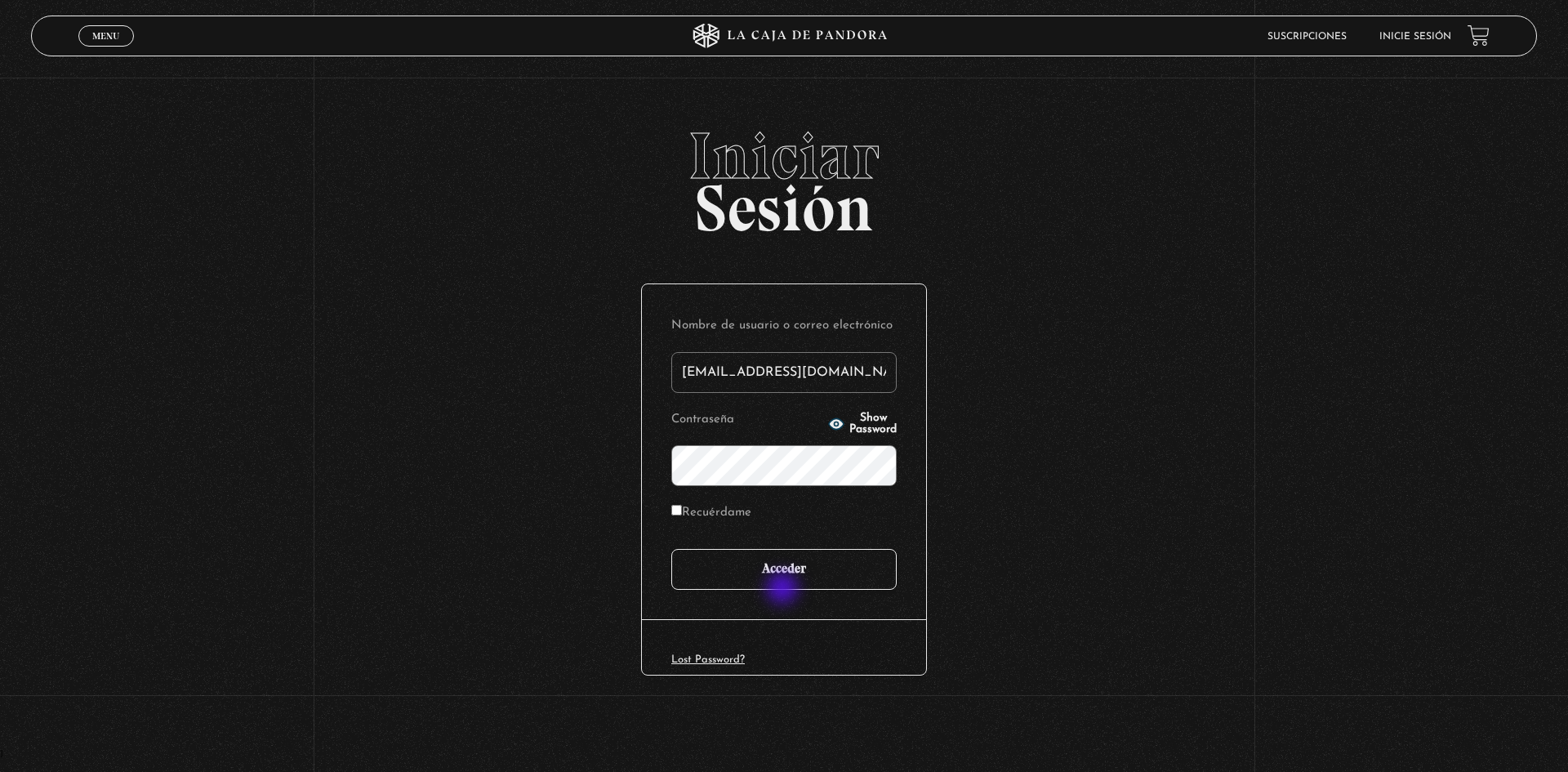
click at [784, 587] on input "Acceder" at bounding box center [784, 570] width 226 height 41
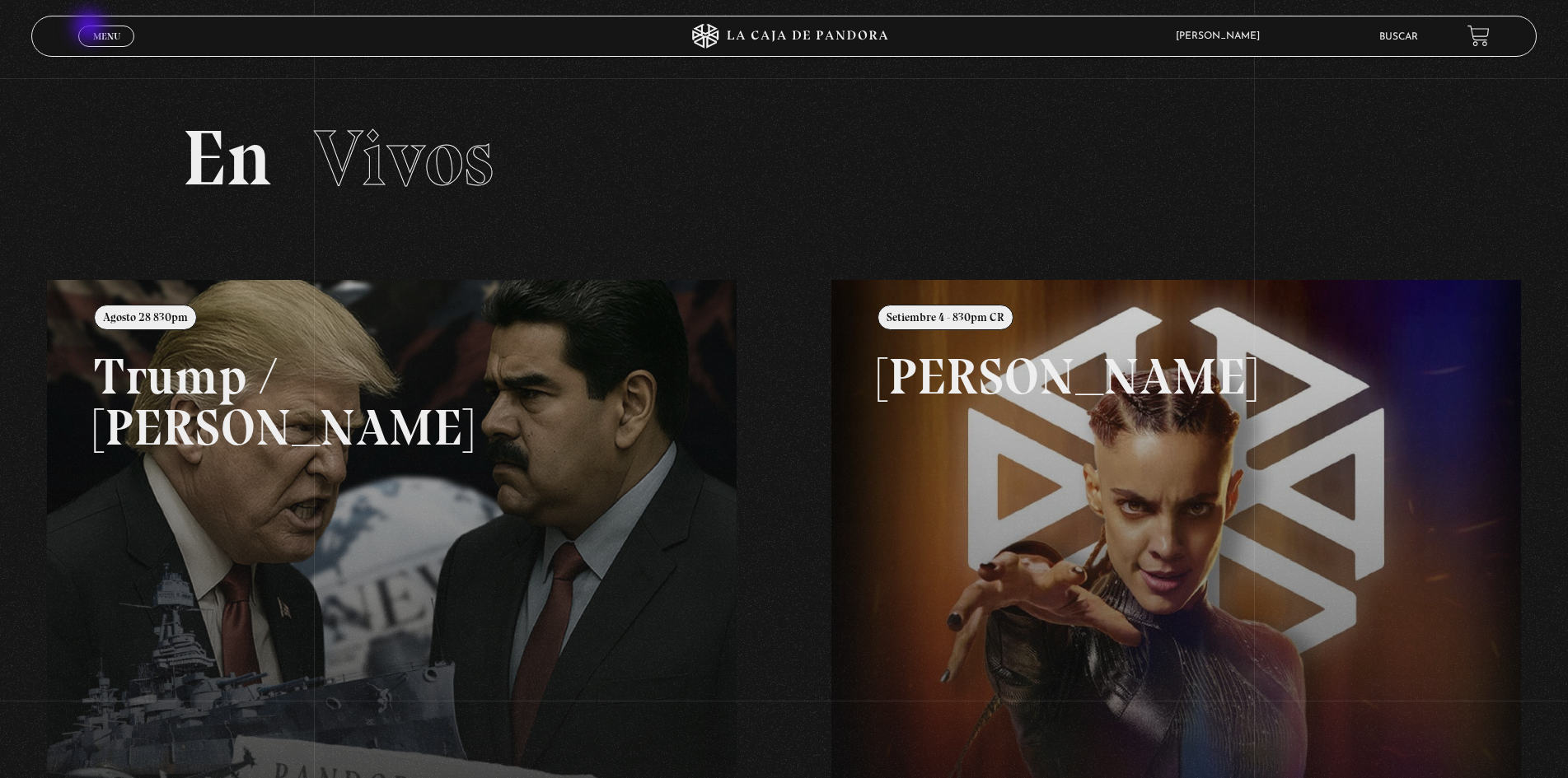
click at [103, 31] on span "Menu" at bounding box center [106, 35] width 27 height 10
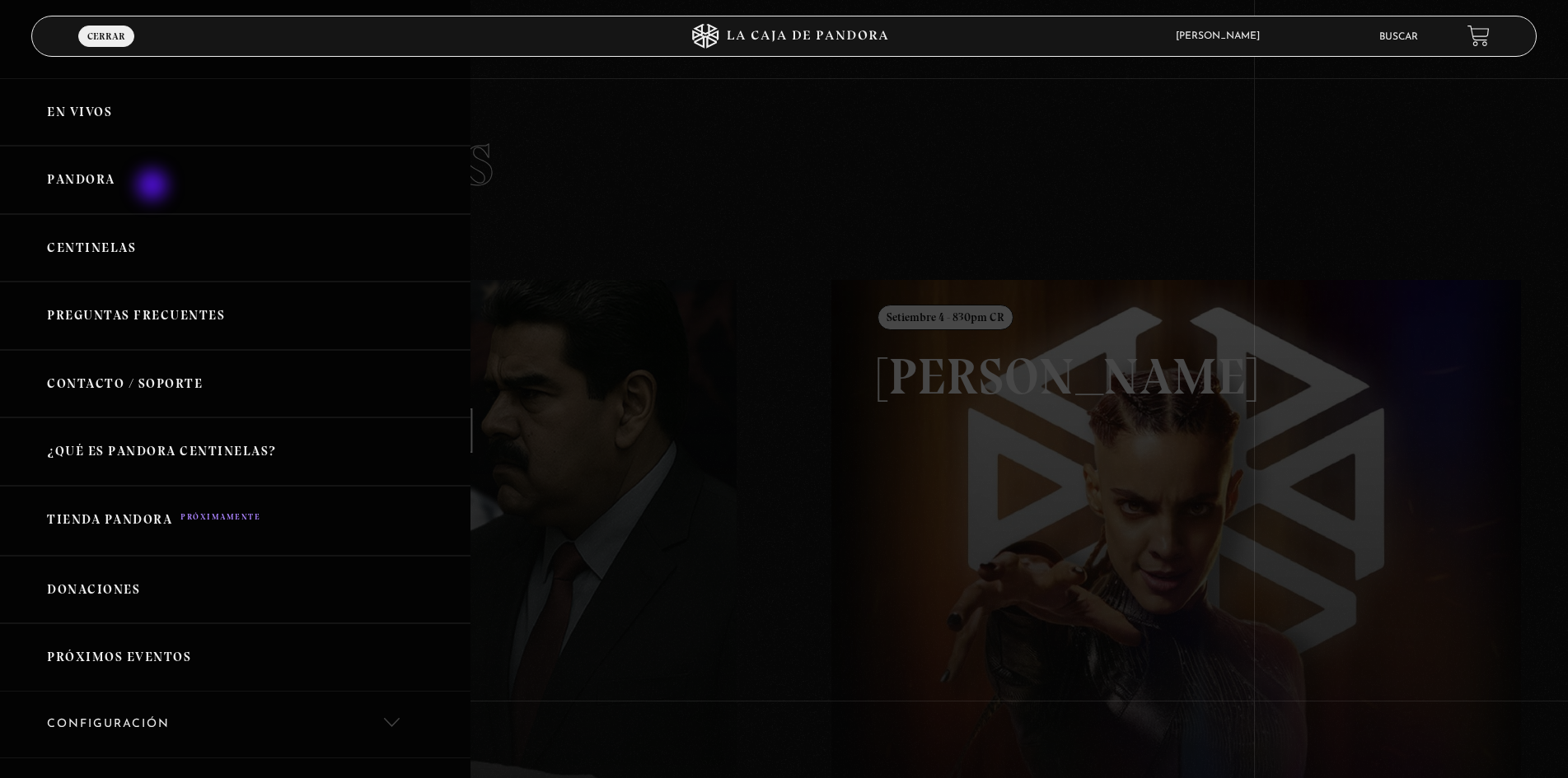
click at [154, 187] on link "Pandora" at bounding box center [235, 179] width 470 height 68
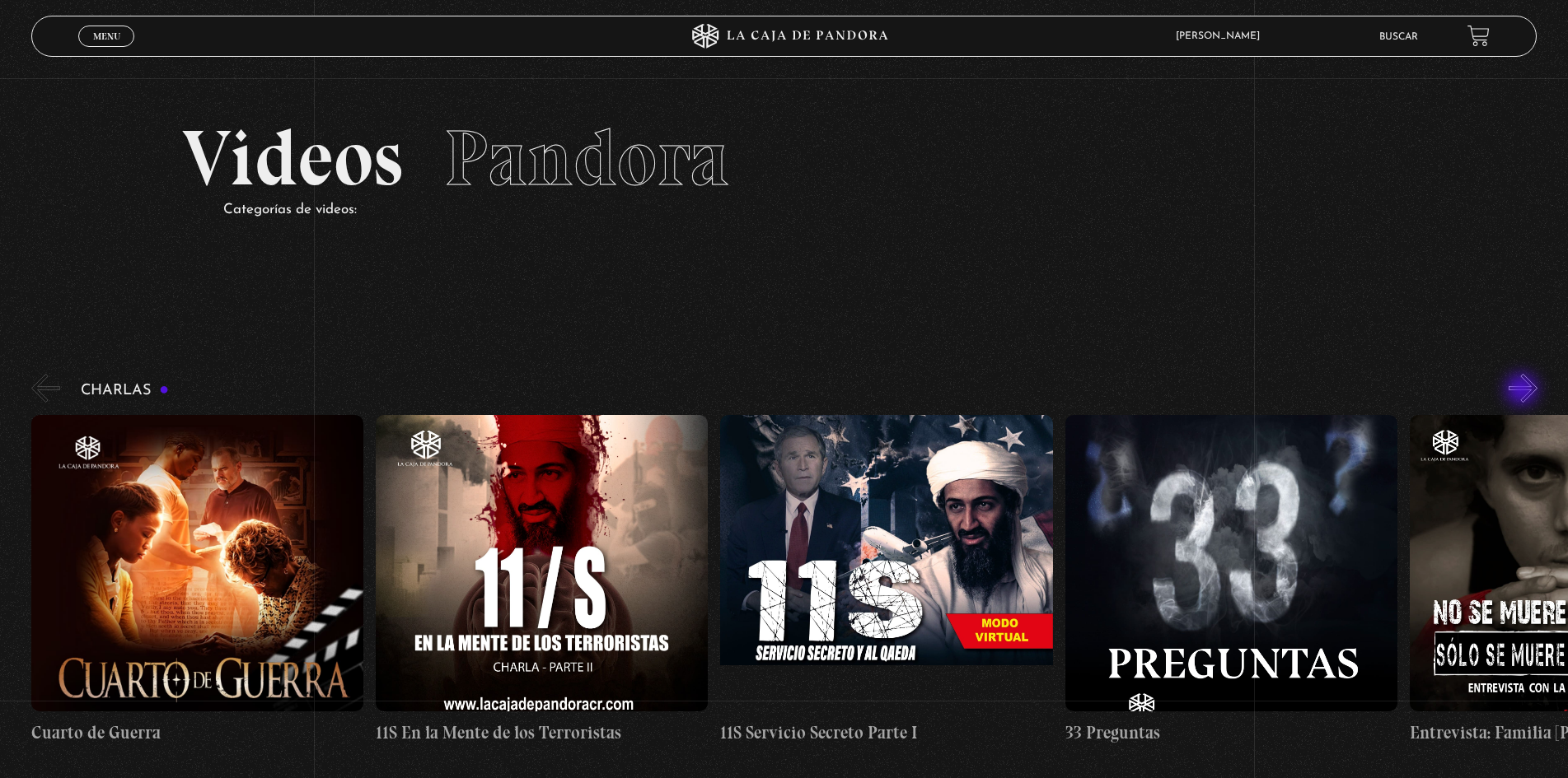
click at [1524, 391] on button "»" at bounding box center [1523, 388] width 29 height 29
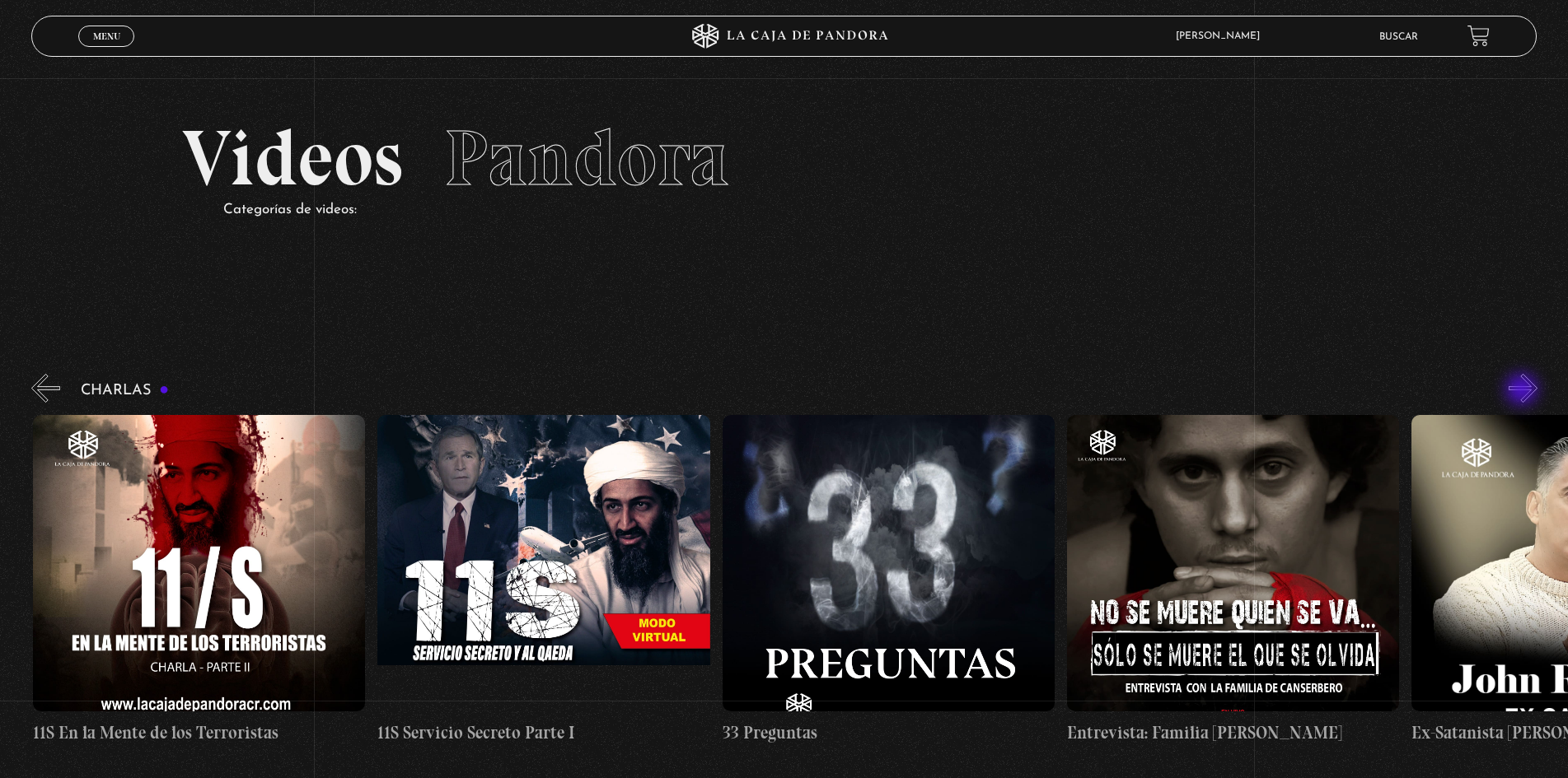
click at [1524, 391] on button "»" at bounding box center [1523, 388] width 29 height 29
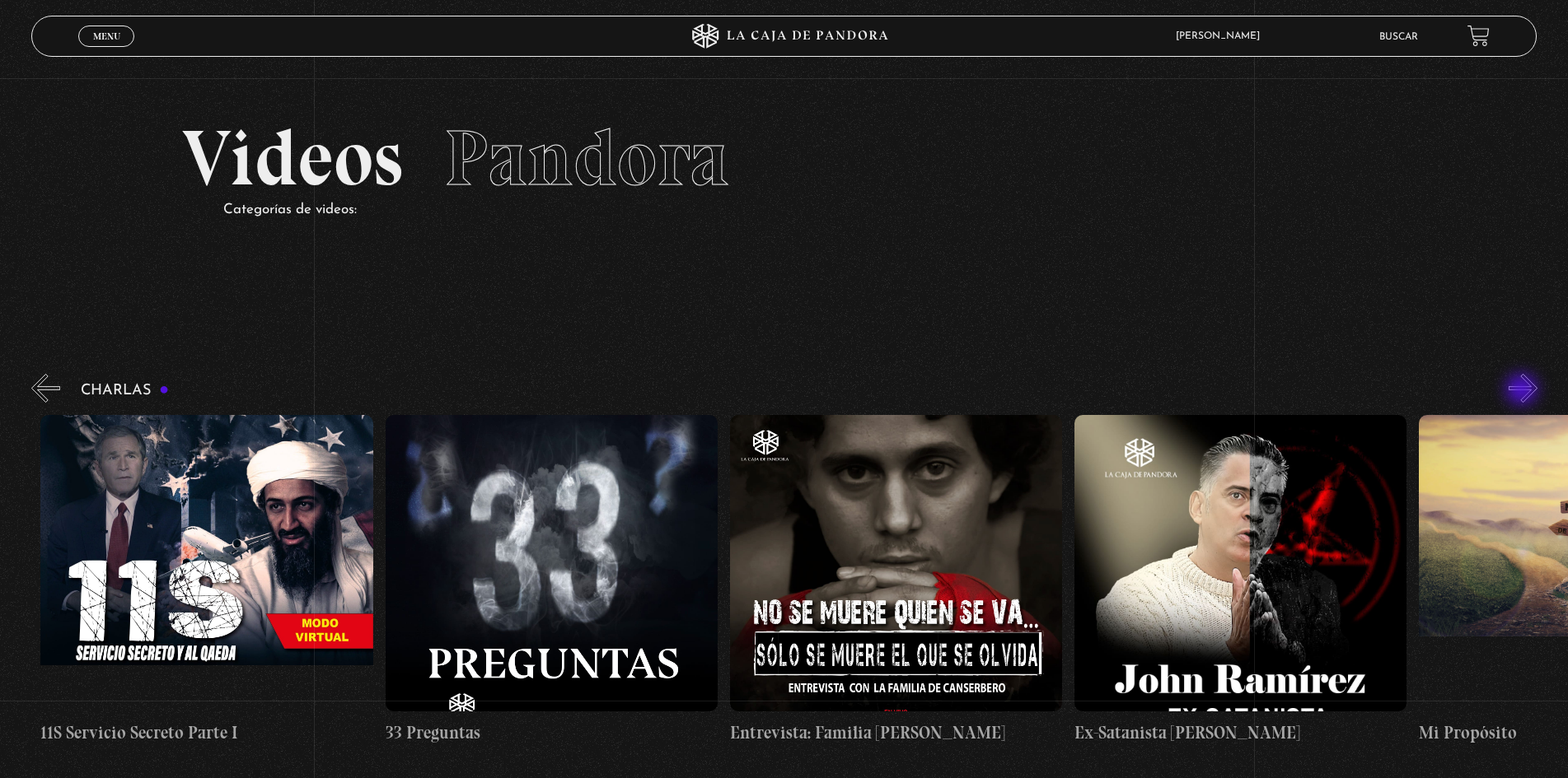
click at [1524, 391] on button "»" at bounding box center [1523, 388] width 29 height 29
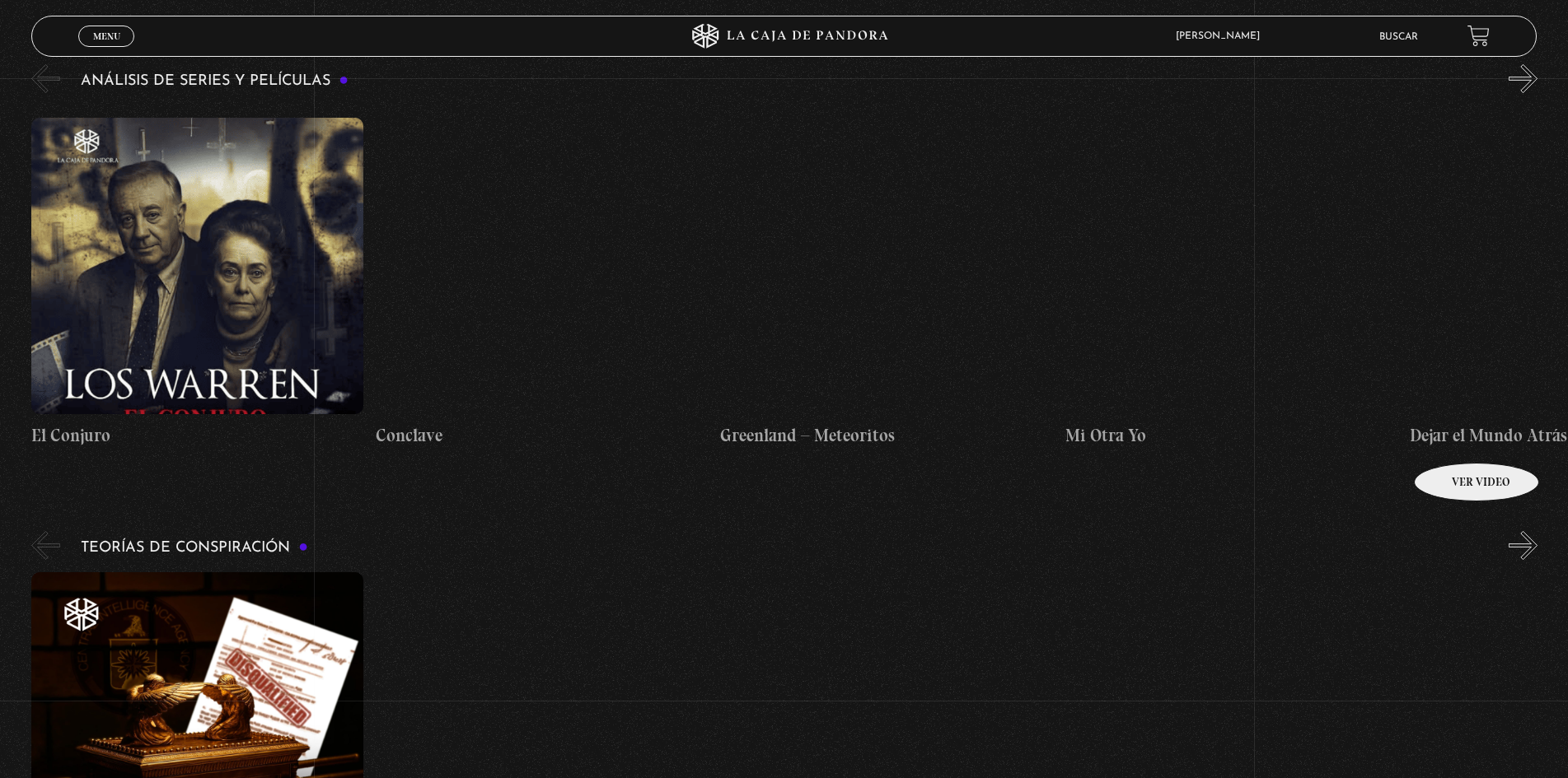
scroll to position [2883, 0]
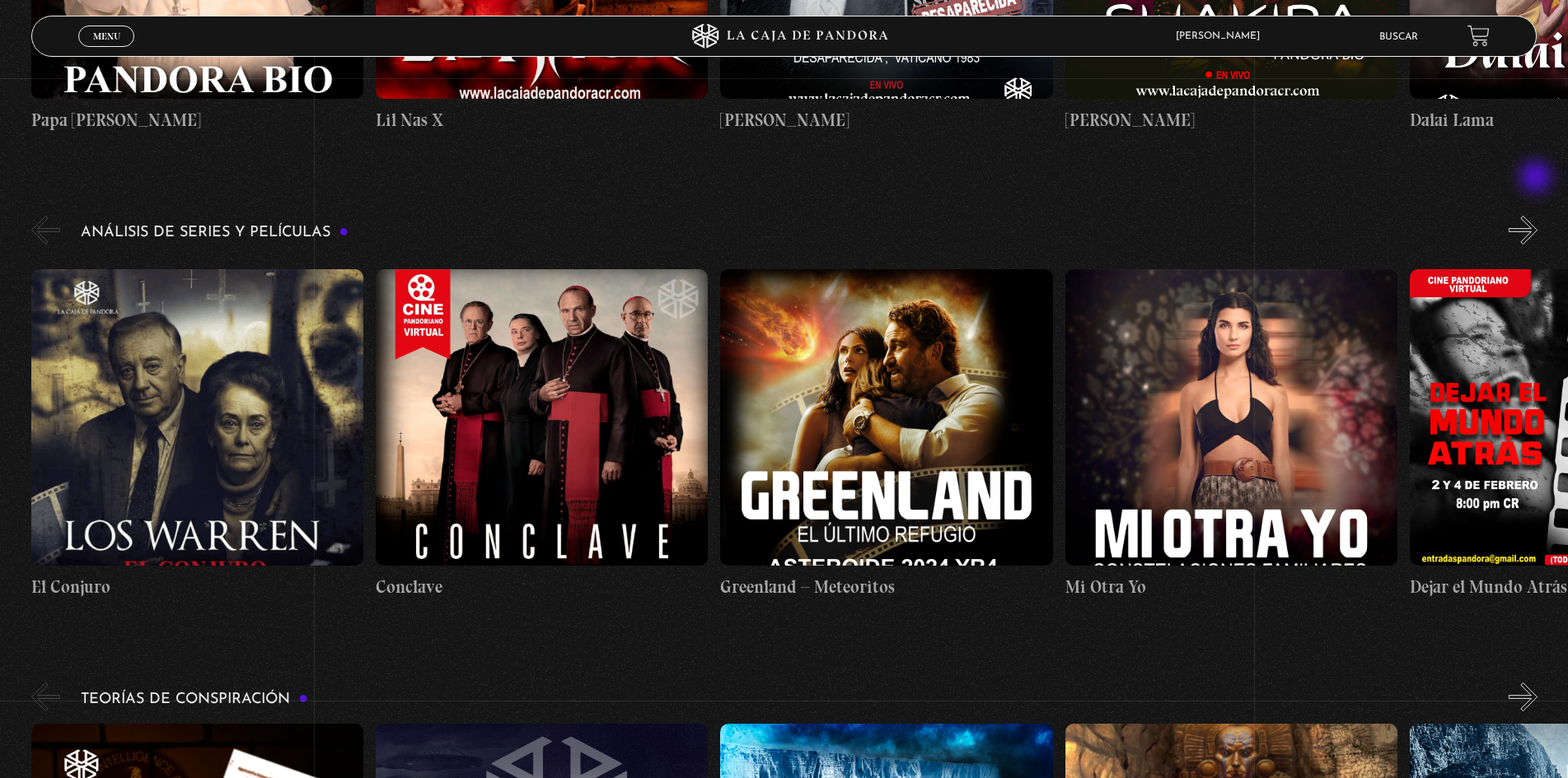
click at [1537, 215] on button "»" at bounding box center [1523, 229] width 29 height 29
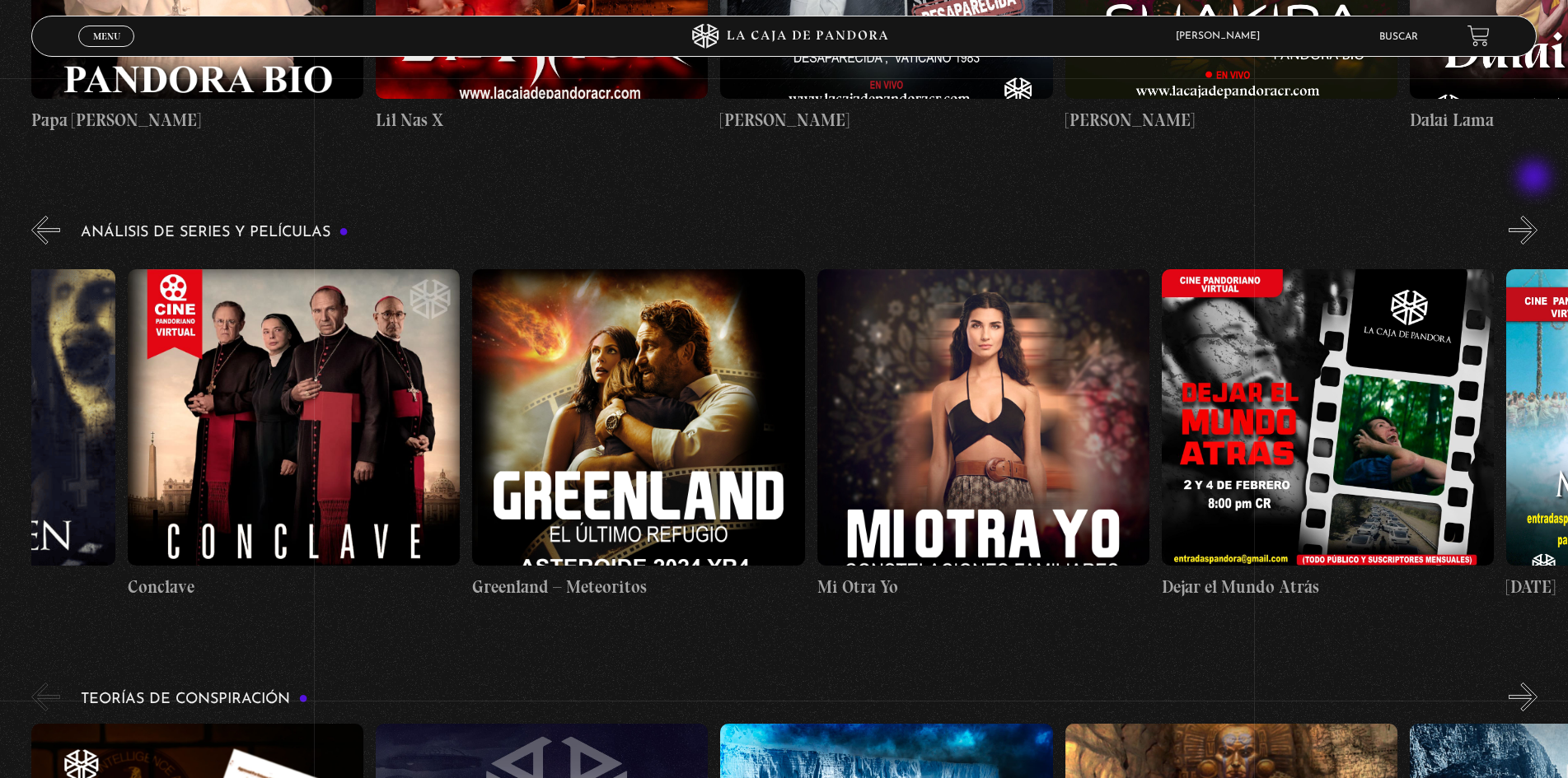
click at [1536, 215] on button "»" at bounding box center [1523, 229] width 29 height 29
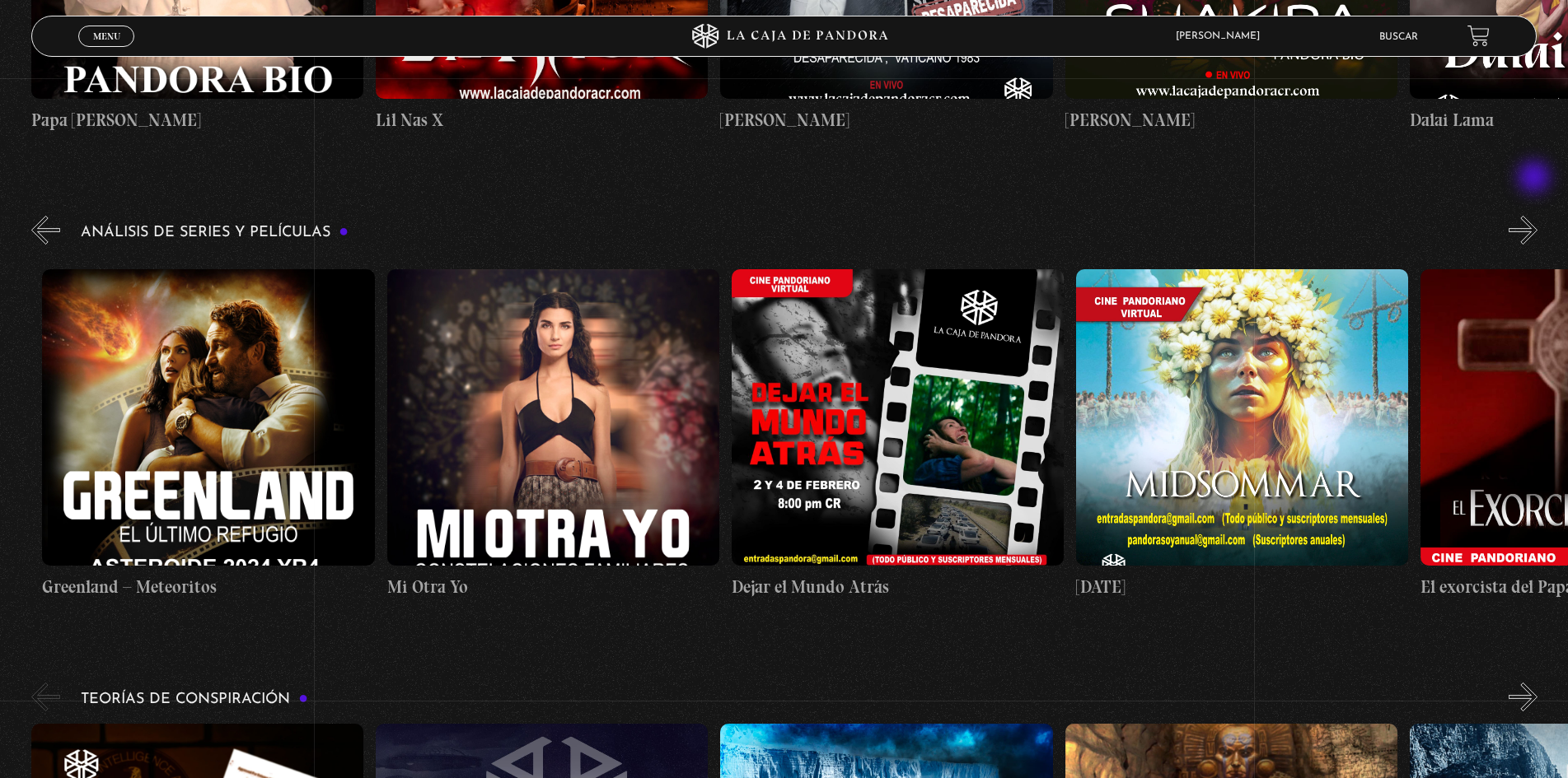
click at [1536, 215] on button "»" at bounding box center [1523, 229] width 29 height 29
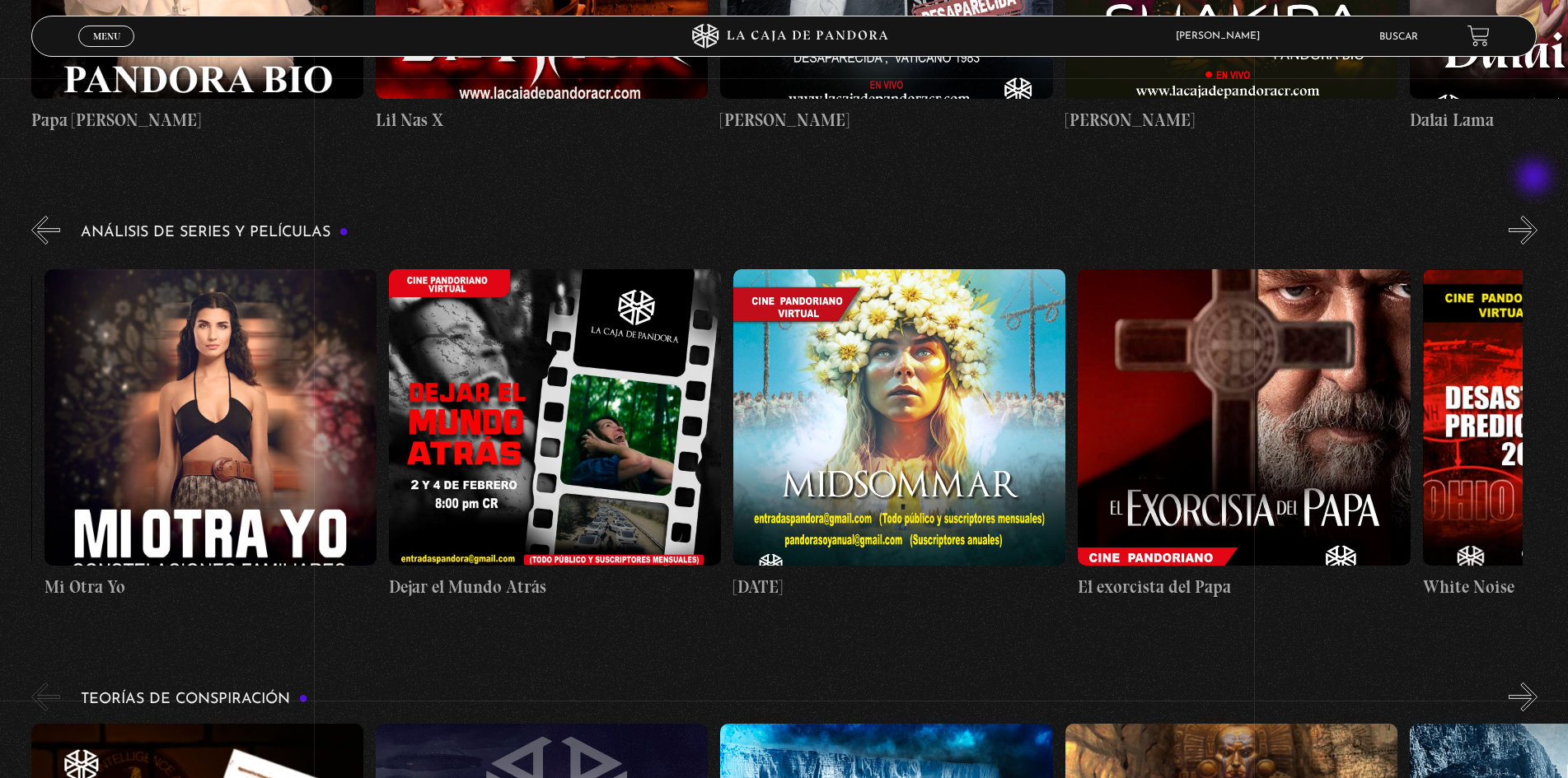
click at [1536, 215] on button "»" at bounding box center [1523, 229] width 29 height 29
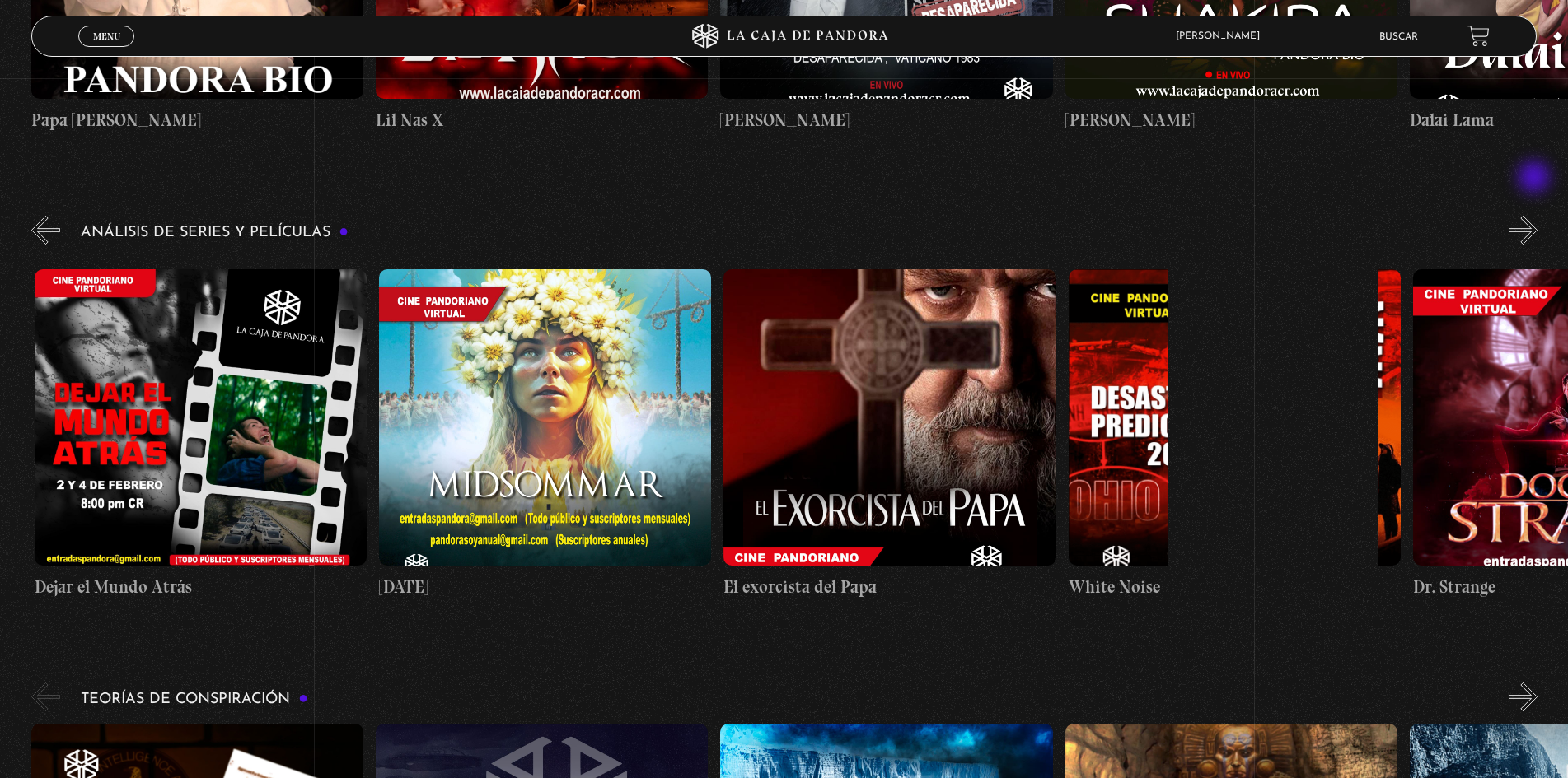
click at [1536, 215] on button "»" at bounding box center [1523, 229] width 29 height 29
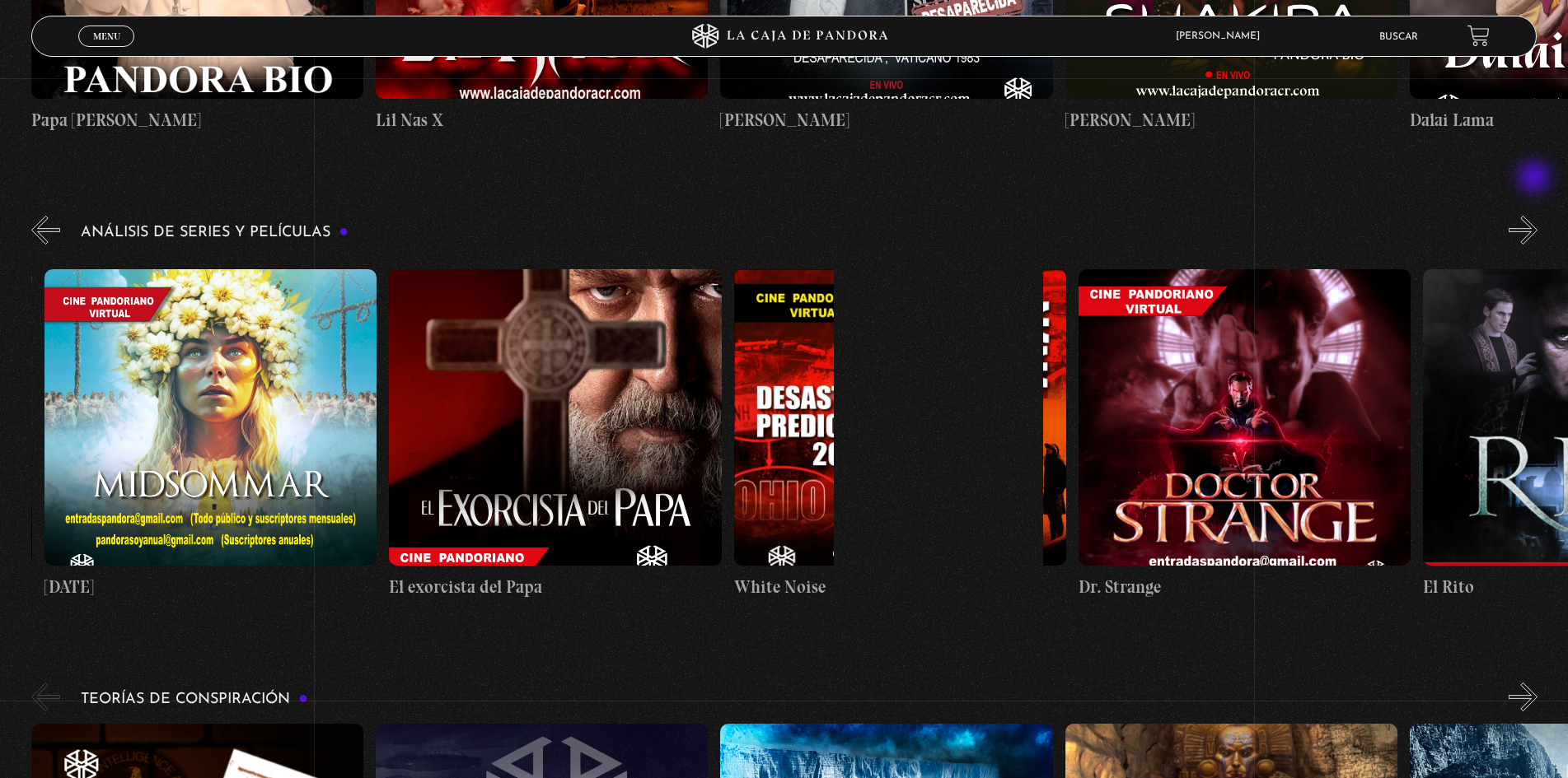
click at [1536, 215] on button "»" at bounding box center [1523, 229] width 29 height 29
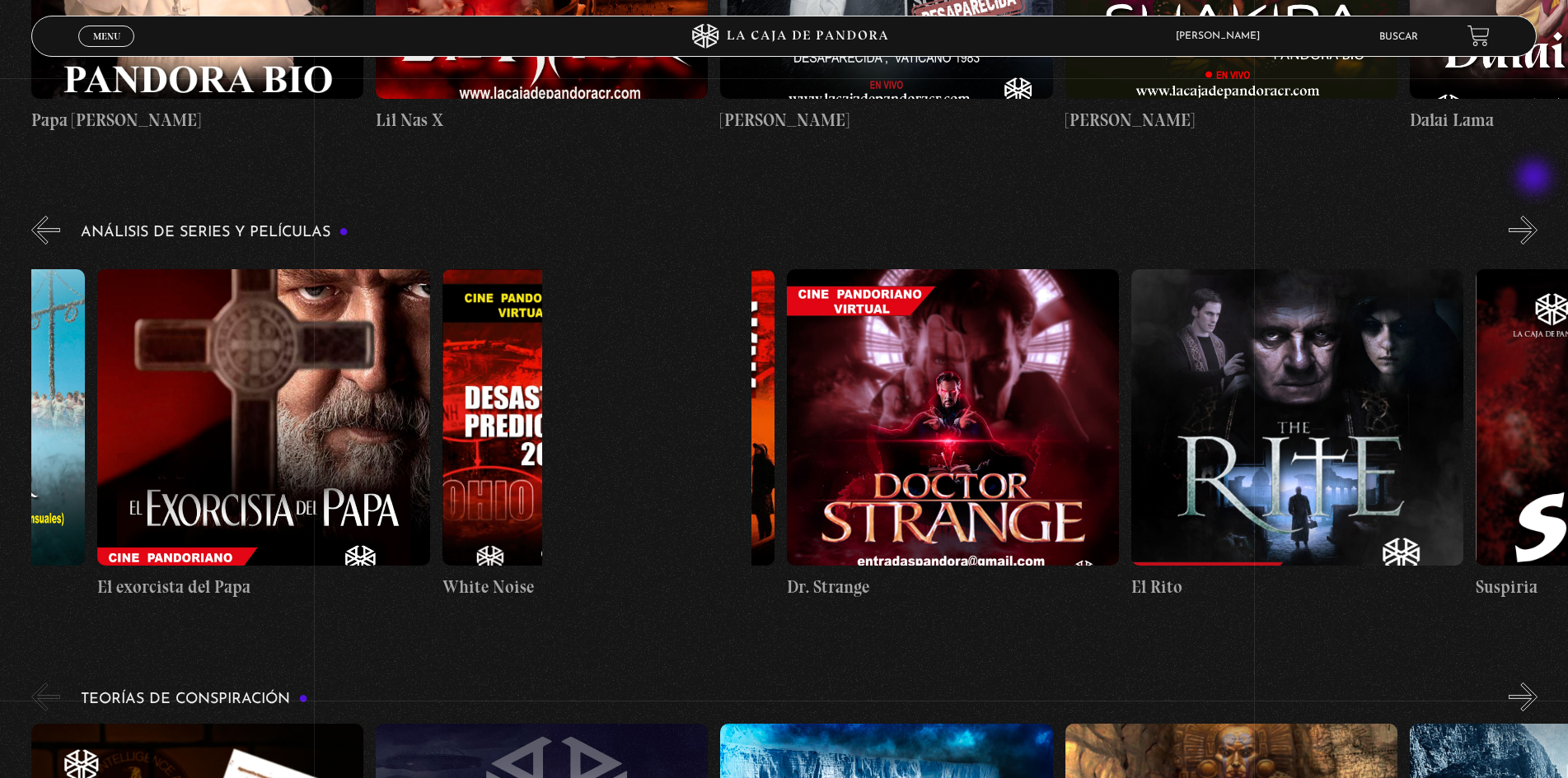
click at [1536, 215] on button "»" at bounding box center [1523, 229] width 29 height 29
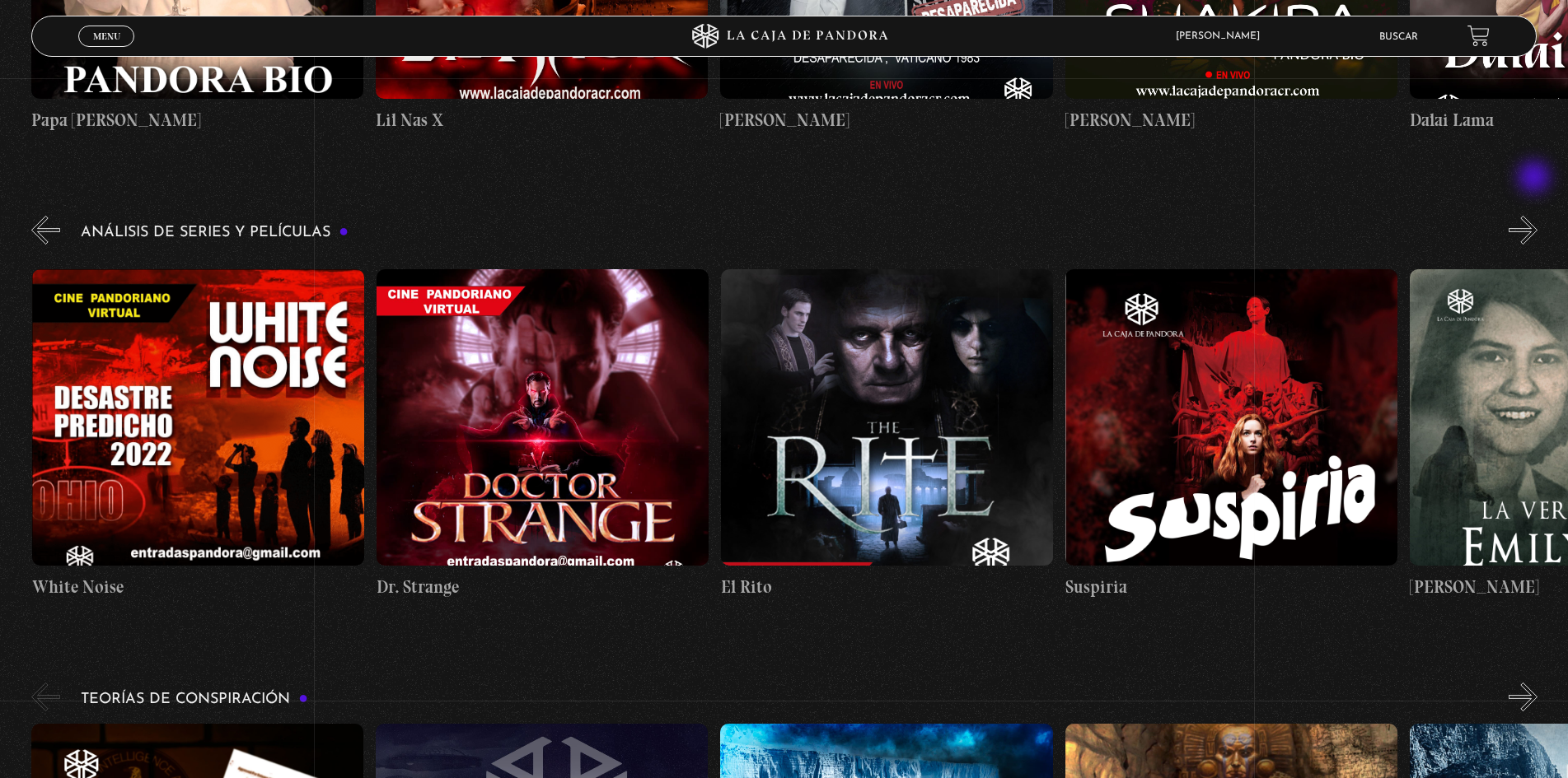
click at [1536, 215] on button "»" at bounding box center [1523, 229] width 29 height 29
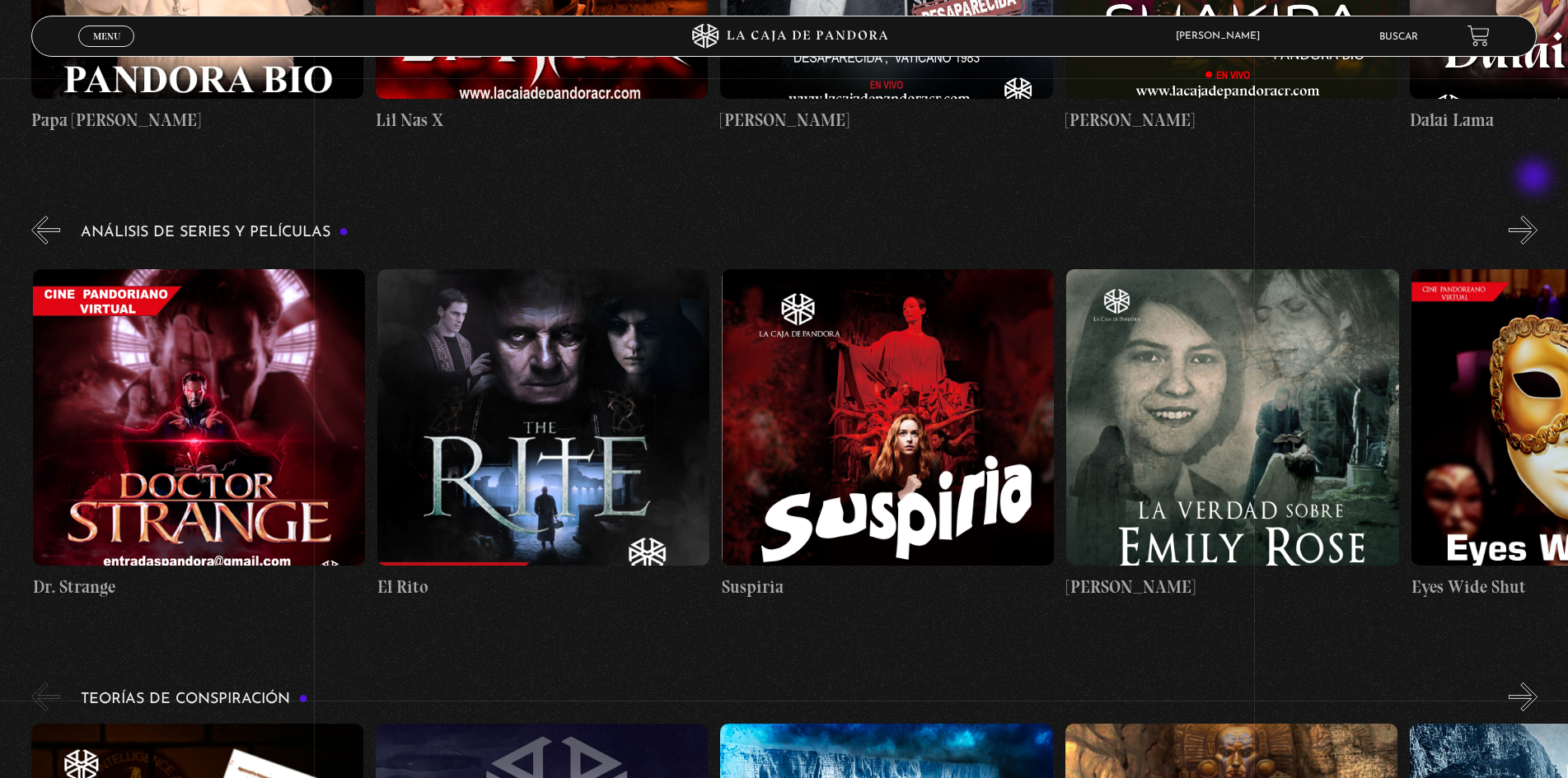
click at [1536, 215] on button "»" at bounding box center [1523, 229] width 29 height 29
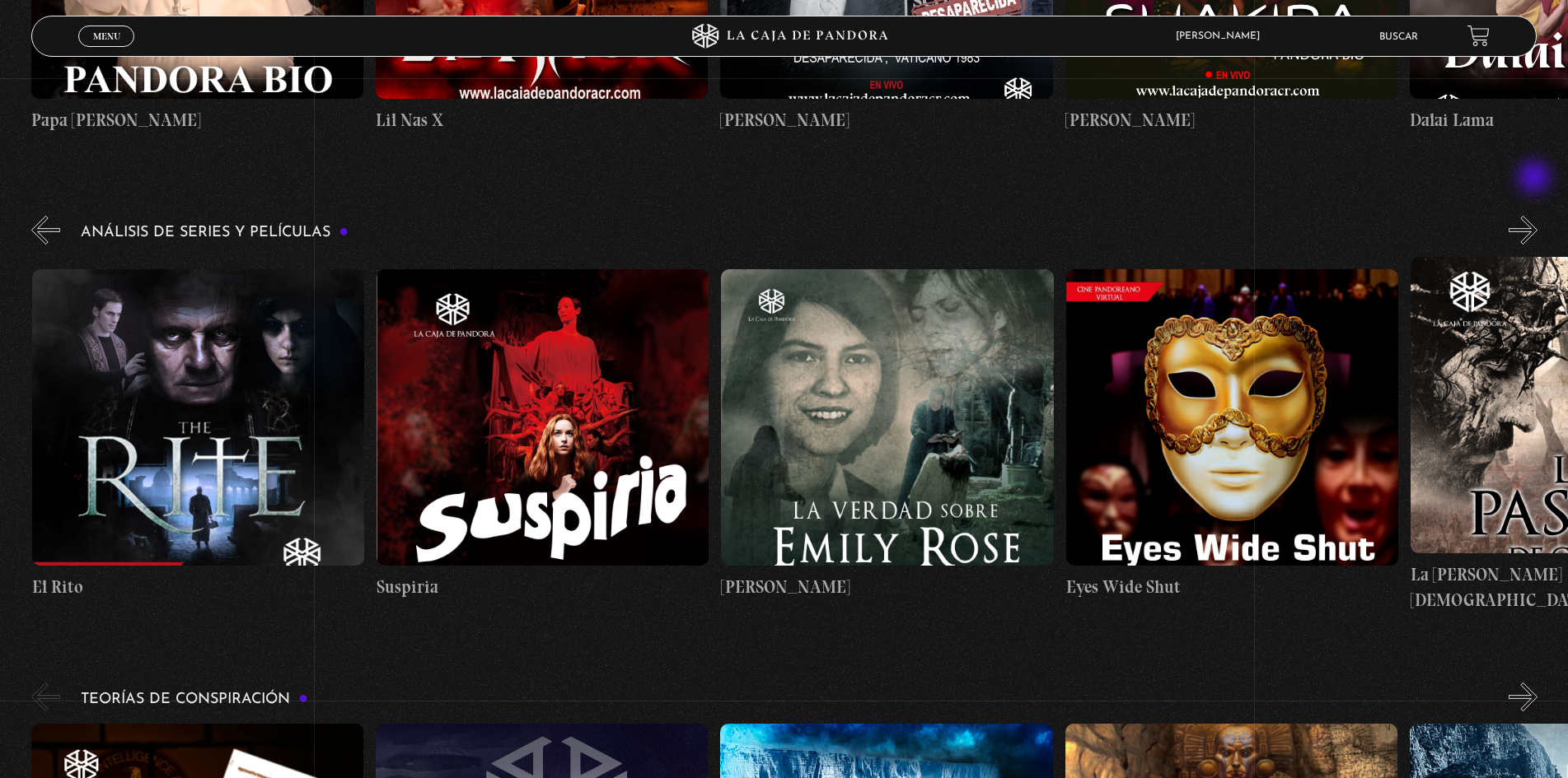
scroll to position [0, 3101]
click at [1536, 215] on button "»" at bounding box center [1523, 229] width 29 height 29
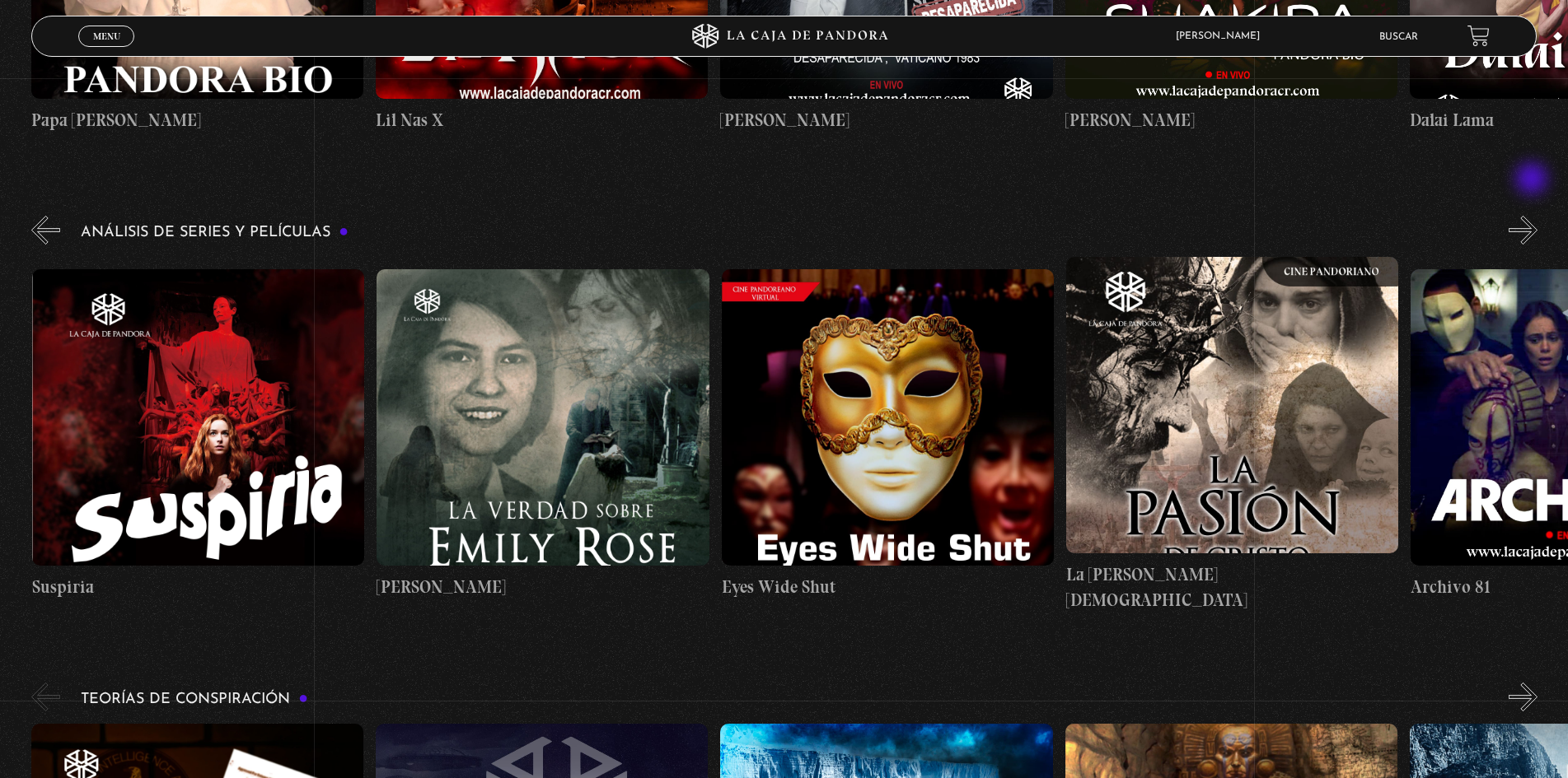
click at [1533, 215] on button "»" at bounding box center [1523, 229] width 29 height 29
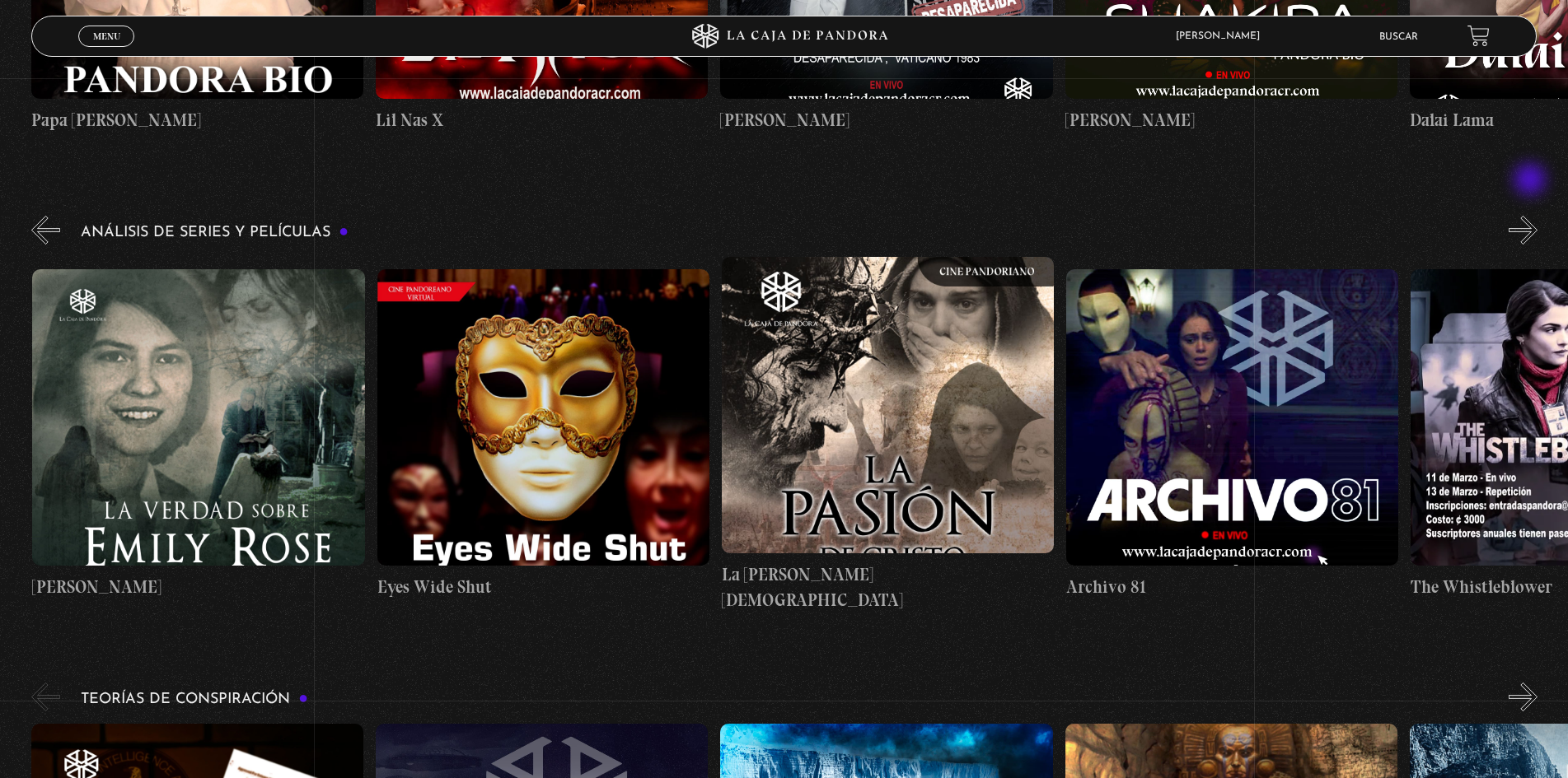
click at [1530, 215] on button "»" at bounding box center [1523, 229] width 29 height 29
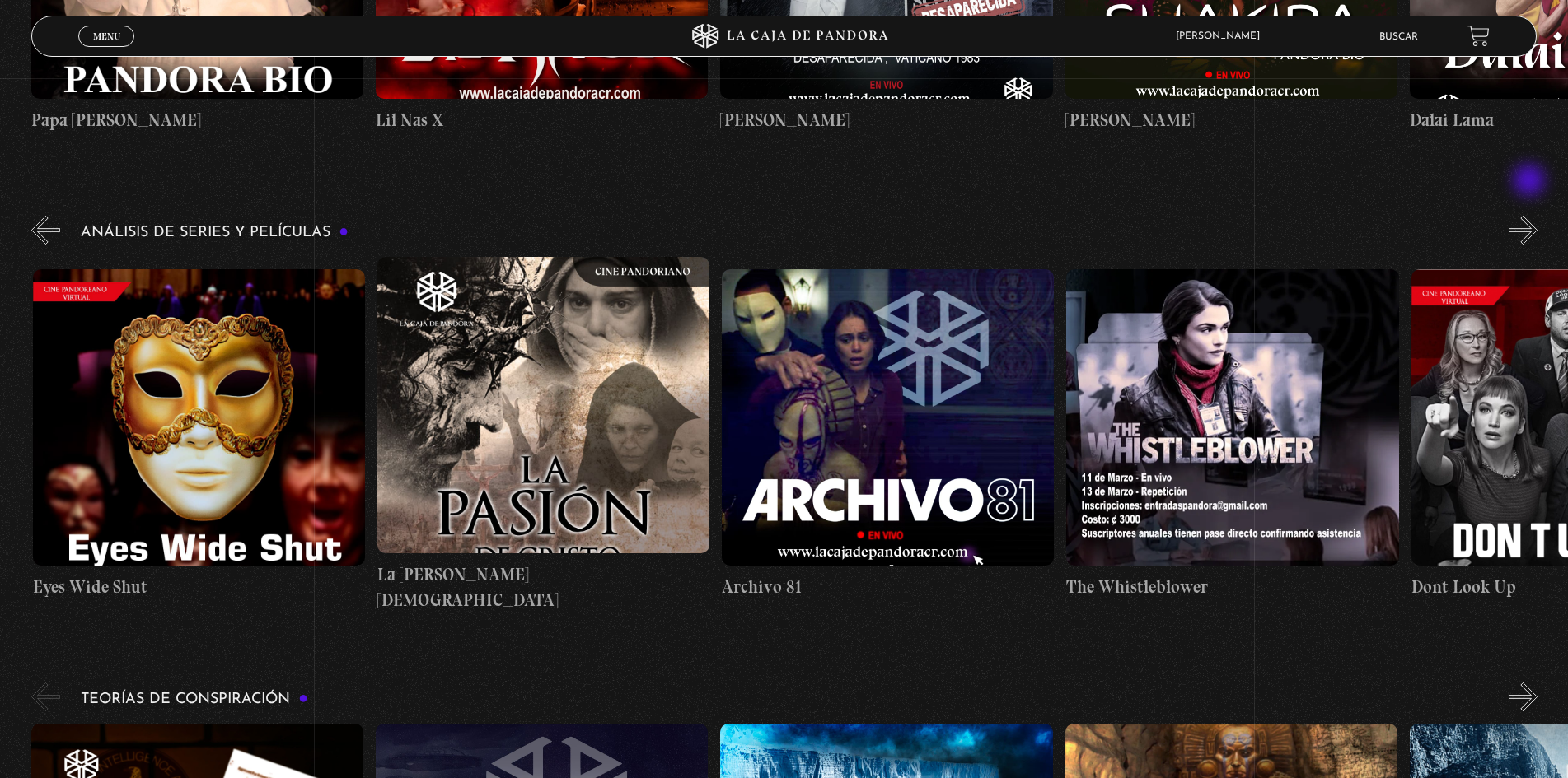
scroll to position [0, 4134]
click at [1531, 215] on button "»" at bounding box center [1523, 229] width 29 height 29
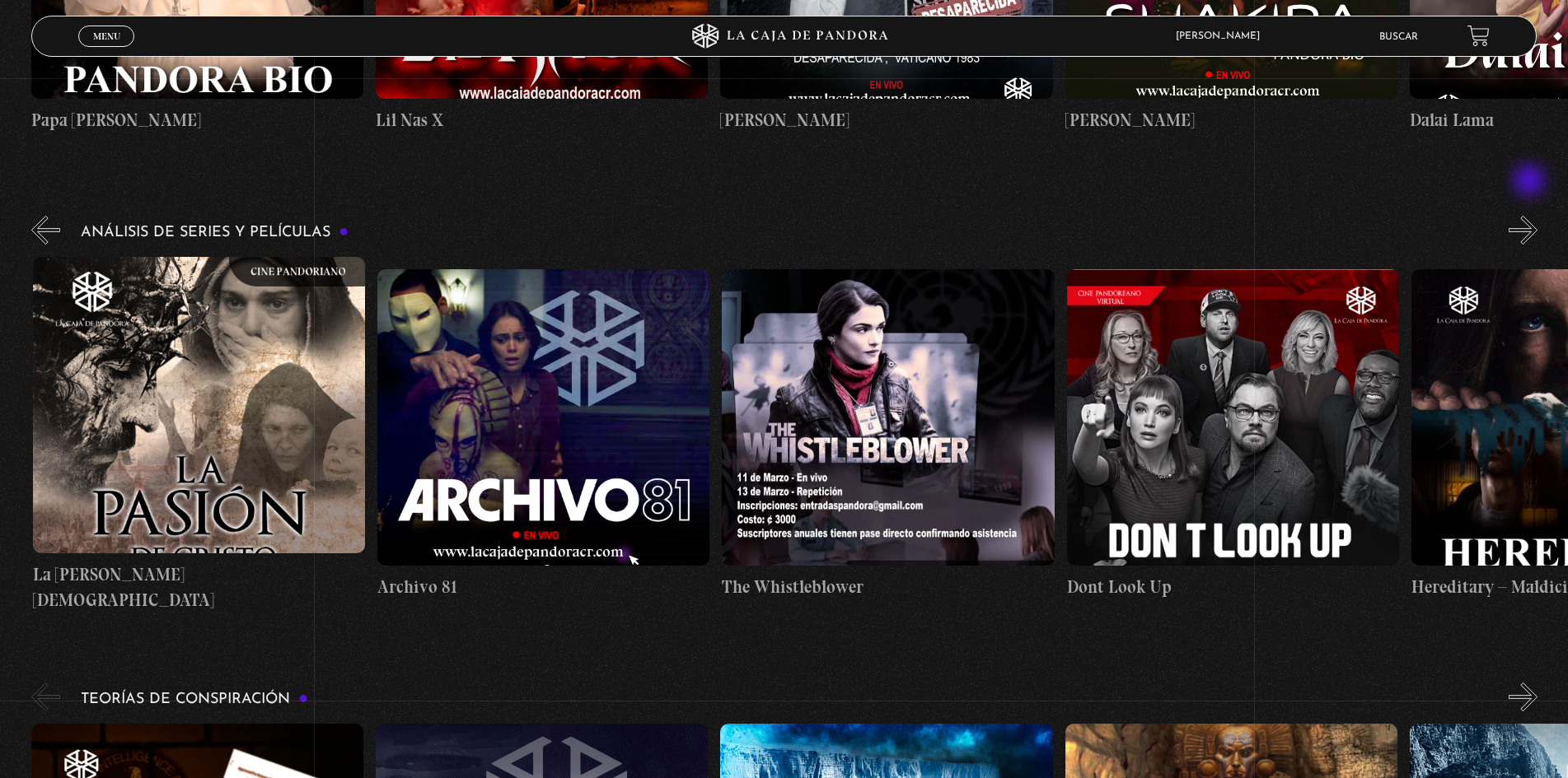
scroll to position [0, 4479]
click at [1531, 215] on button "»" at bounding box center [1523, 229] width 29 height 29
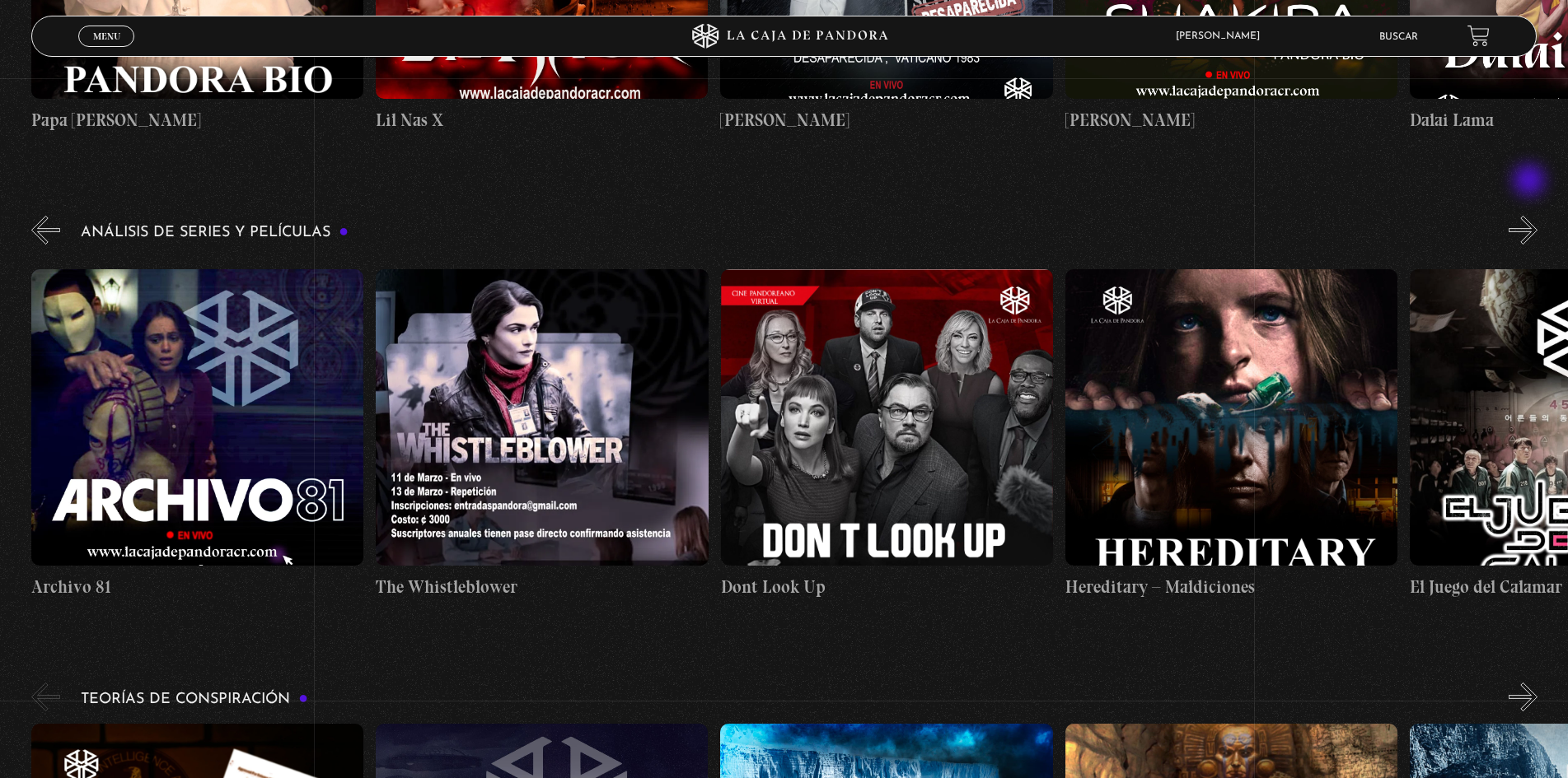
click at [1531, 215] on button "»" at bounding box center [1523, 229] width 29 height 29
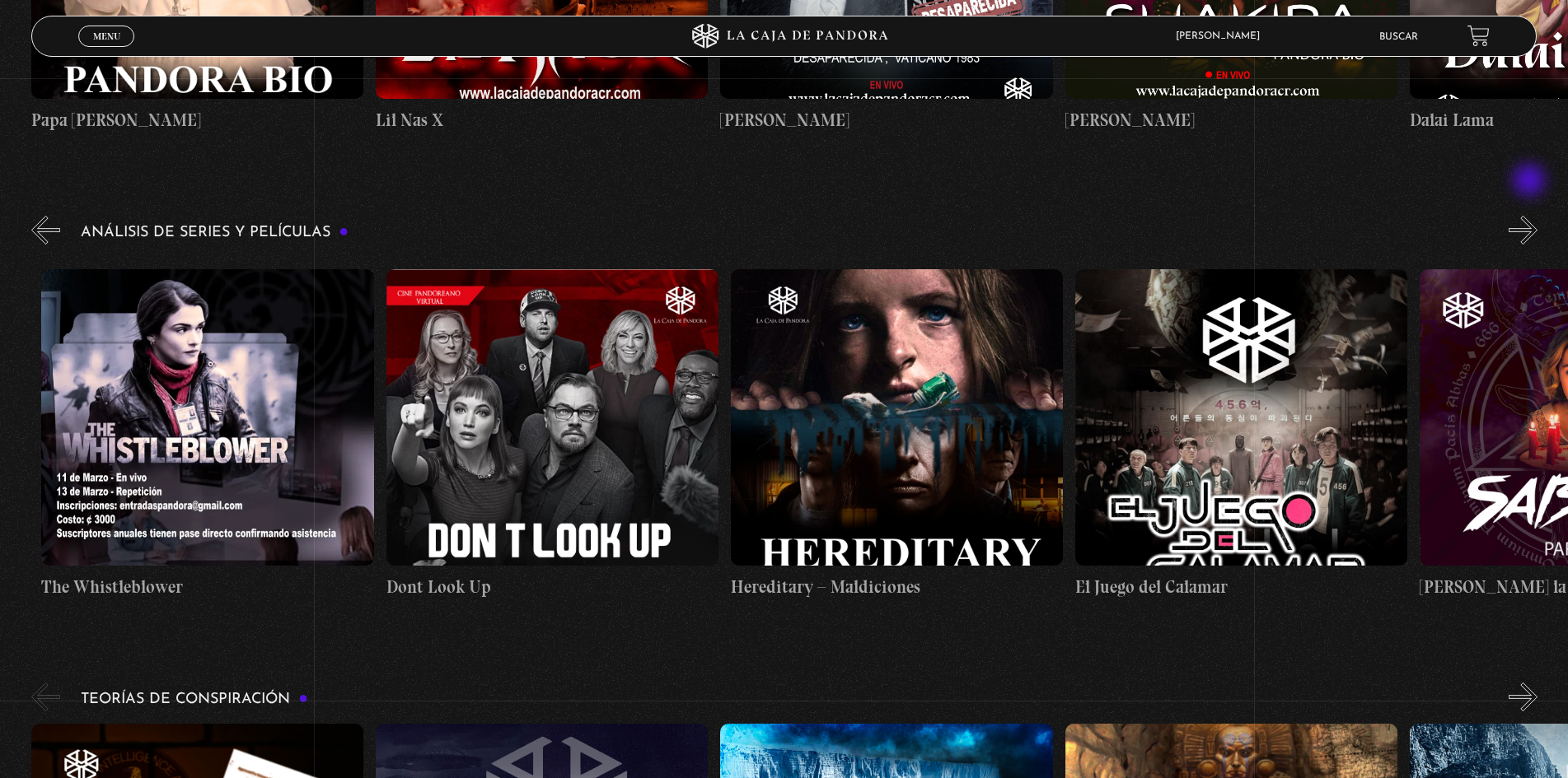
click at [1531, 215] on button "»" at bounding box center [1523, 229] width 29 height 29
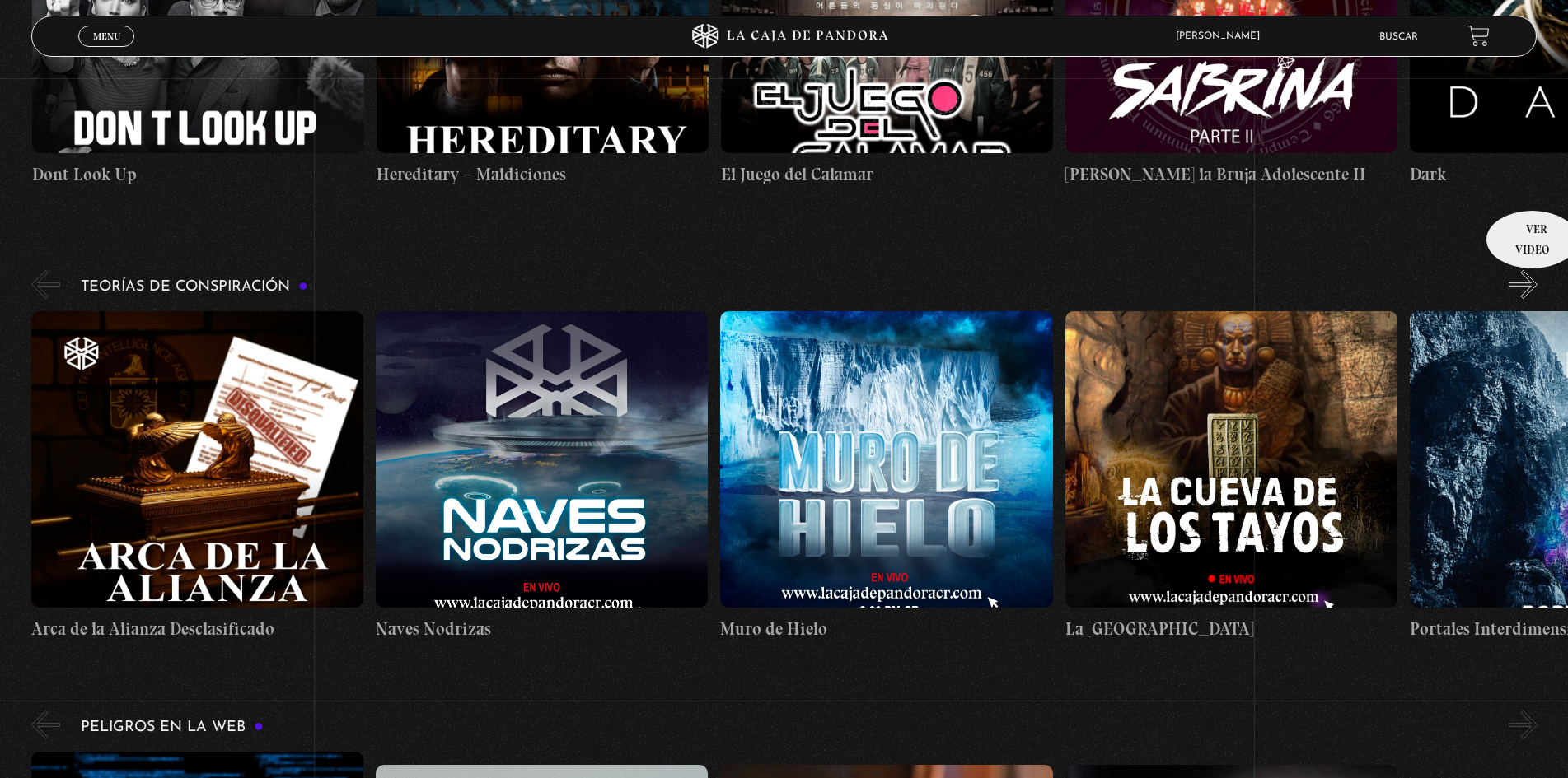
scroll to position [3295, 0]
click at [1526, 271] on button "»" at bounding box center [1523, 285] width 29 height 29
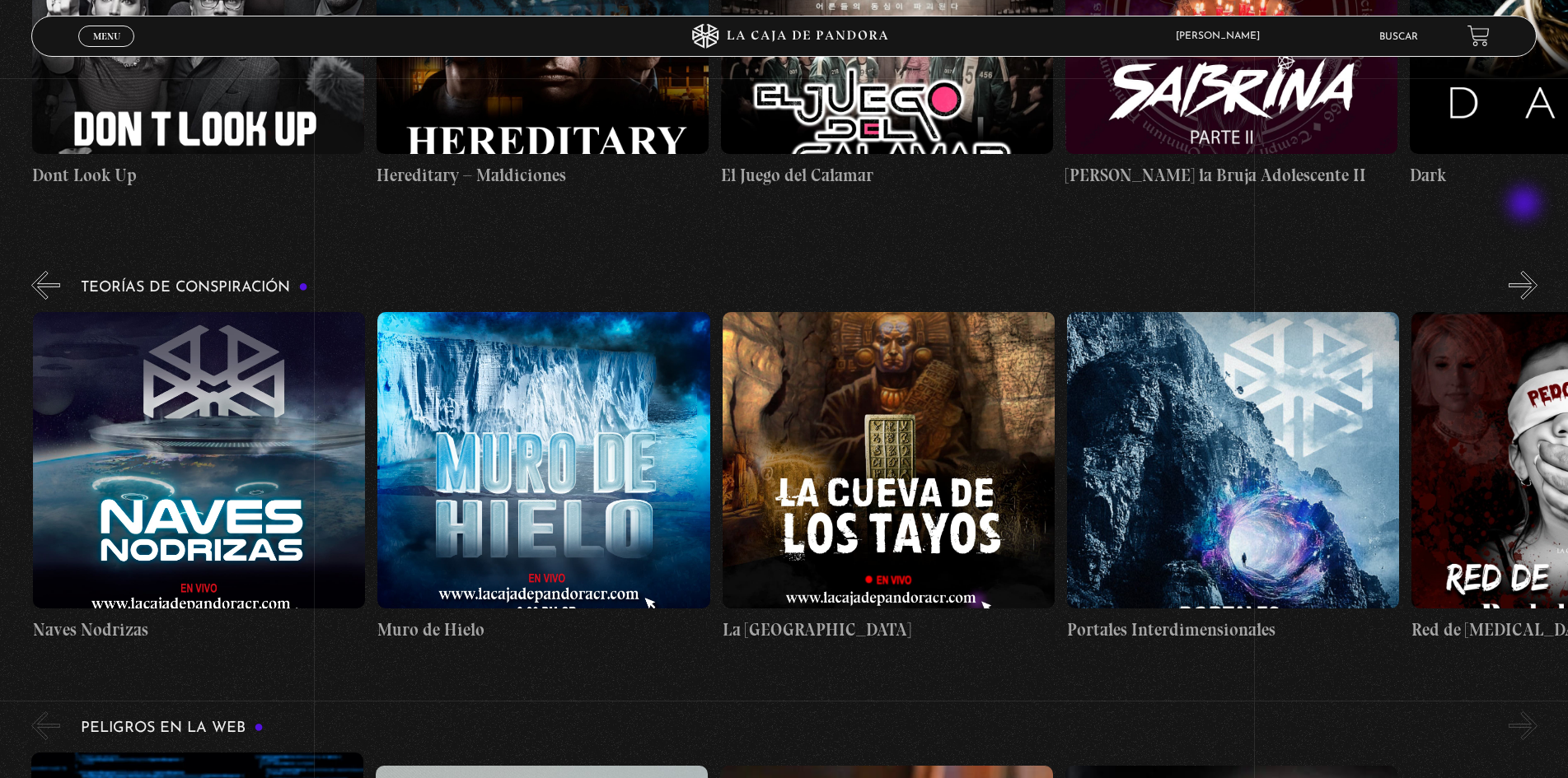
click at [1526, 271] on button "»" at bounding box center [1523, 285] width 29 height 29
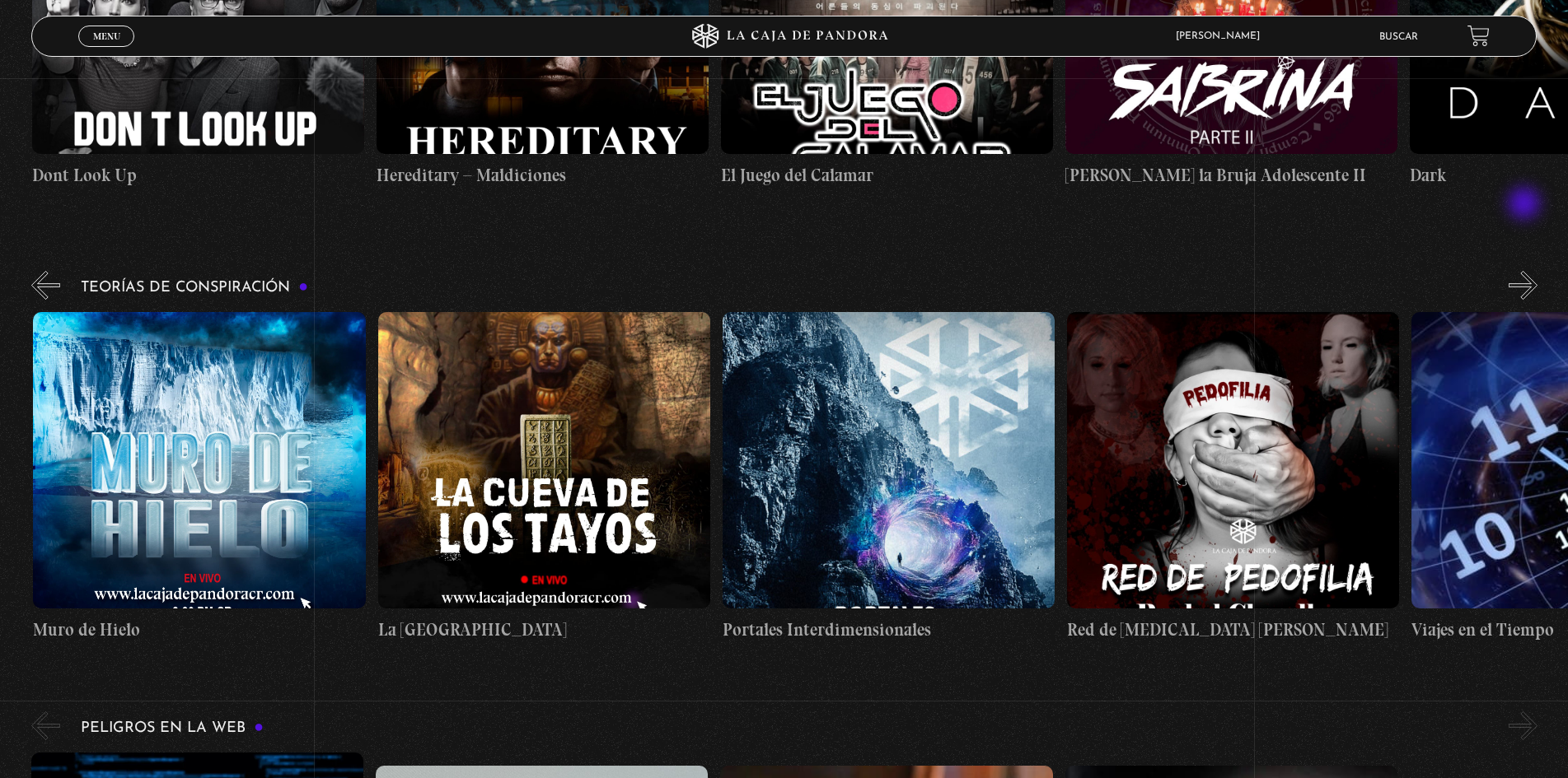
click at [1526, 271] on button "»" at bounding box center [1523, 285] width 29 height 29
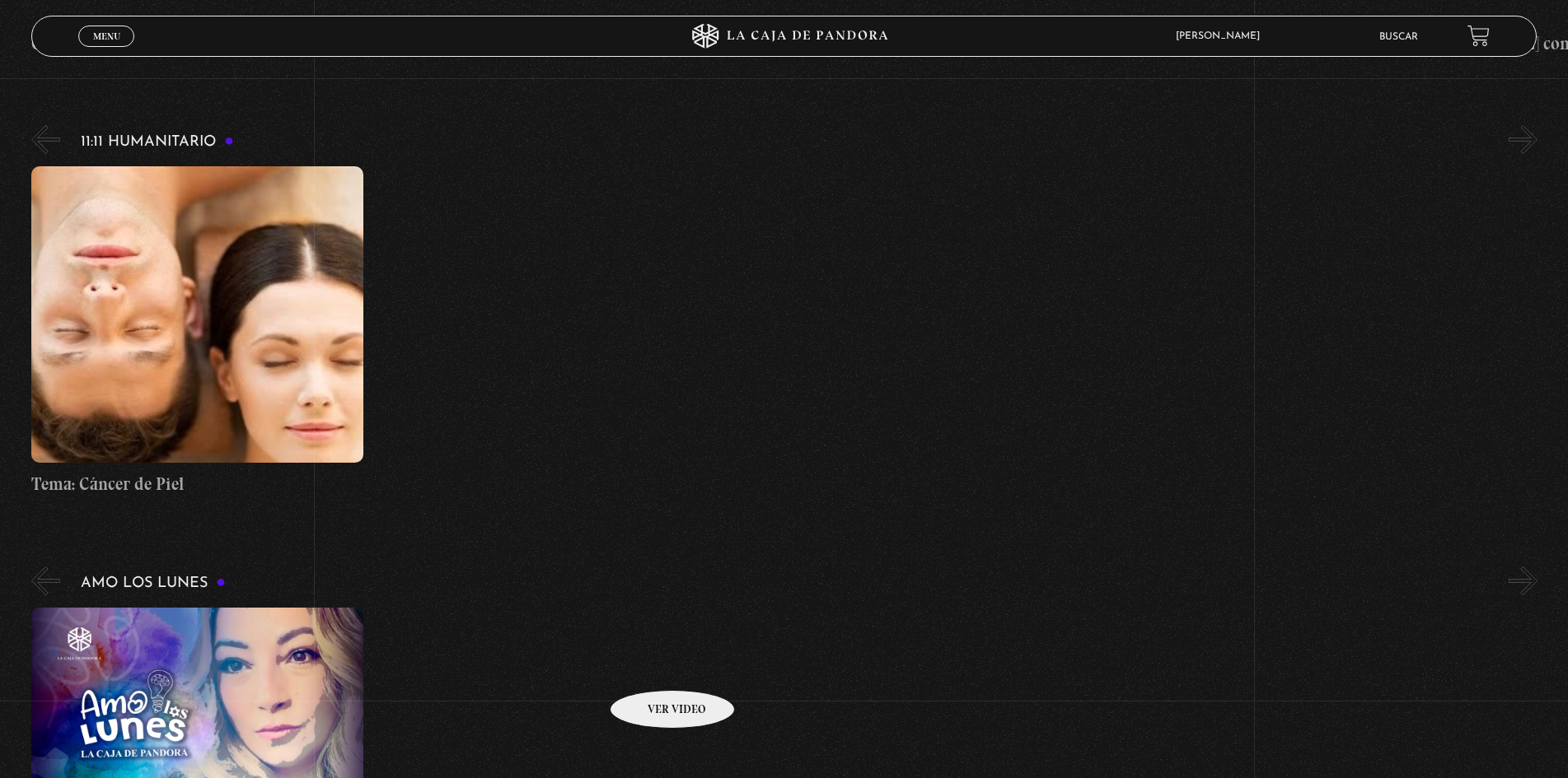
scroll to position [6424, 0]
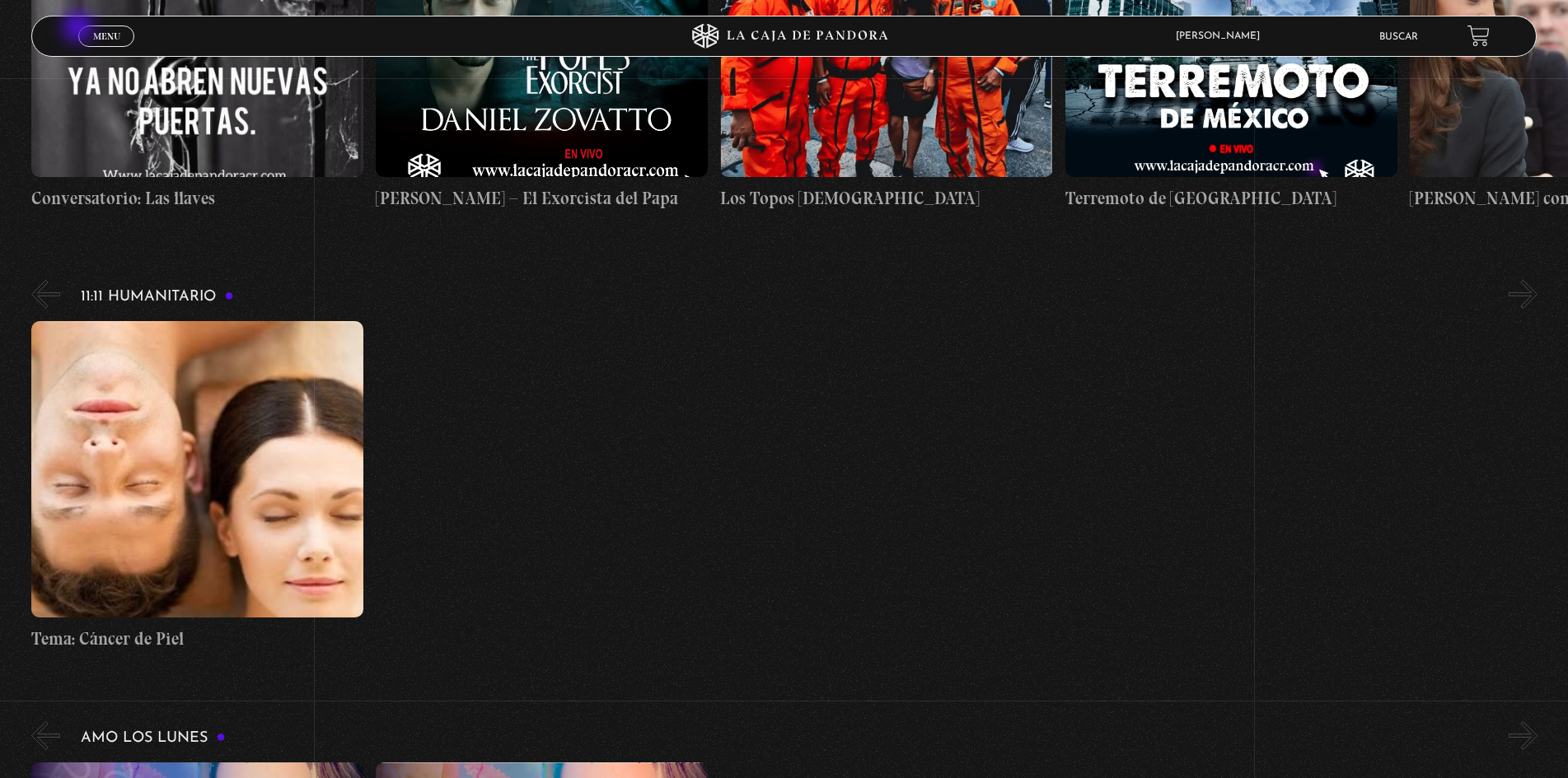
click at [79, 29] on div "Menu Cerrar" at bounding box center [313, 36] width 470 height 40
click at [108, 26] on link "Menu Cerrar" at bounding box center [106, 36] width 56 height 22
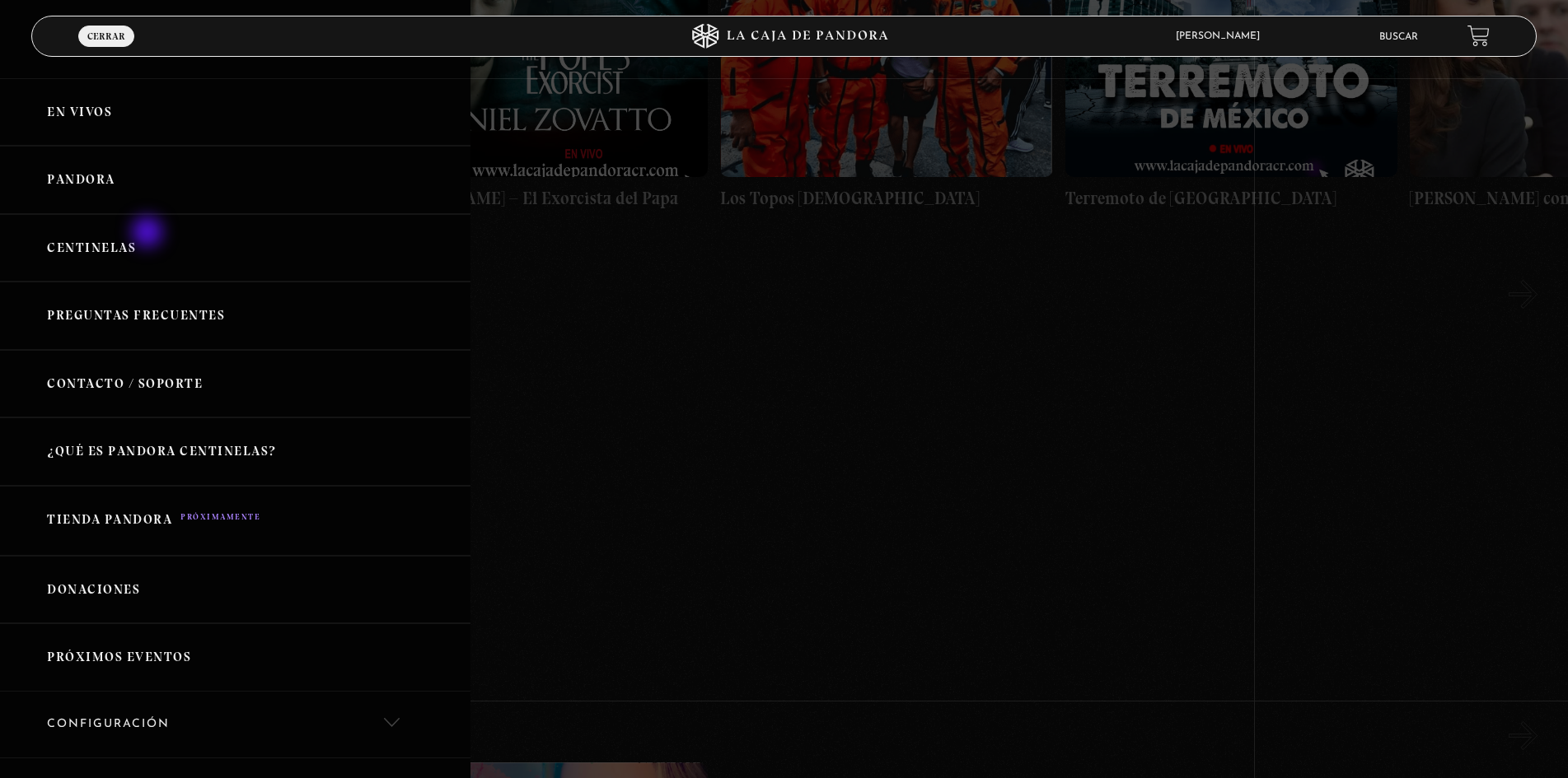
click at [150, 234] on link "Centinelas" at bounding box center [235, 248] width 470 height 68
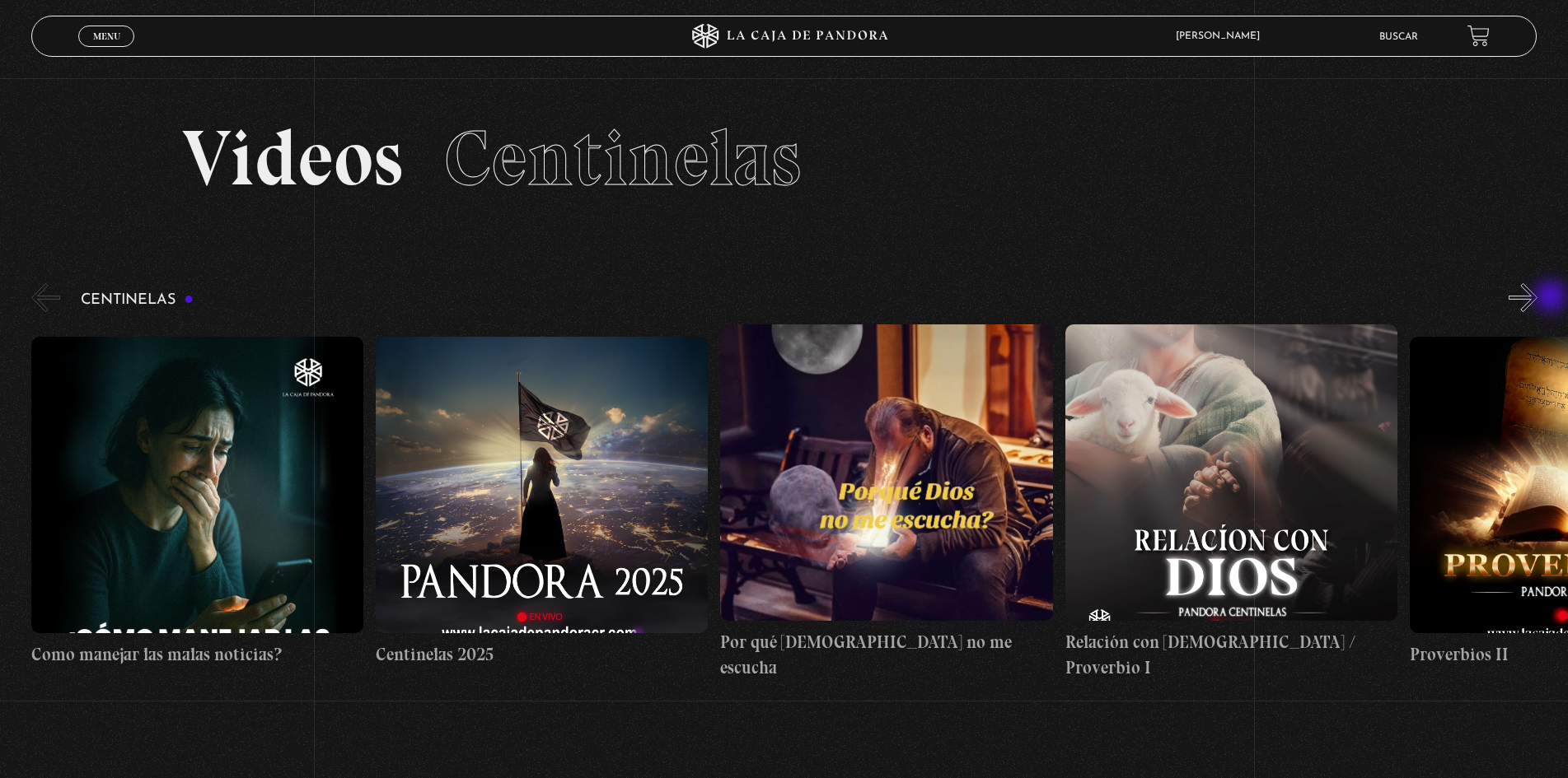
click at [1538, 299] on button "»" at bounding box center [1523, 297] width 29 height 29
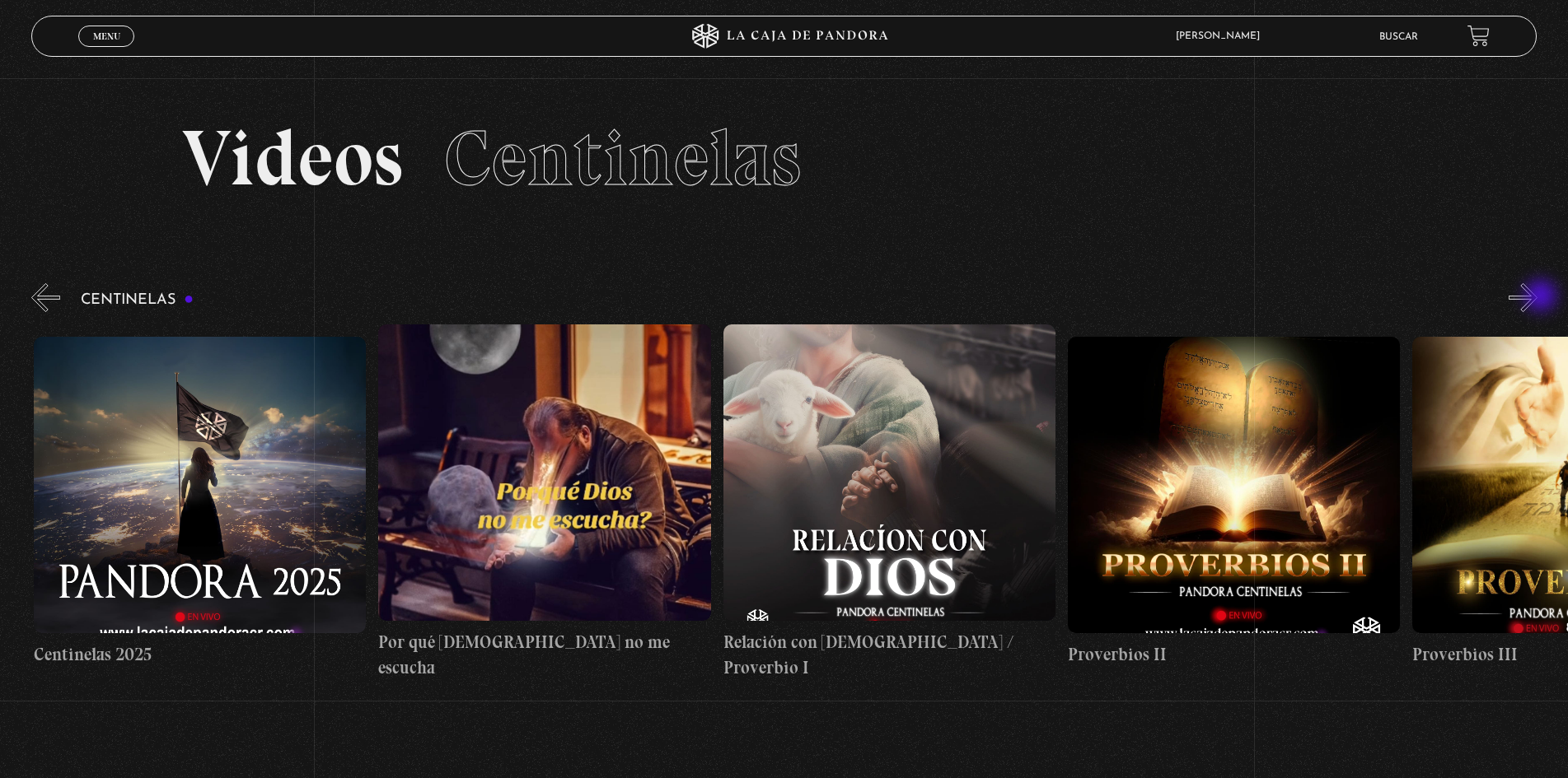
click at [1538, 298] on button "»" at bounding box center [1523, 297] width 29 height 29
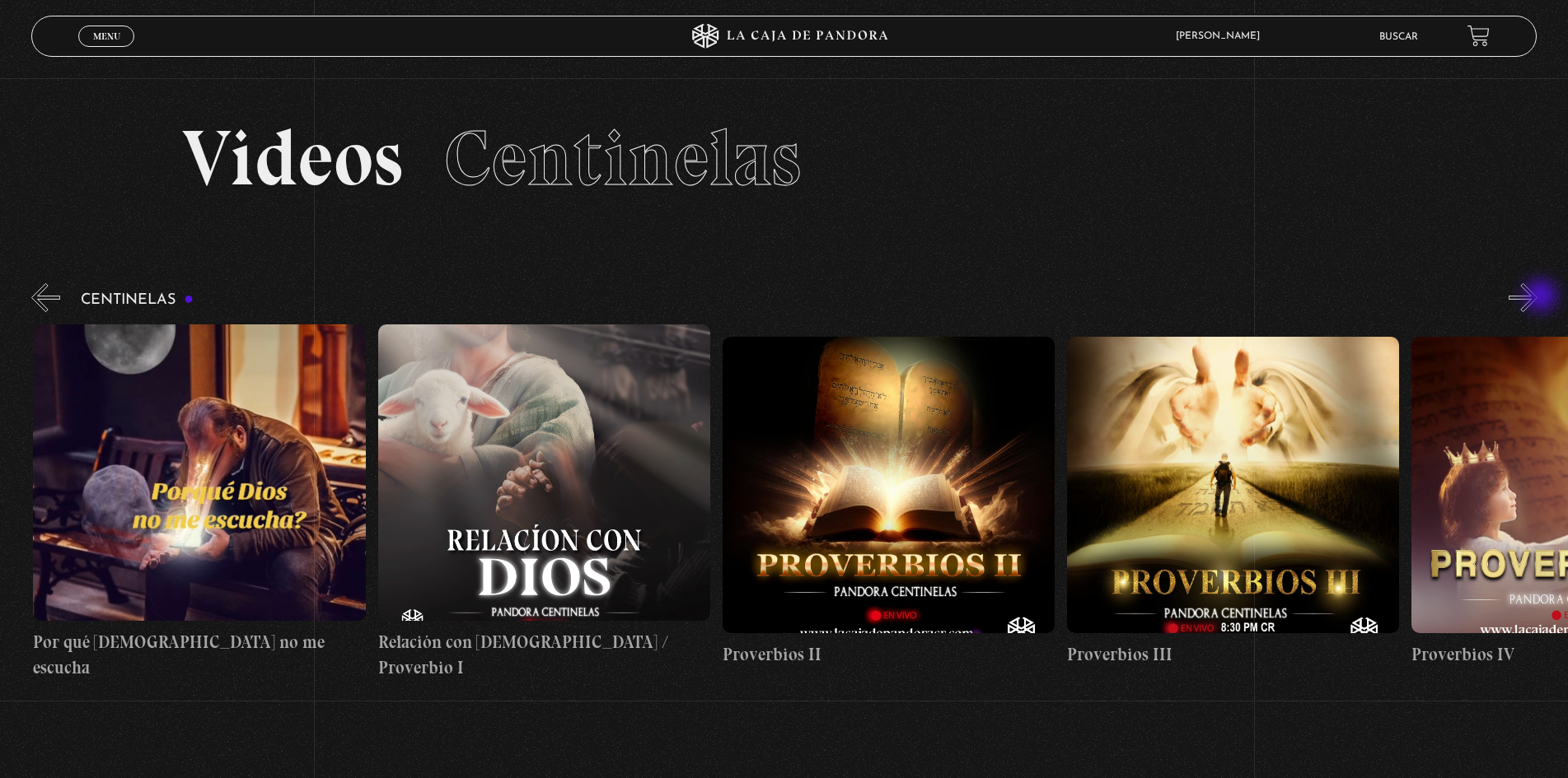
click at [1538, 298] on button "»" at bounding box center [1523, 297] width 29 height 29
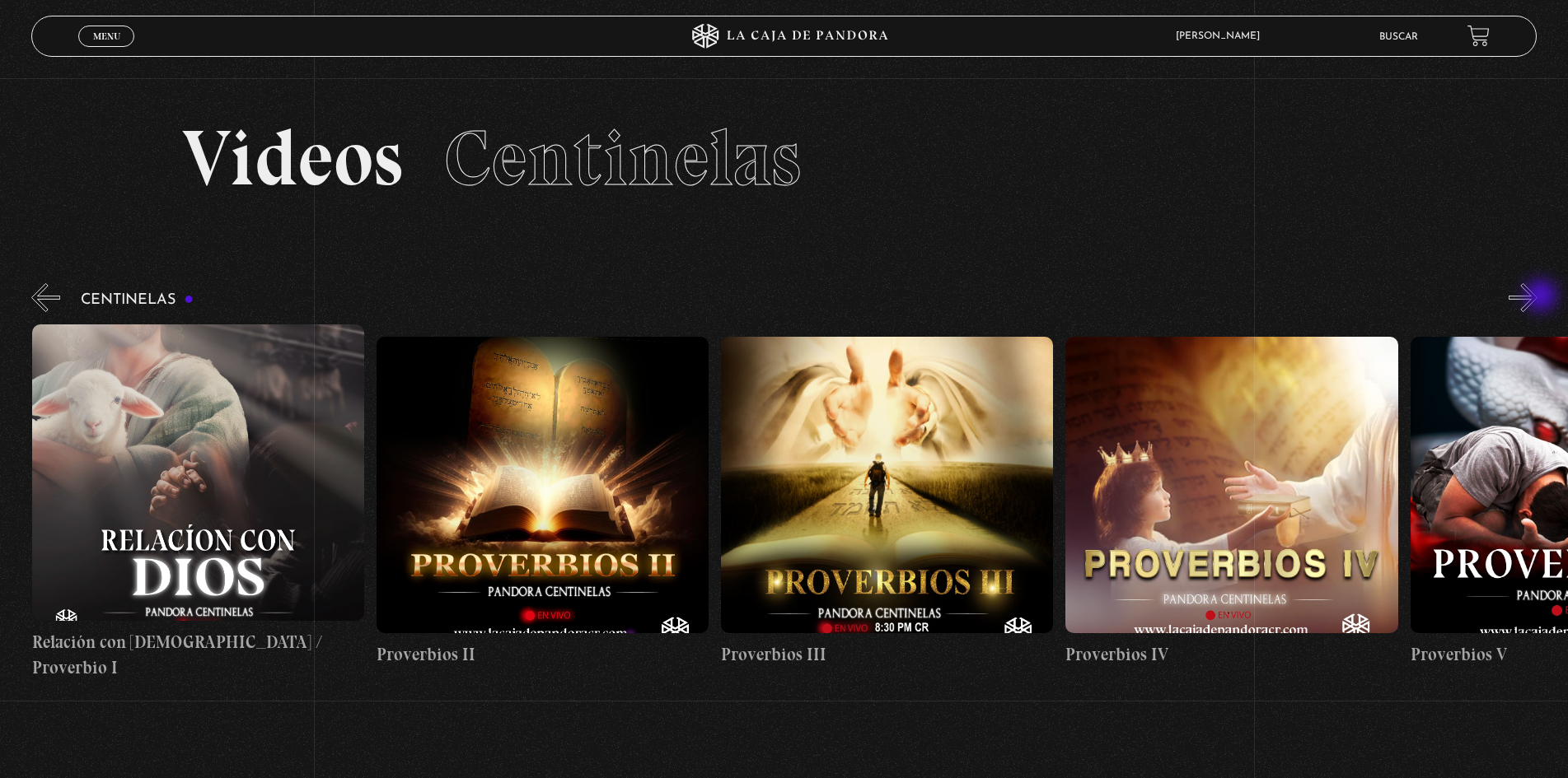
click at [1538, 298] on button "»" at bounding box center [1523, 297] width 29 height 29
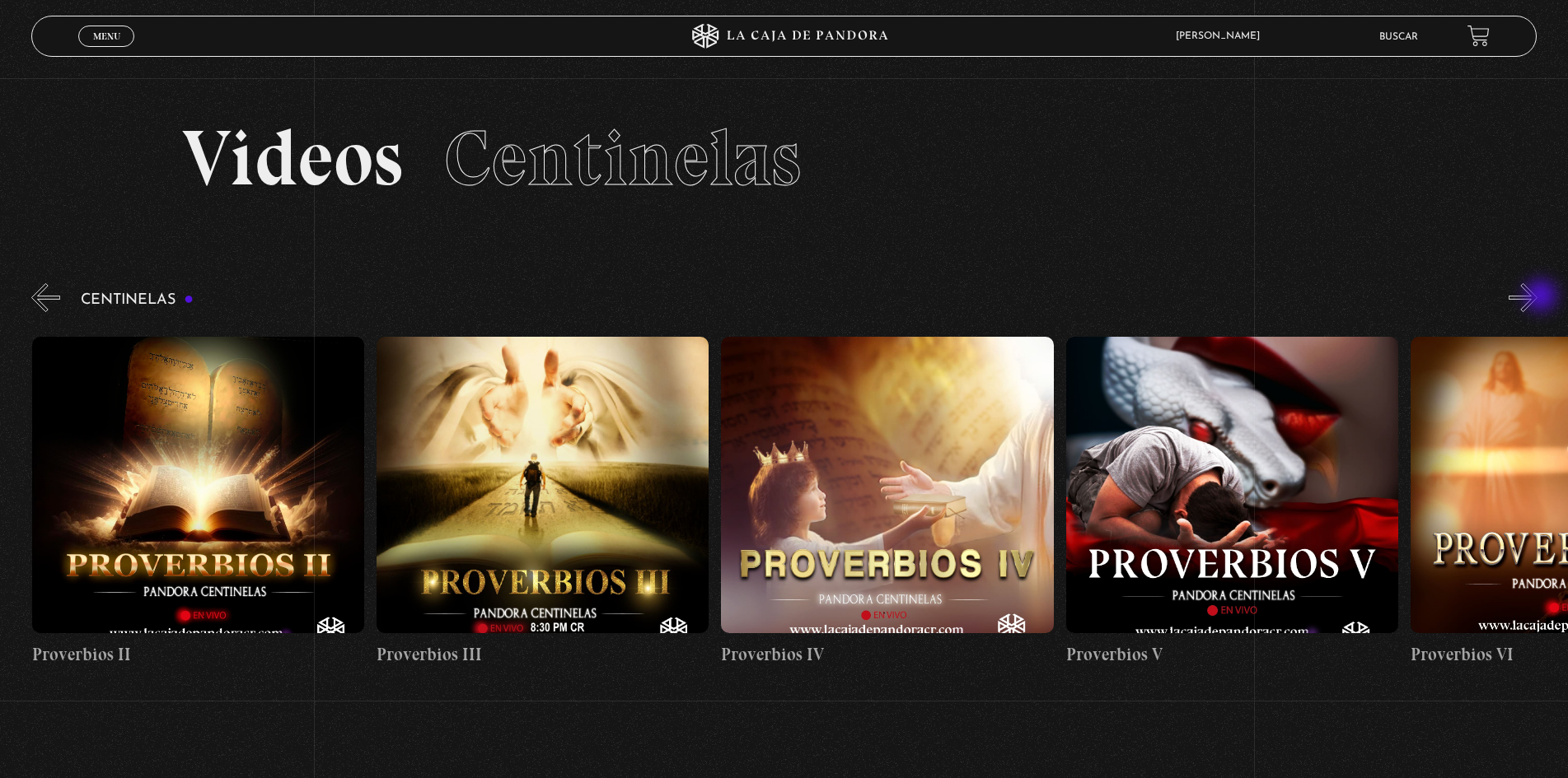
click at [1538, 298] on button "»" at bounding box center [1523, 297] width 29 height 29
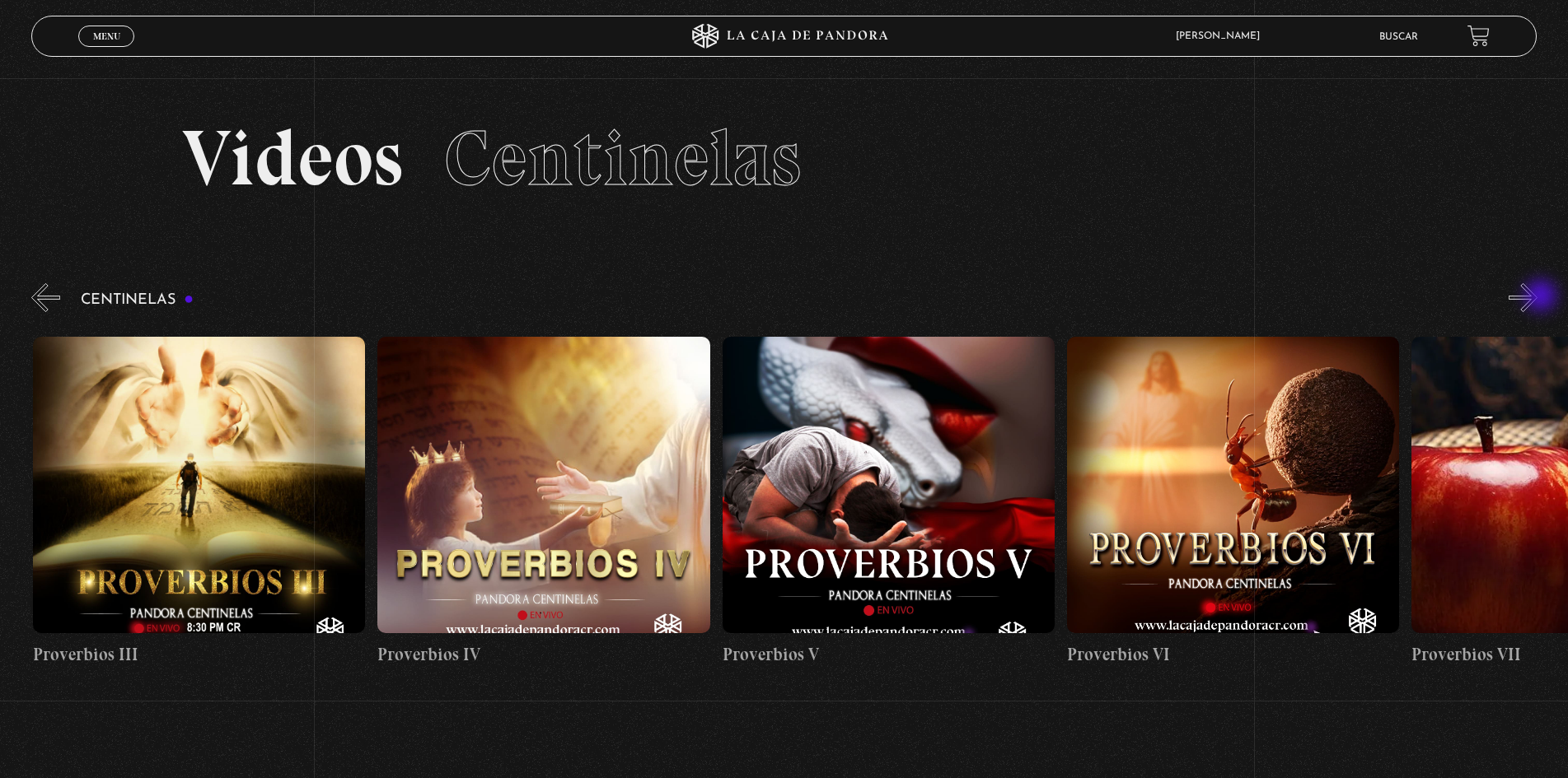
click at [1538, 298] on button "»" at bounding box center [1523, 297] width 29 height 29
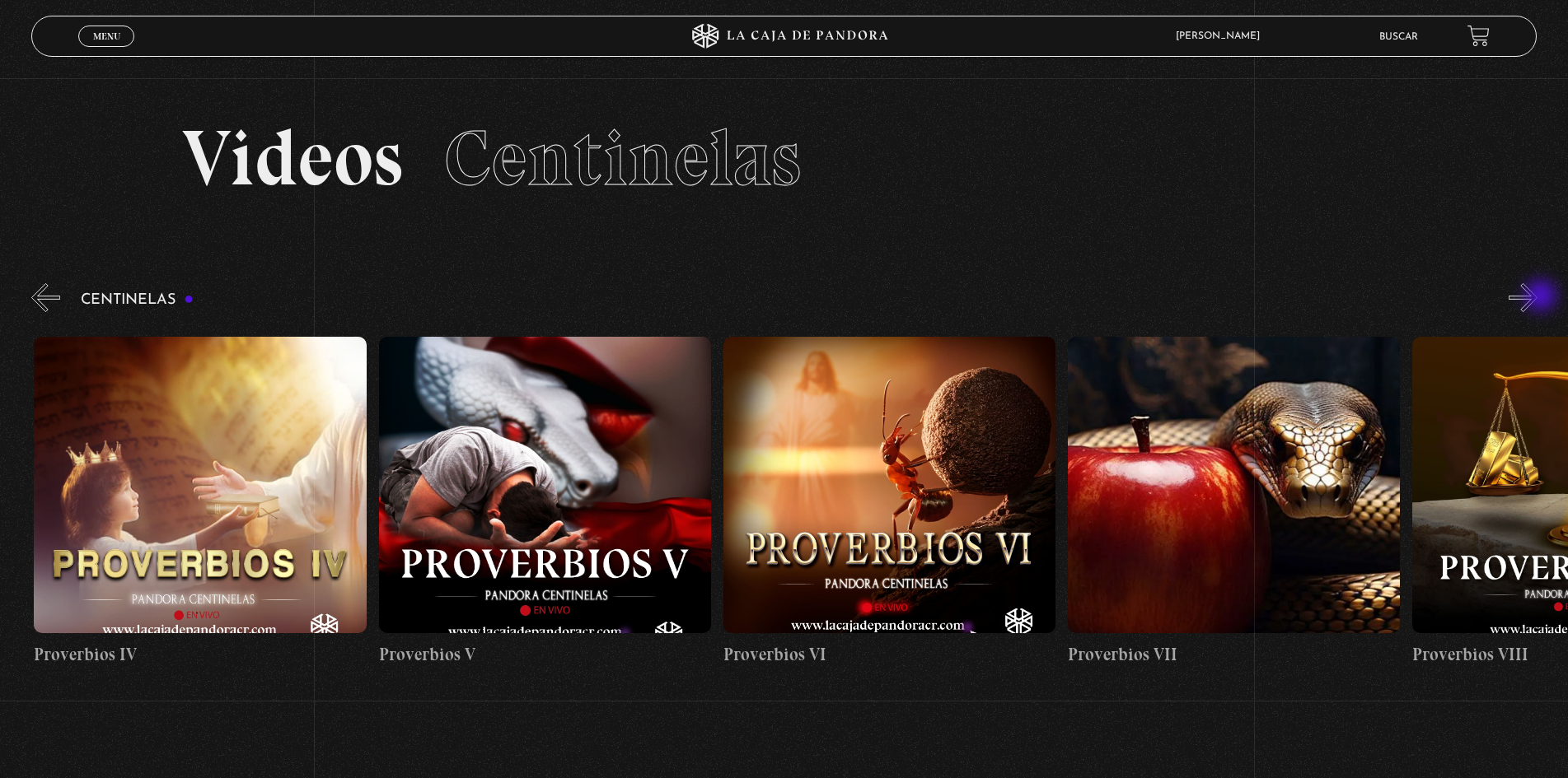
click at [1538, 298] on button "»" at bounding box center [1523, 297] width 29 height 29
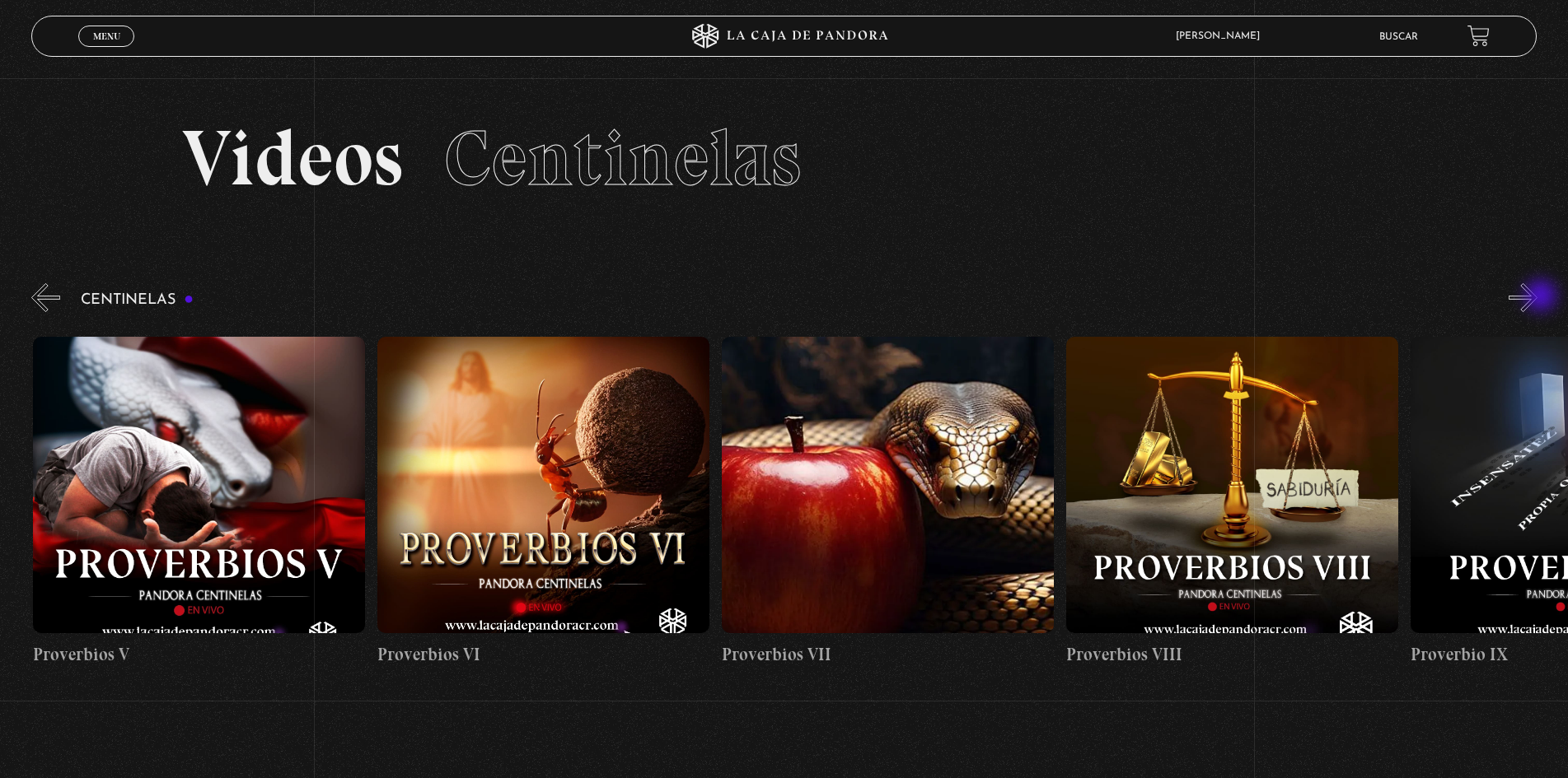
click at [1538, 298] on button "»" at bounding box center [1523, 297] width 29 height 29
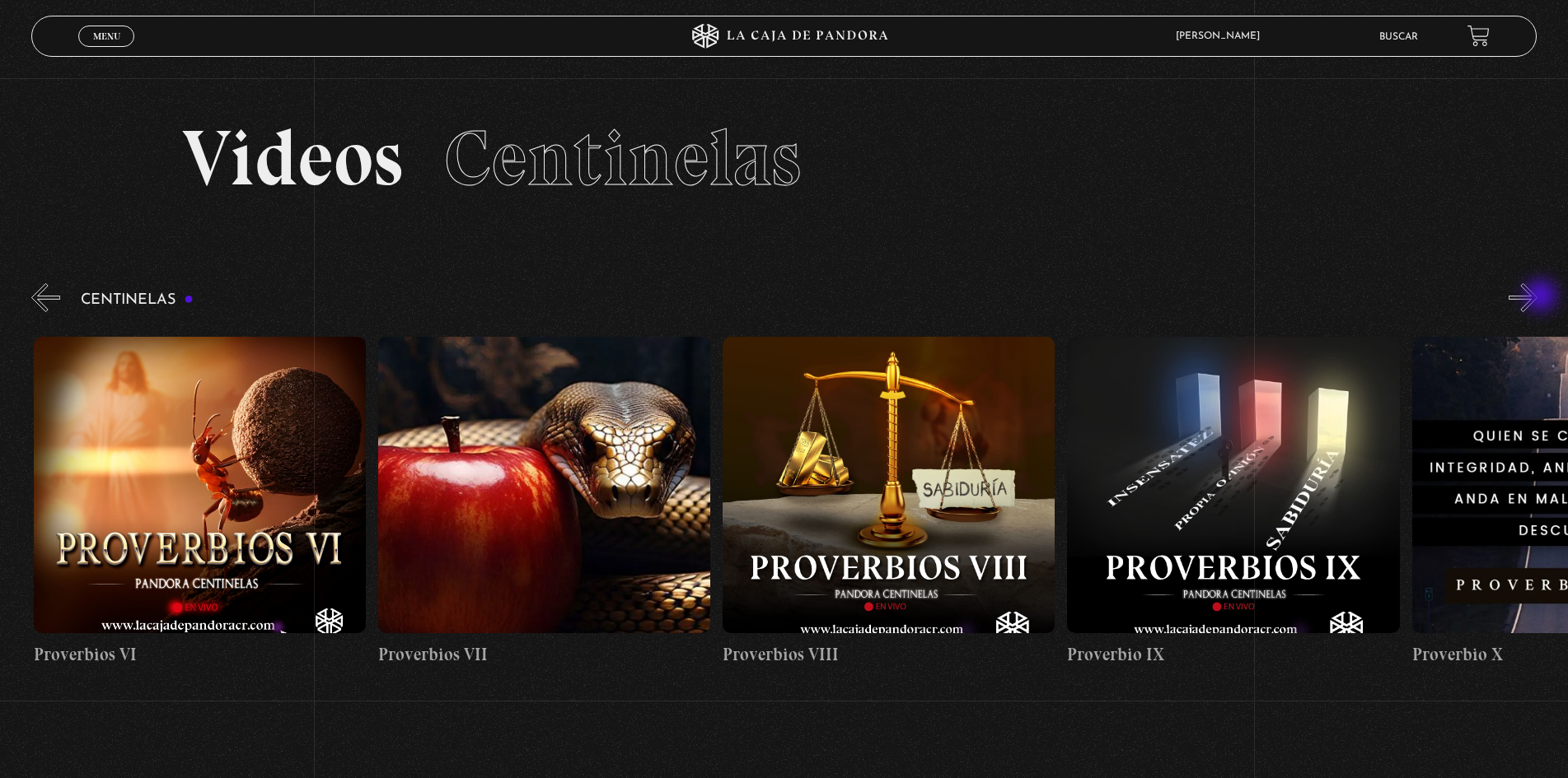
click at [1538, 298] on button "»" at bounding box center [1523, 297] width 29 height 29
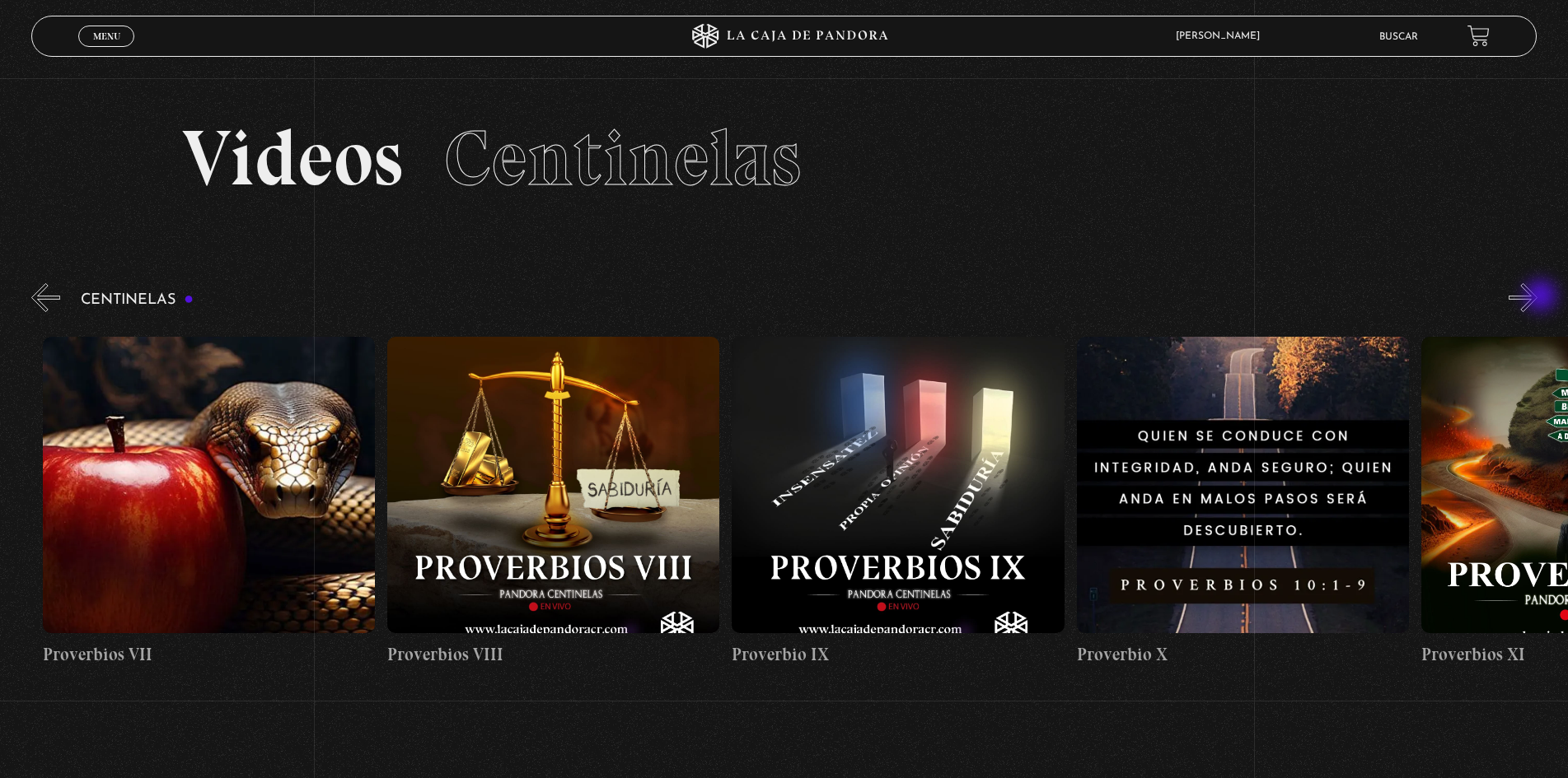
click at [1538, 298] on button "»" at bounding box center [1523, 297] width 29 height 29
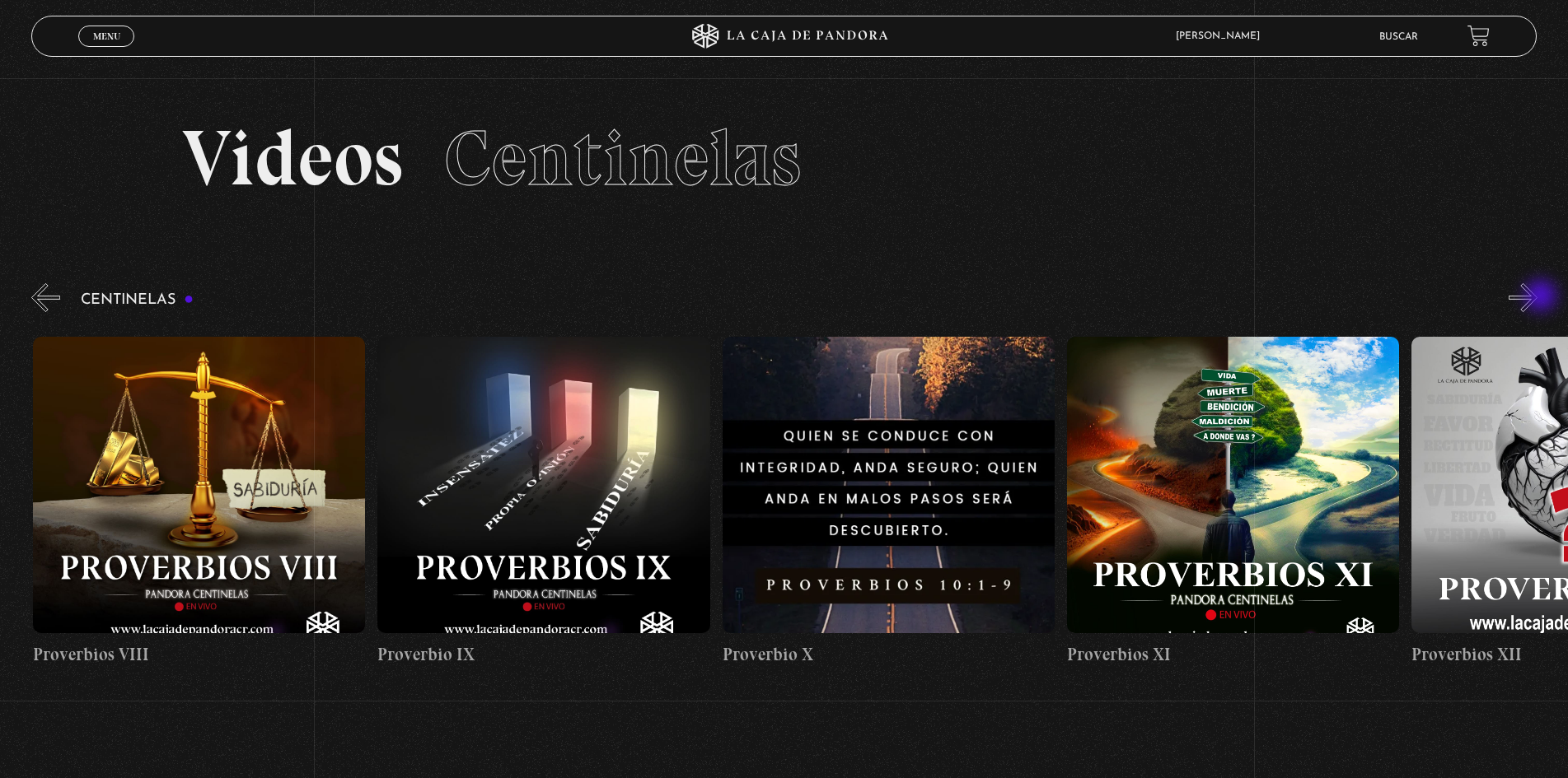
click at [1538, 298] on button "»" at bounding box center [1523, 297] width 29 height 29
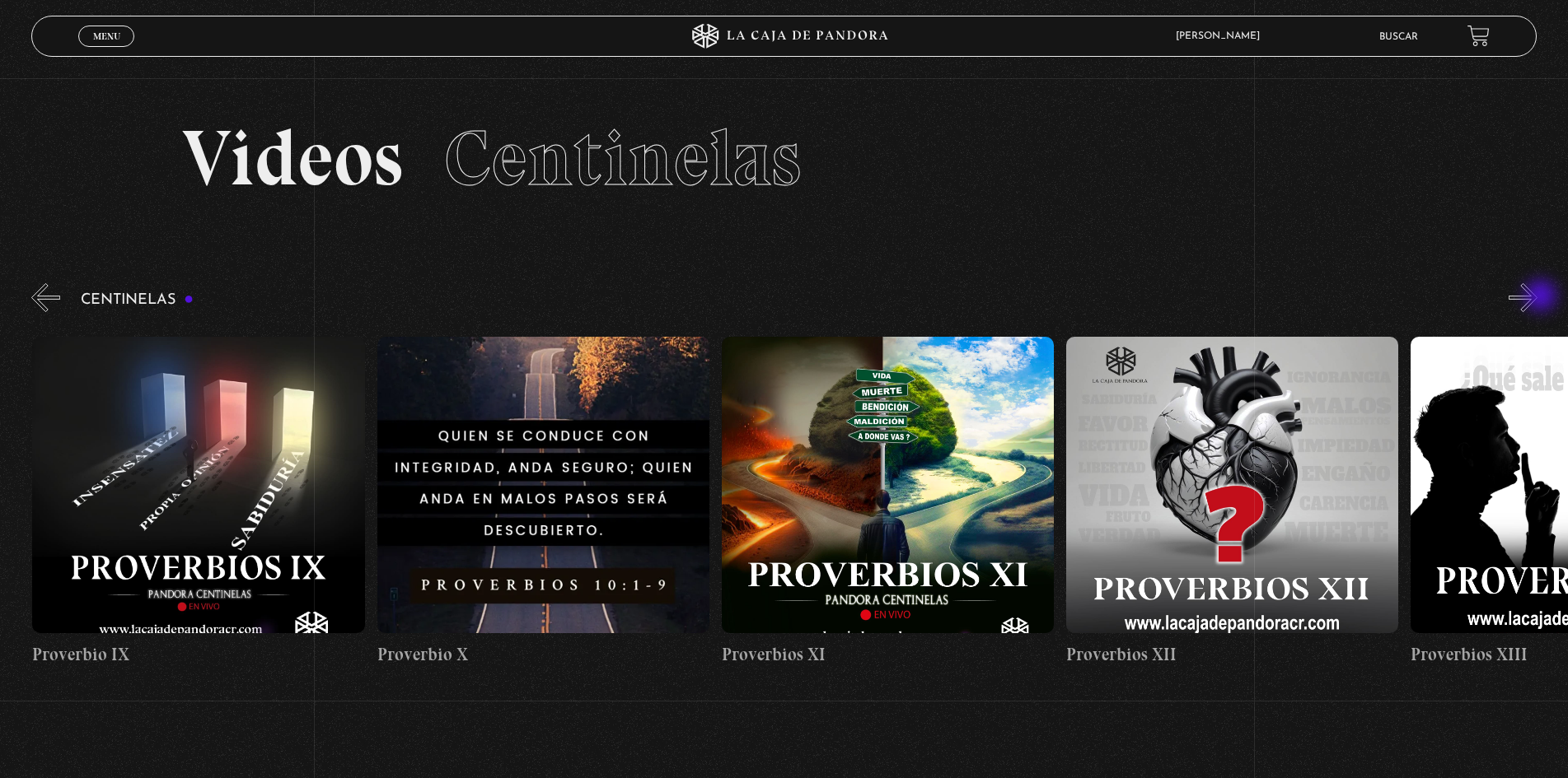
scroll to position [0, 3791]
click at [1531, 305] on button "»" at bounding box center [1523, 297] width 29 height 29
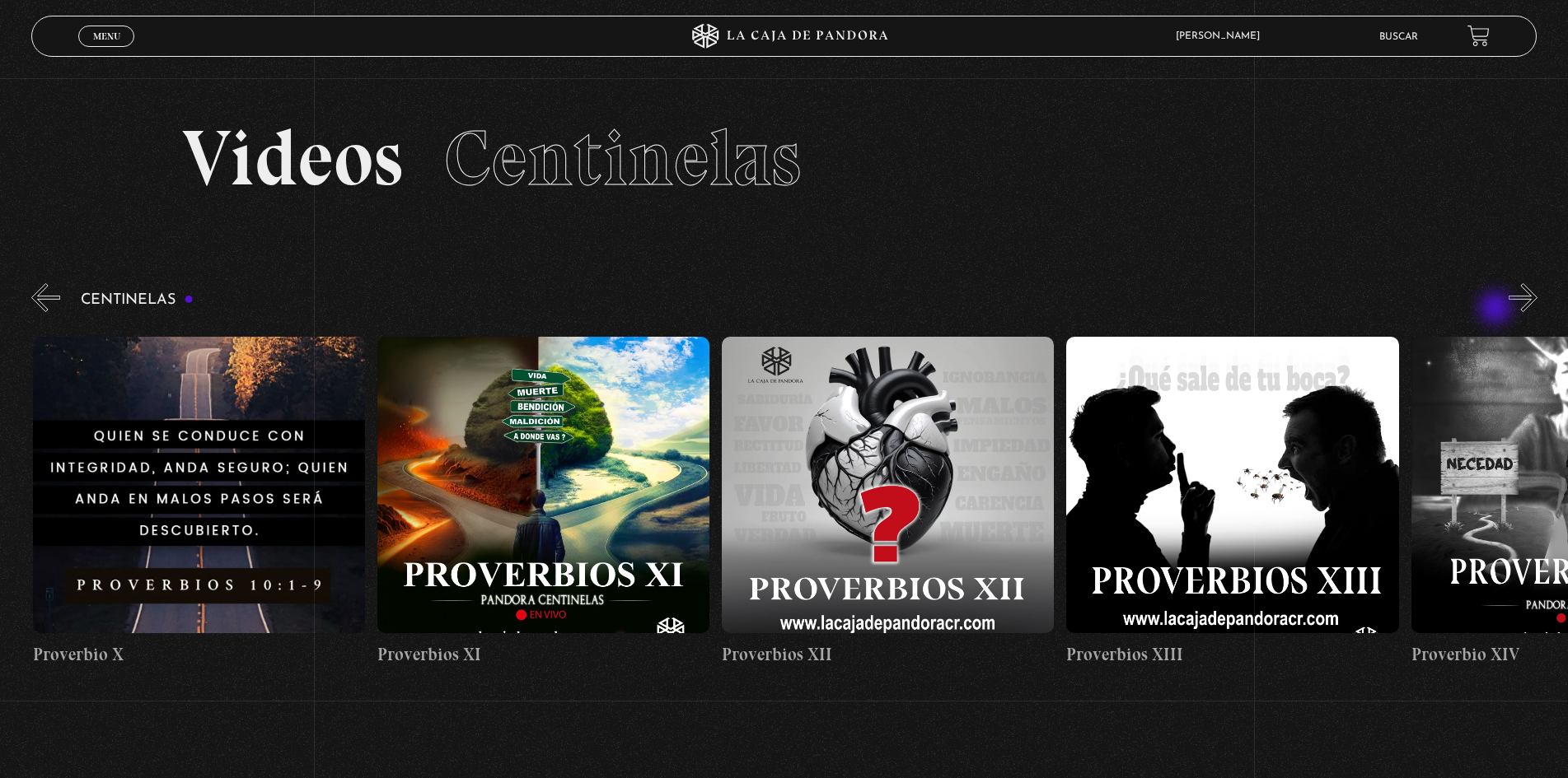
scroll to position [0, 4134]
click at [1497, 310] on div "Centinelas" at bounding box center [799, 480] width 1537 height 401
click at [1520, 304] on div "Centinelas" at bounding box center [799, 480] width 1537 height 401
click at [1533, 306] on button "»" at bounding box center [1523, 297] width 29 height 29
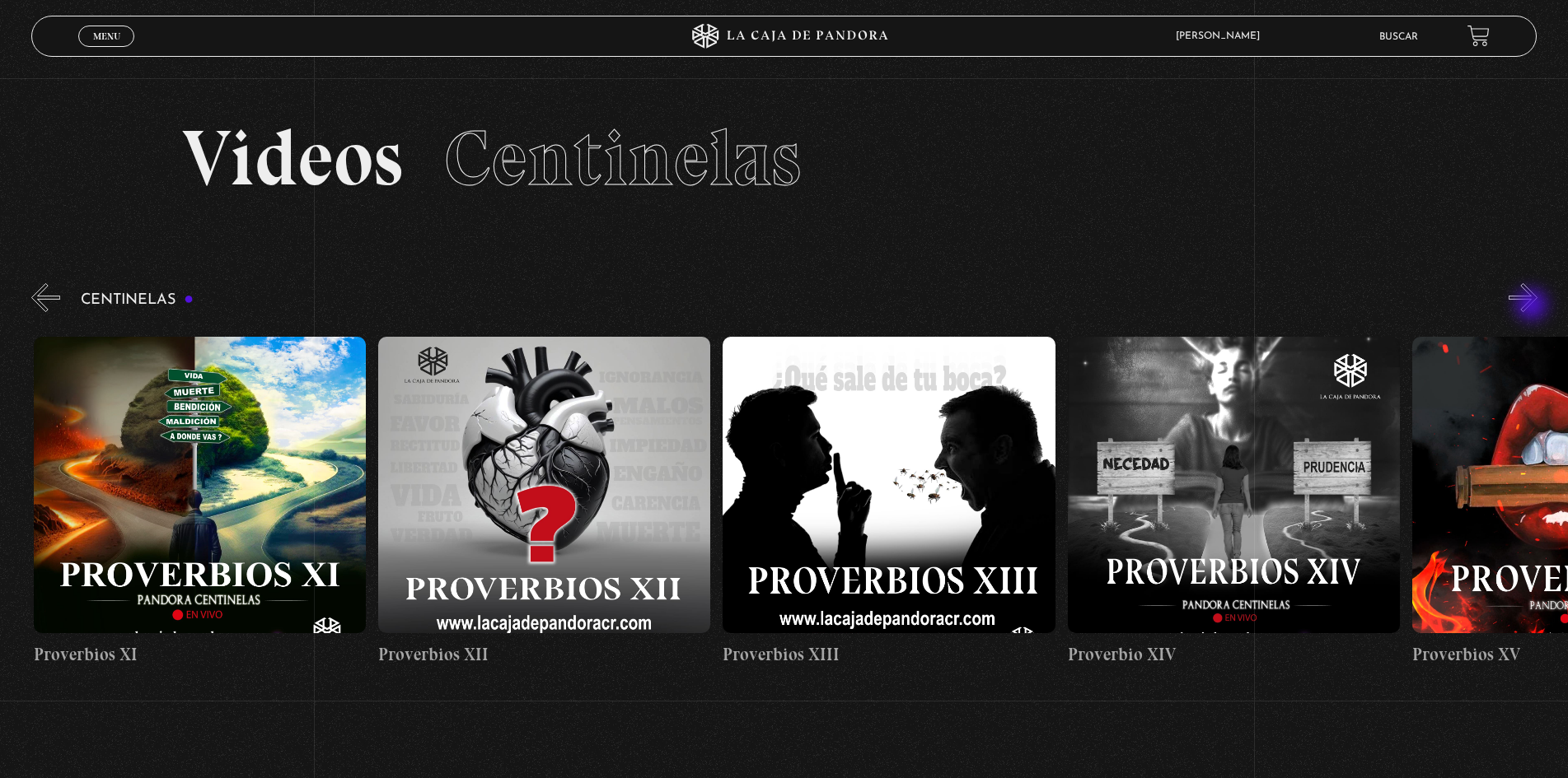
click at [1533, 306] on button "»" at bounding box center [1523, 297] width 29 height 29
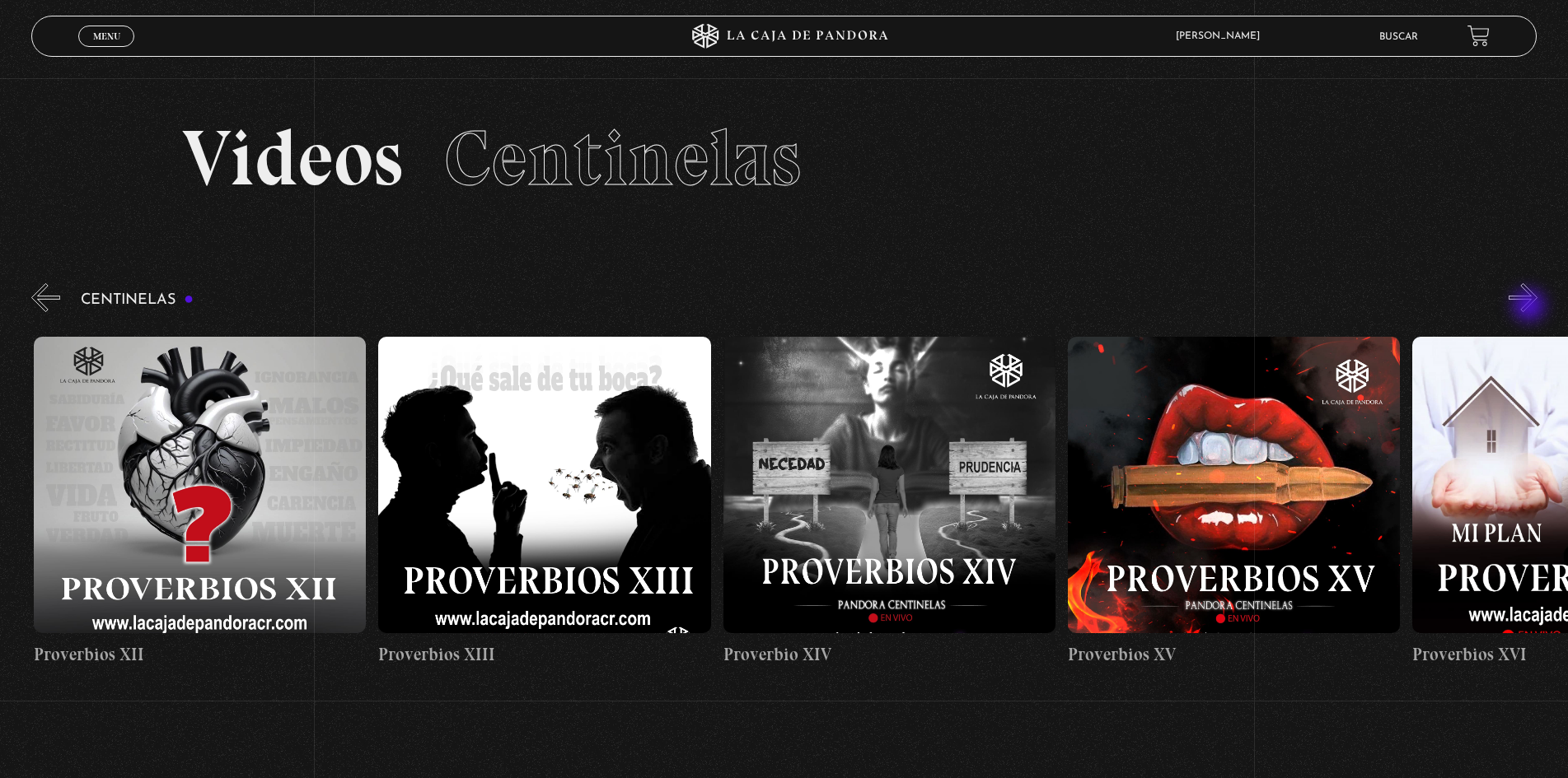
click at [1531, 307] on button "»" at bounding box center [1523, 297] width 29 height 29
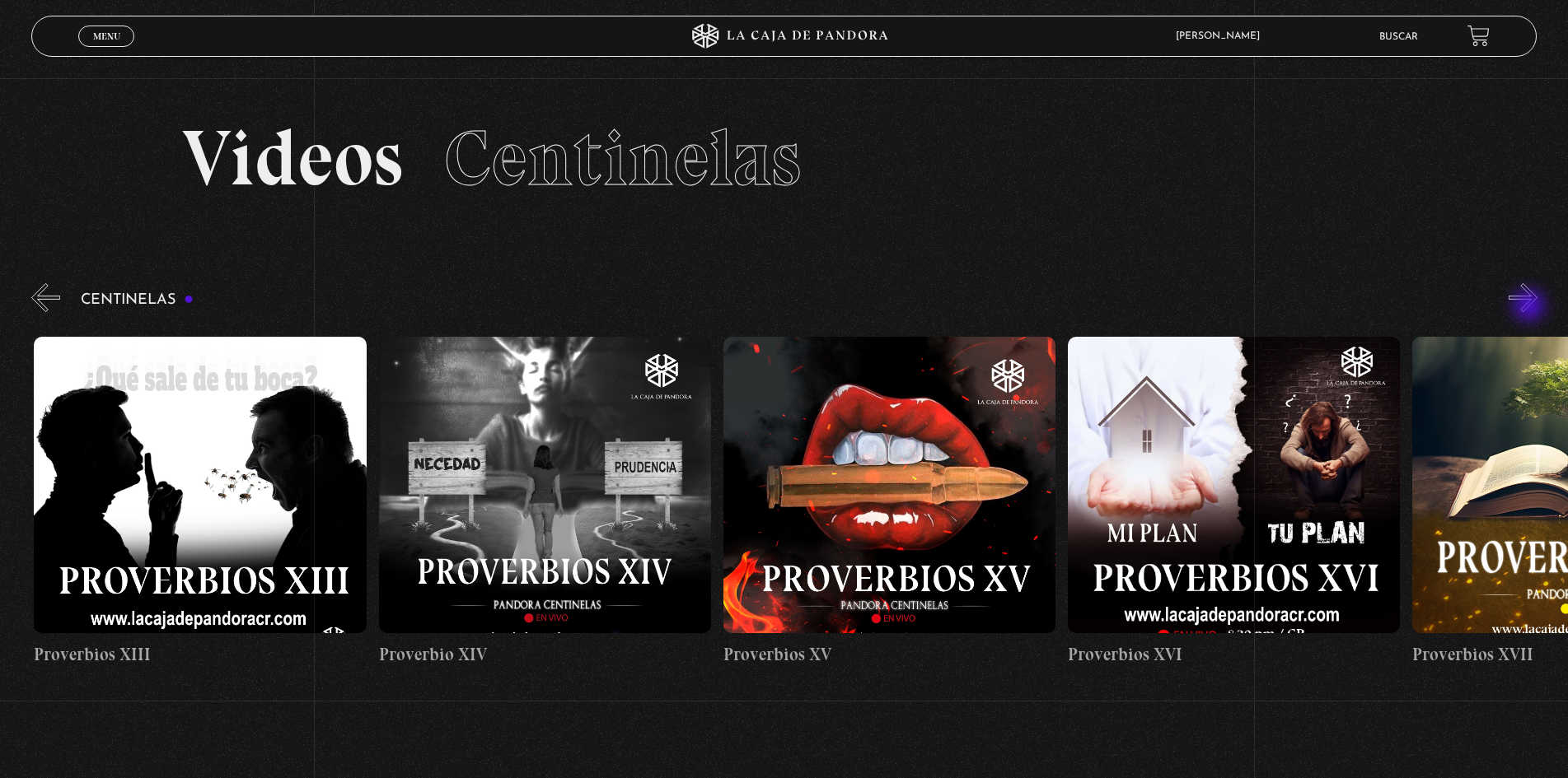
click at [1531, 307] on button "»" at bounding box center [1523, 297] width 29 height 29
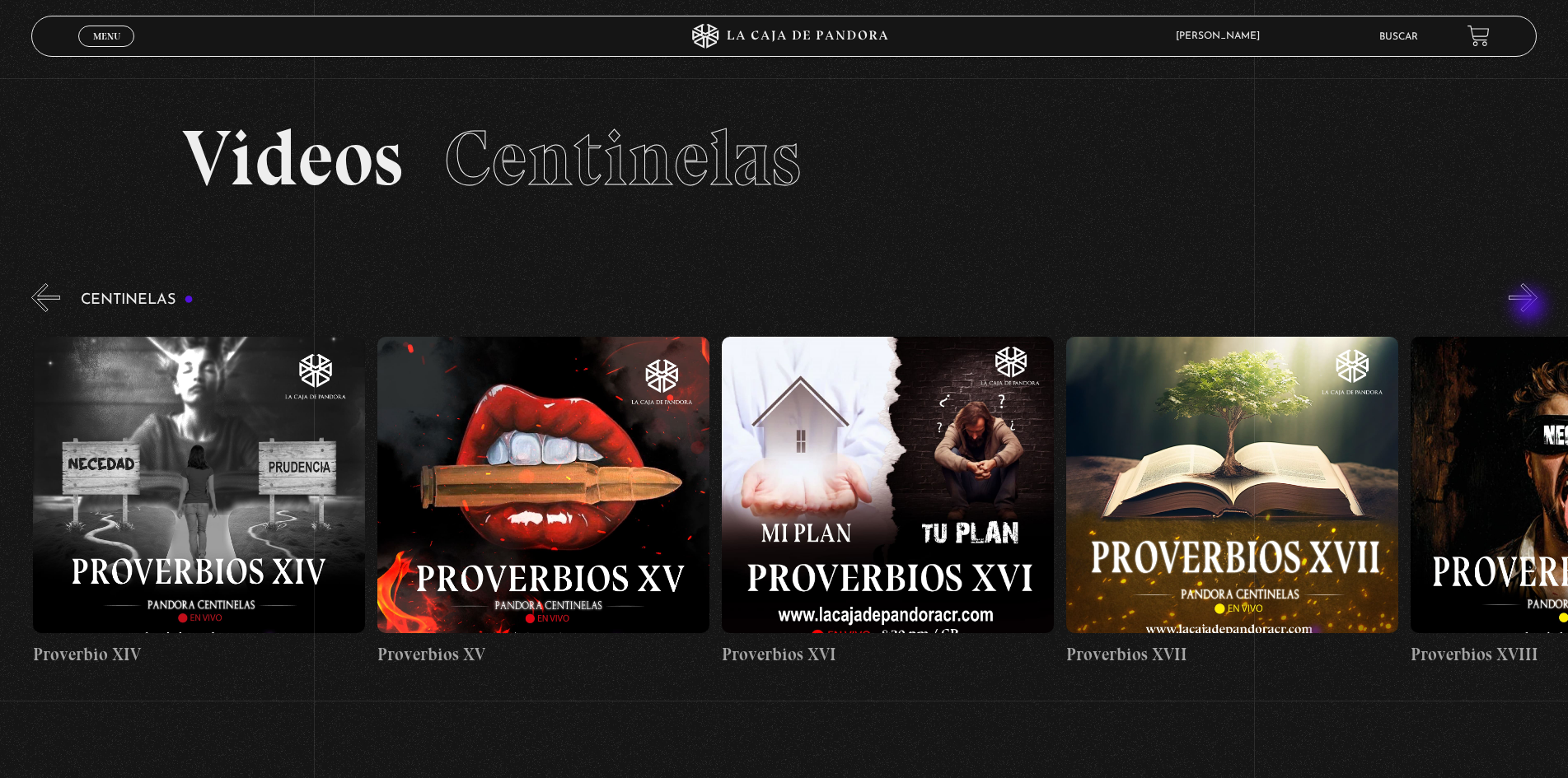
scroll to position [0, 5514]
click at [1534, 298] on button "»" at bounding box center [1523, 297] width 29 height 29
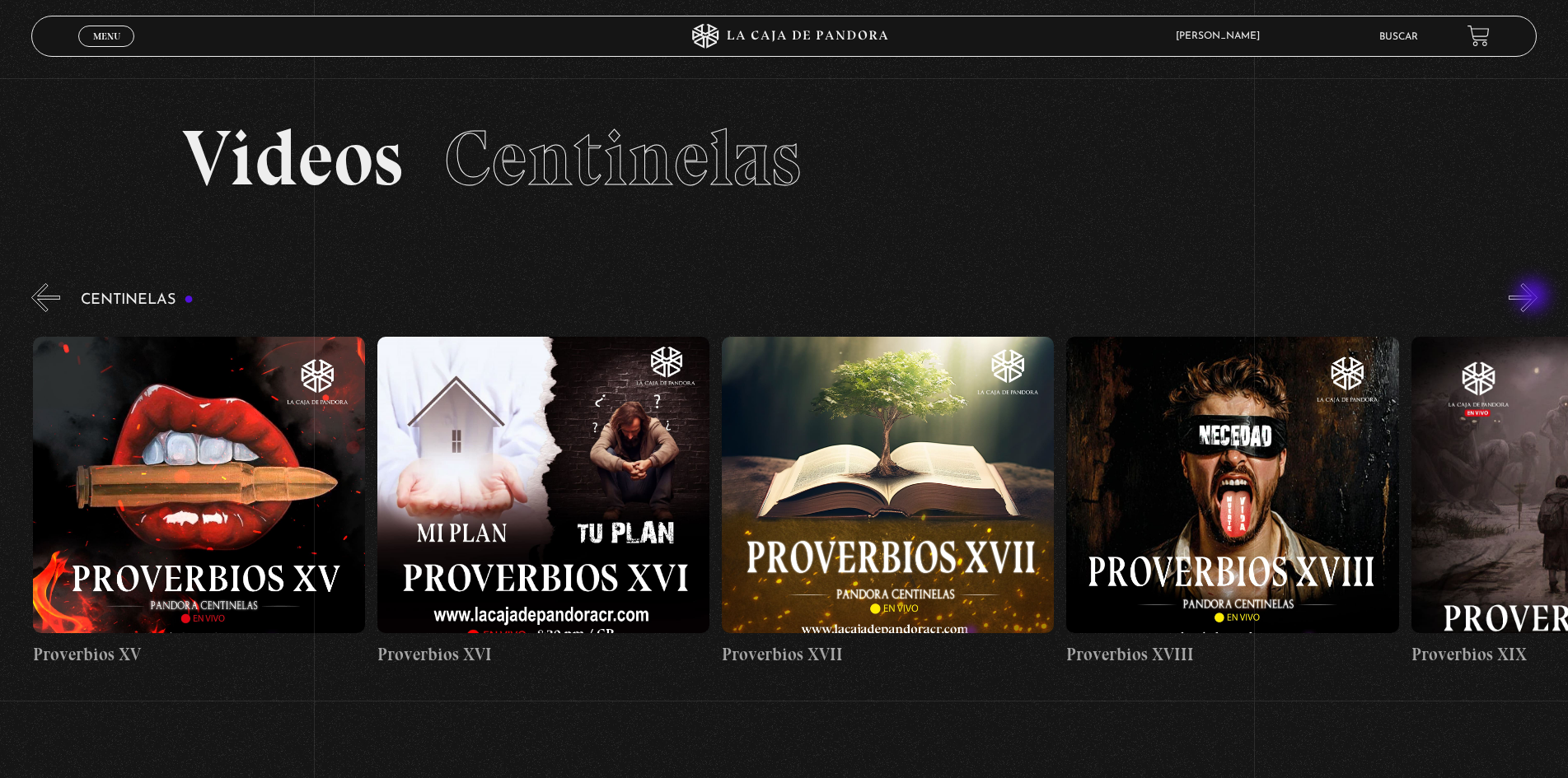
scroll to position [0, 5857]
click at [1534, 298] on button "»" at bounding box center [1523, 297] width 29 height 29
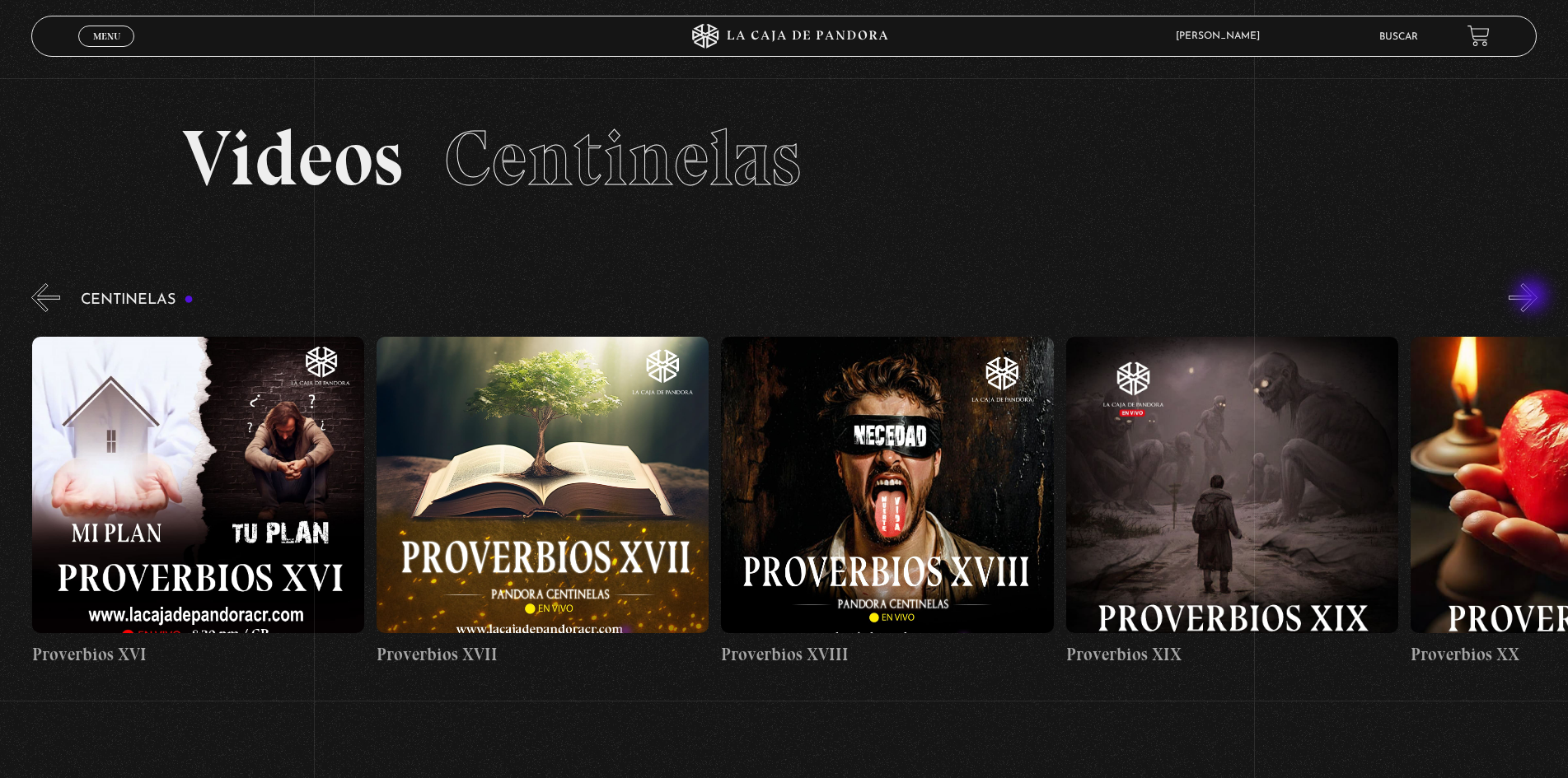
scroll to position [0, 6203]
click at [1318, 406] on figure at bounding box center [1232, 485] width 332 height 297
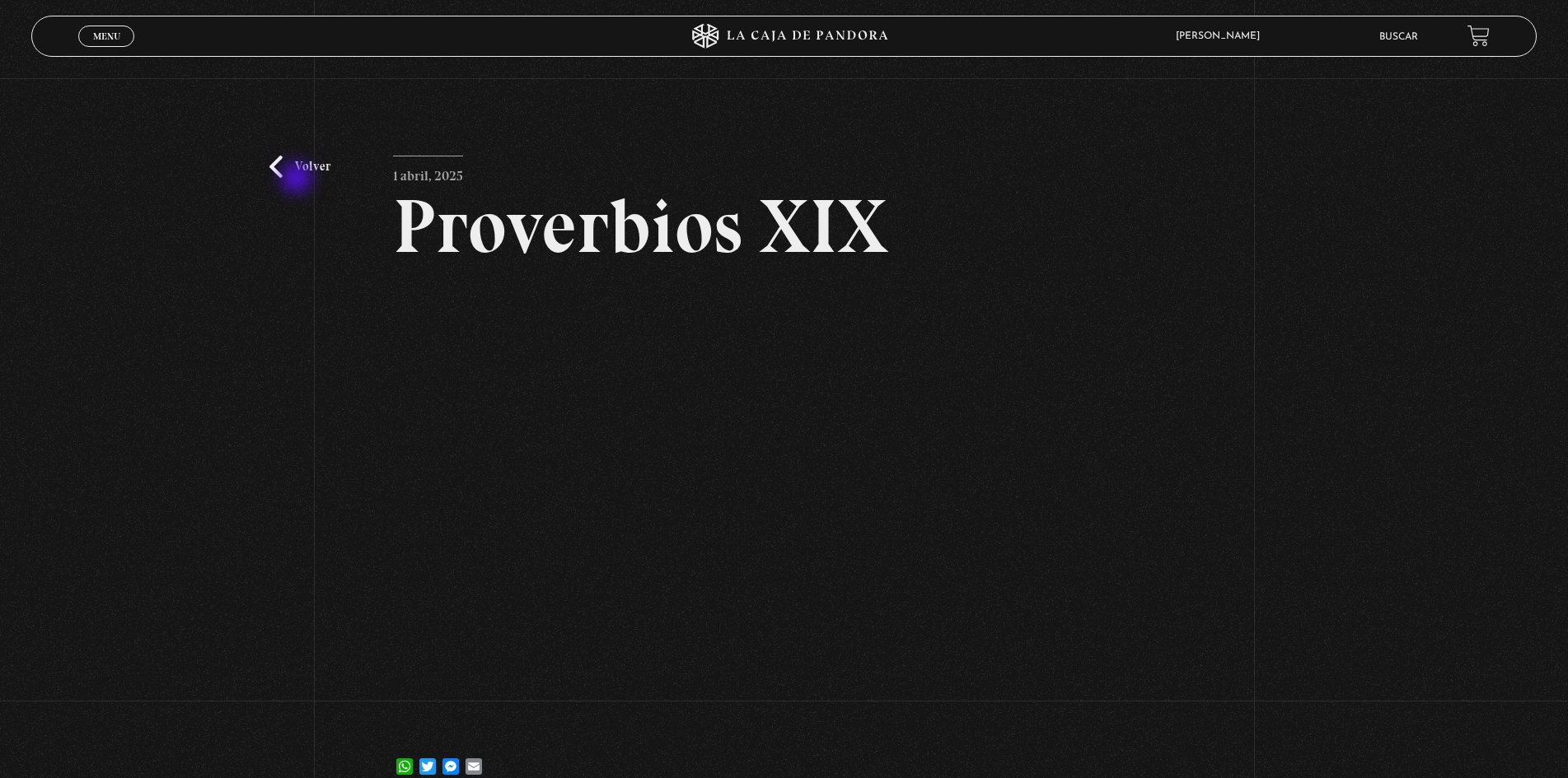
click at [298, 179] on div "Volver 1 abril, 2025 Proverbios XIX WhatsApp Twitter Messenger Email" at bounding box center [784, 441] width 1568 height 727
click at [299, 164] on link "Volver" at bounding box center [300, 167] width 61 height 23
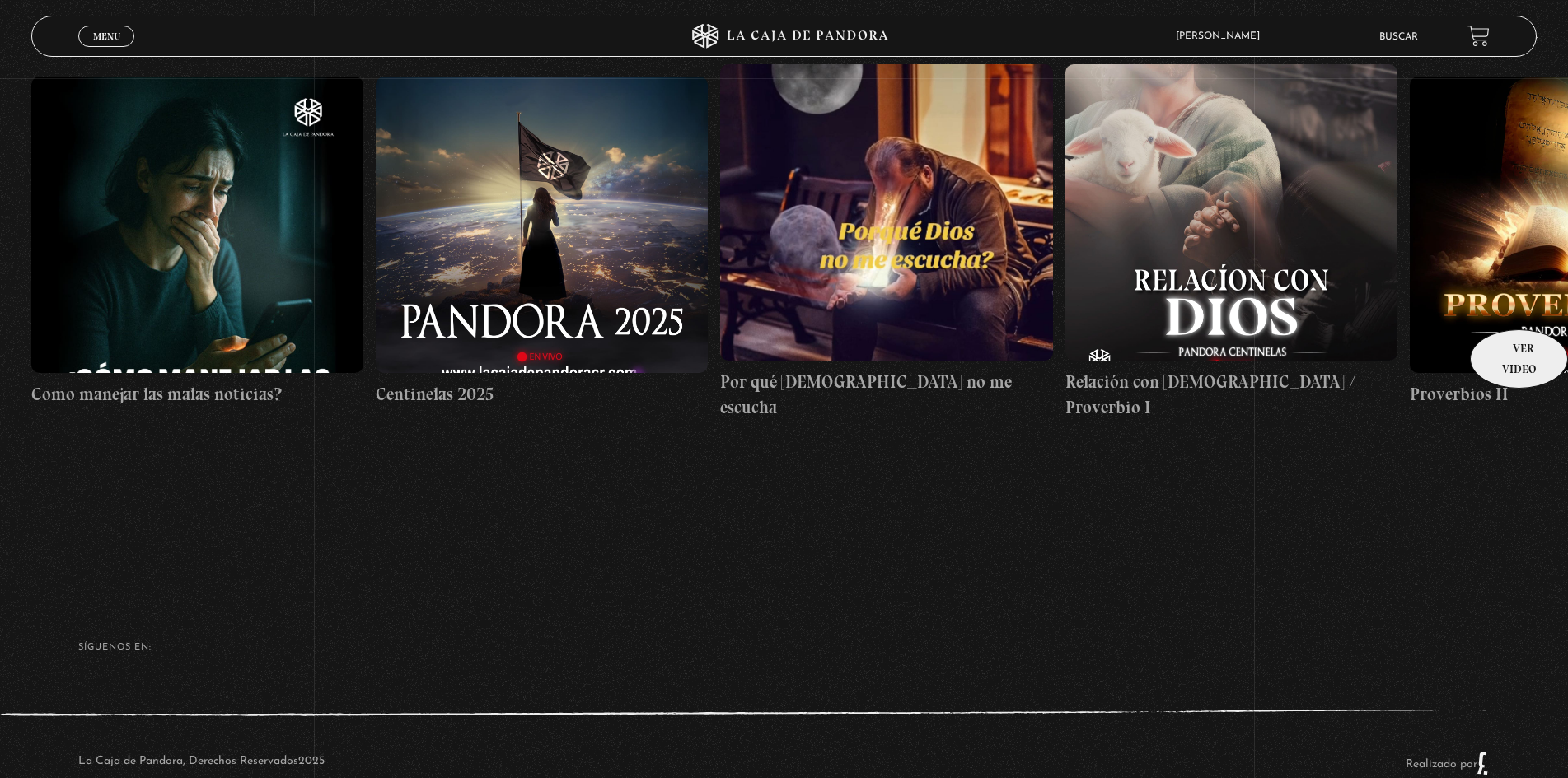
scroll to position [273, 0]
